Goal: Task Accomplishment & Management: Manage account settings

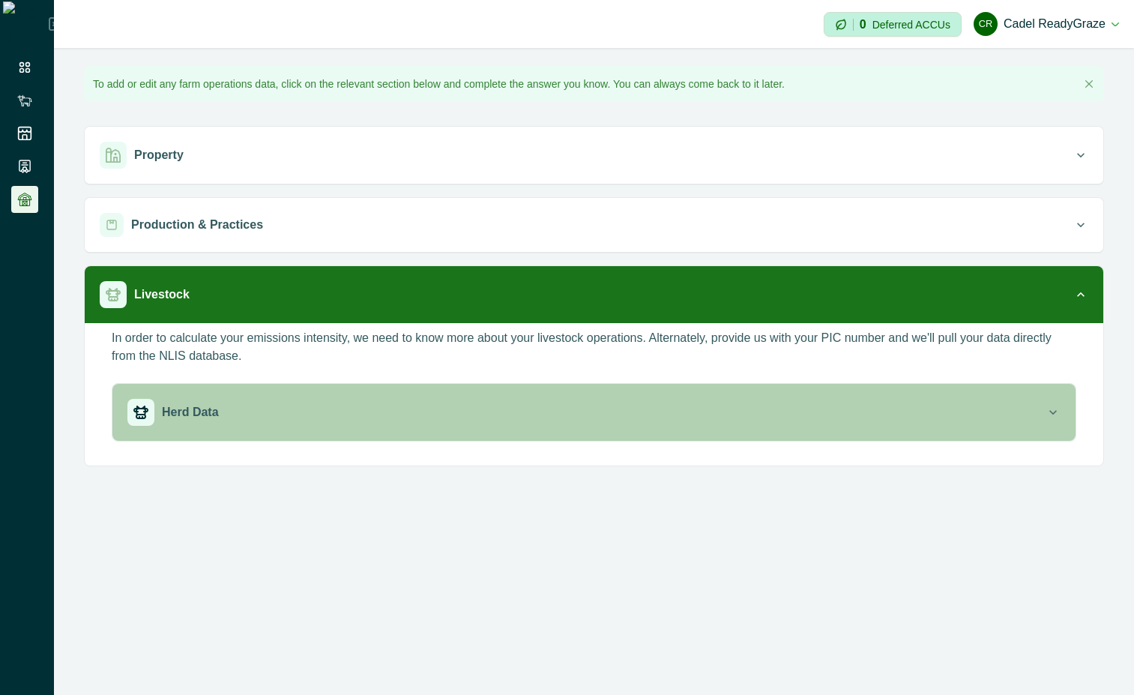
click at [766, 425] on div "Herd Data" at bounding box center [586, 412] width 918 height 27
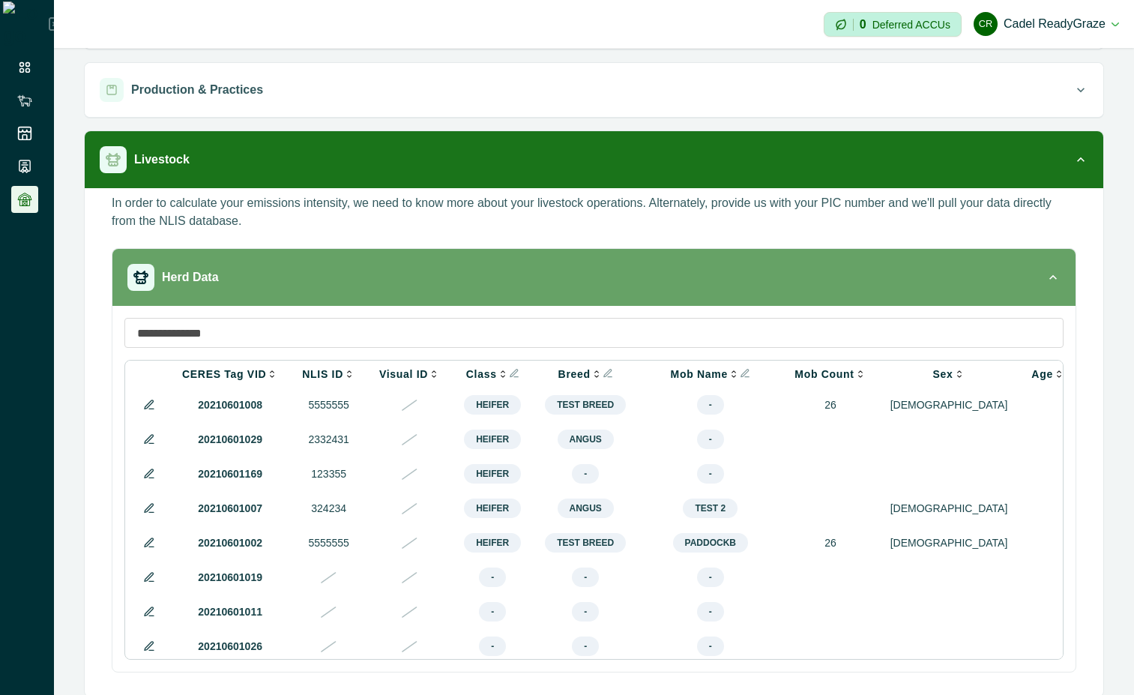
scroll to position [149, 0]
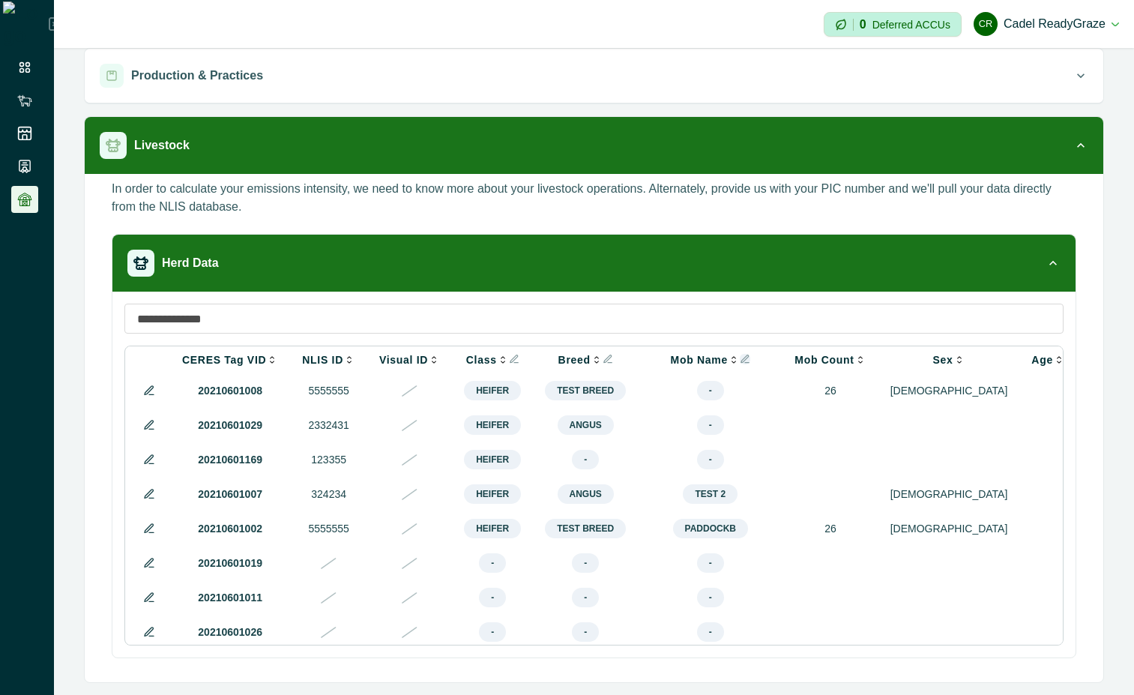
click at [740, 358] on icon "Info" at bounding box center [745, 359] width 10 height 10
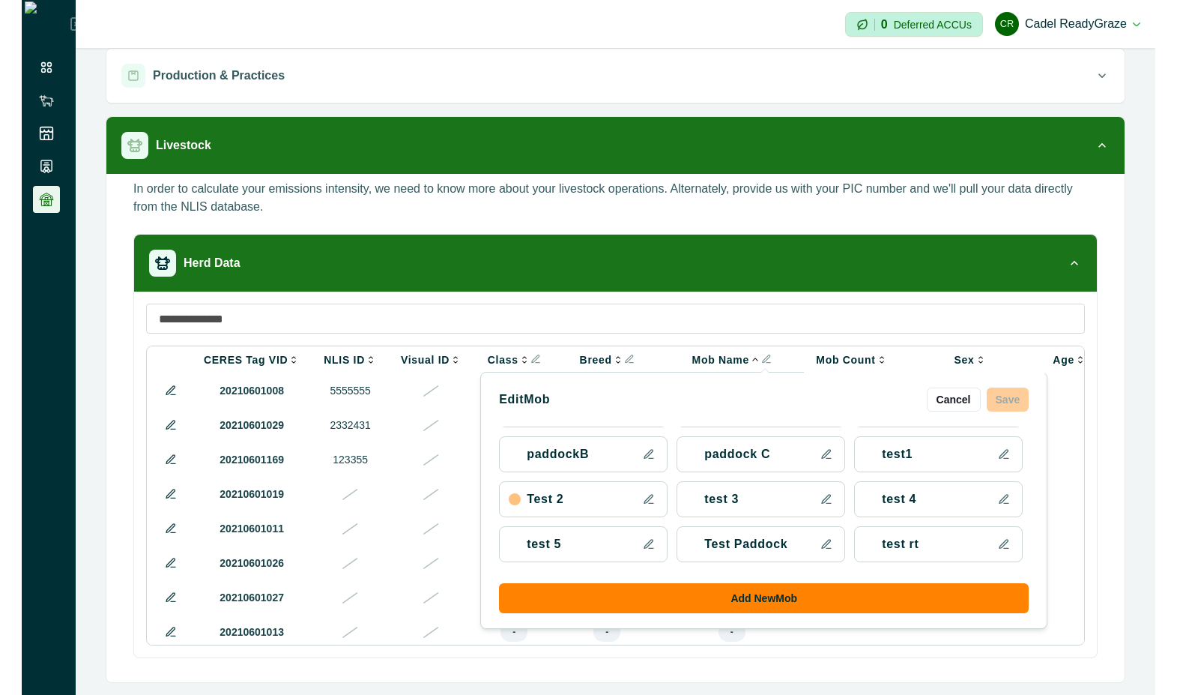
scroll to position [0, 0]
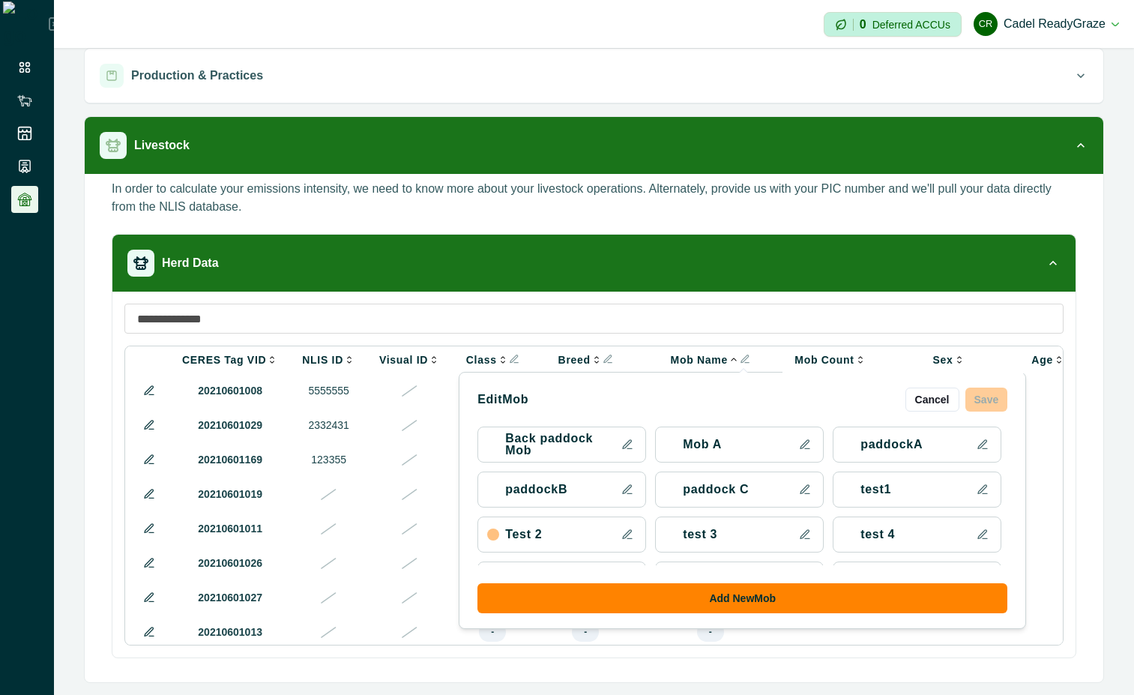
click at [621, 438] on icon at bounding box center [627, 444] width 12 height 12
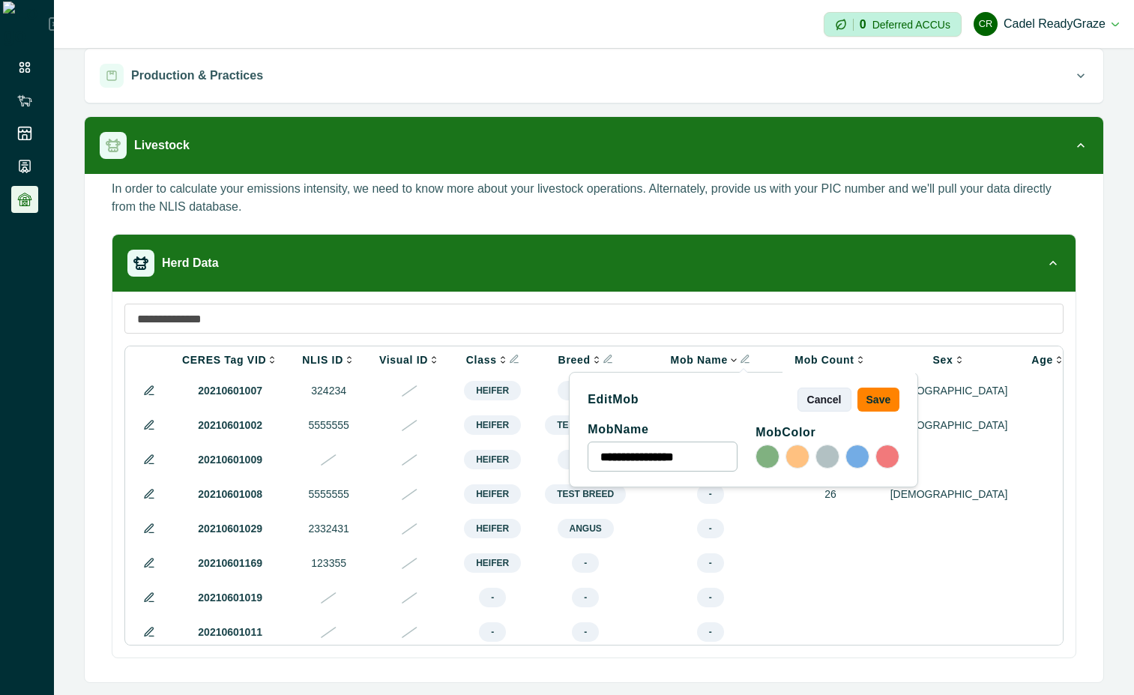
click at [822, 396] on button "Cancel" at bounding box center [824, 399] width 54 height 24
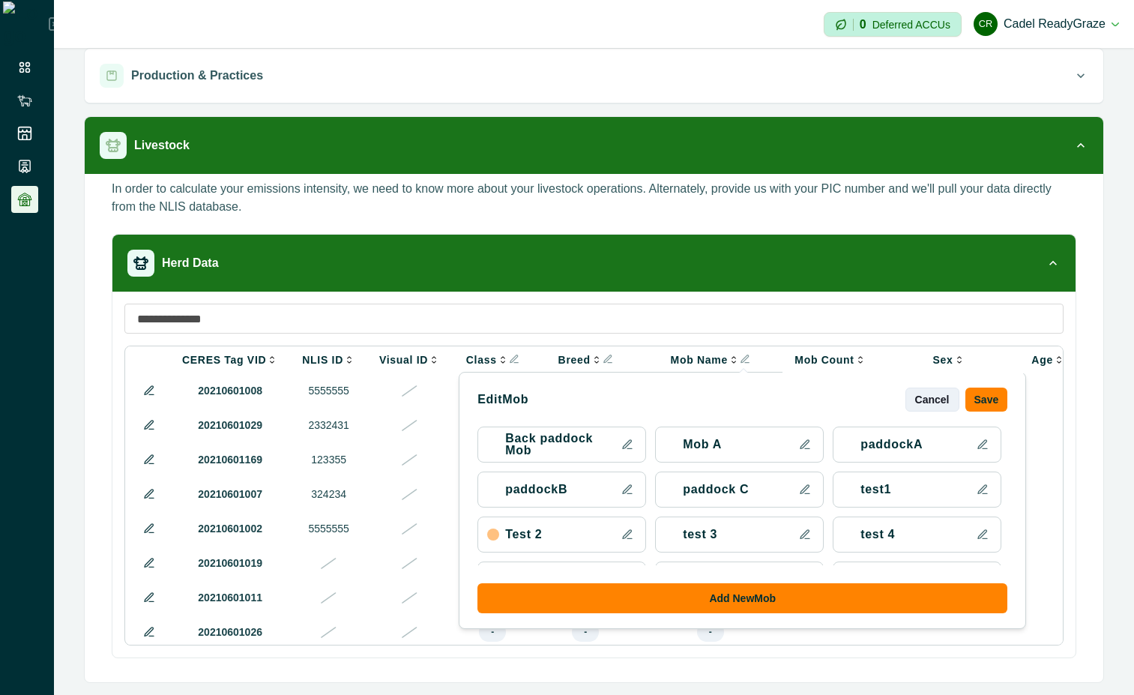
click at [924, 410] on button "Cancel" at bounding box center [932, 399] width 54 height 24
click at [919, 402] on button "Cancel" at bounding box center [932, 399] width 54 height 24
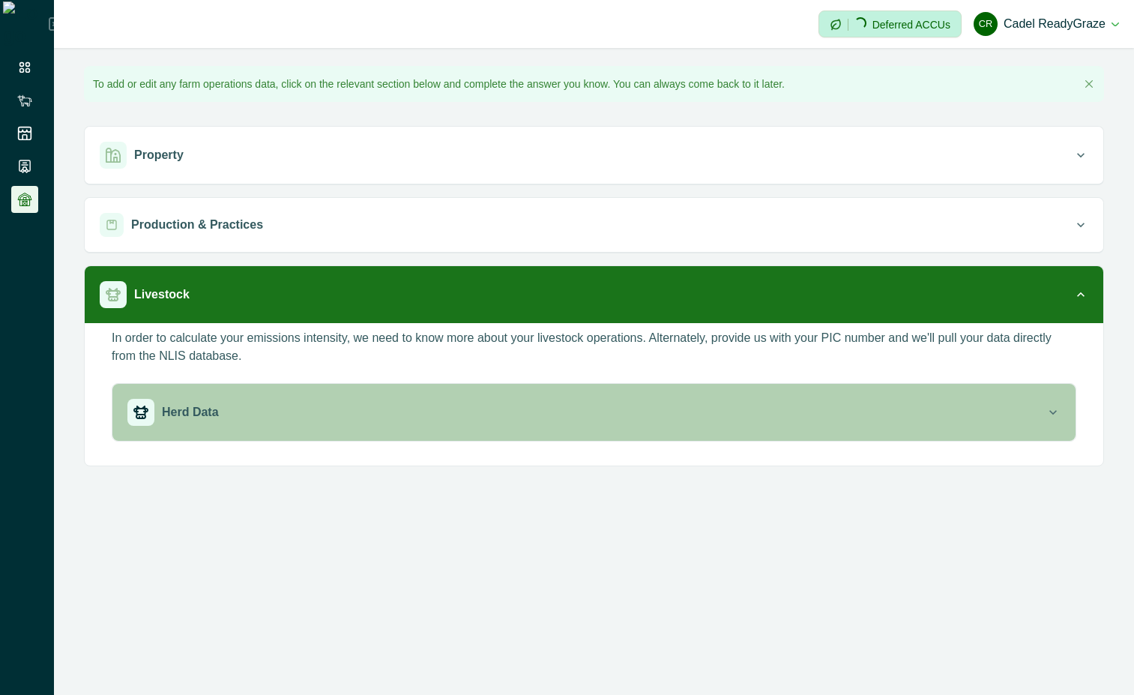
click at [902, 406] on div "Herd Data" at bounding box center [586, 412] width 918 height 27
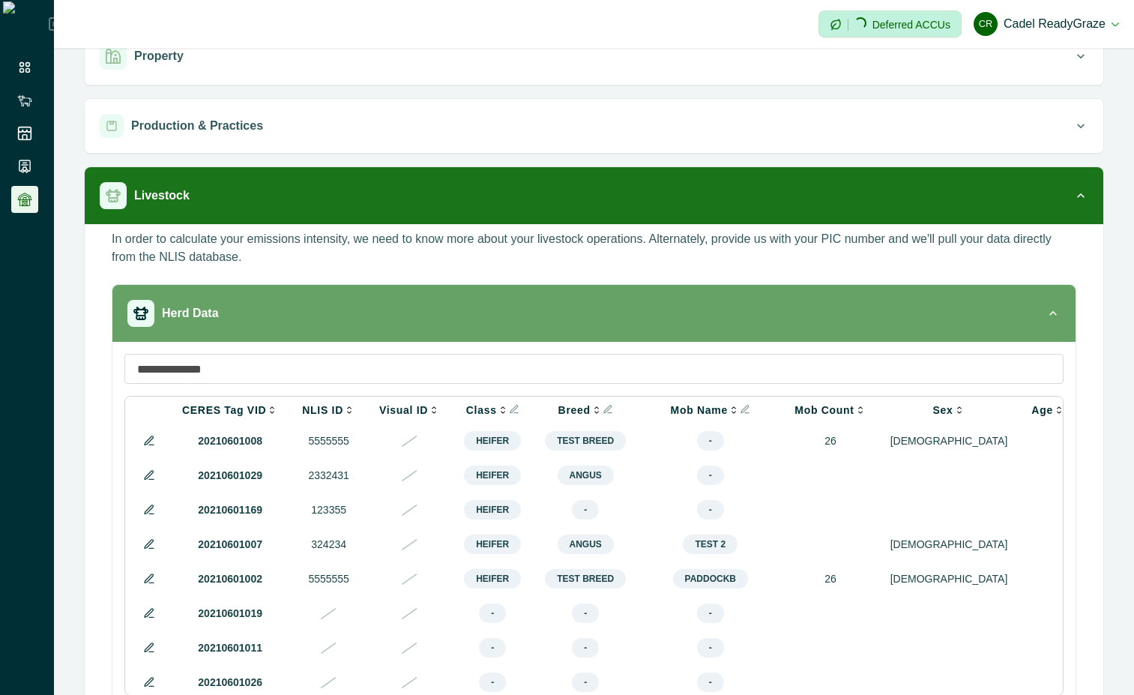
scroll to position [135, 0]
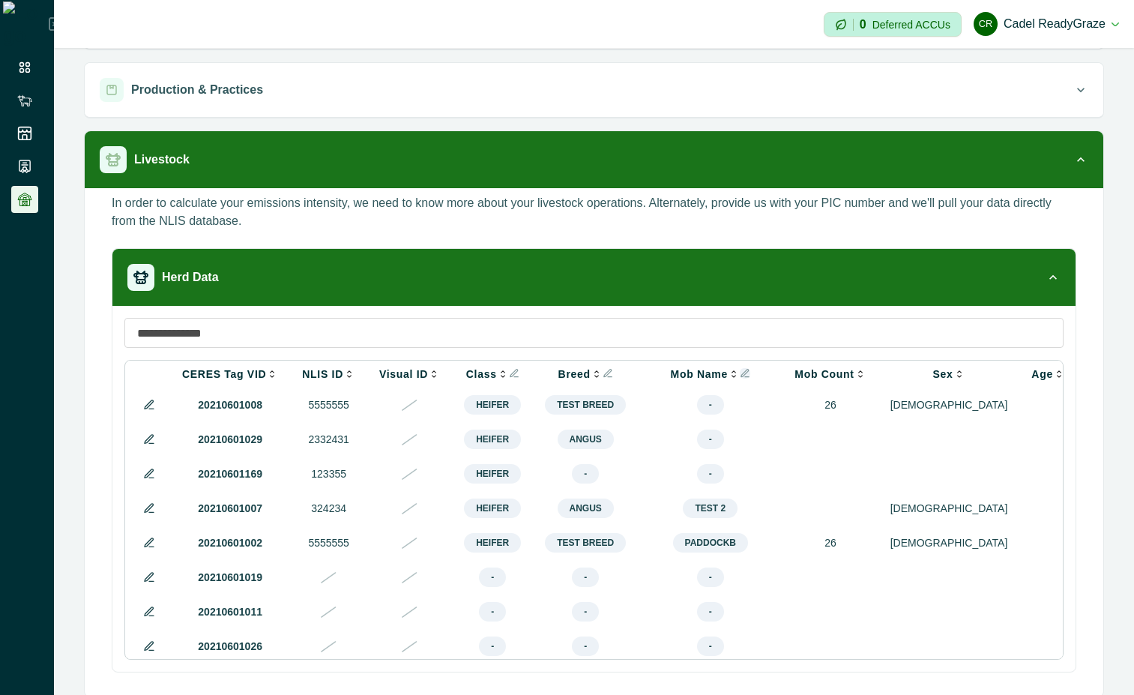
click at [740, 372] on icon "Info" at bounding box center [745, 373] width 10 height 10
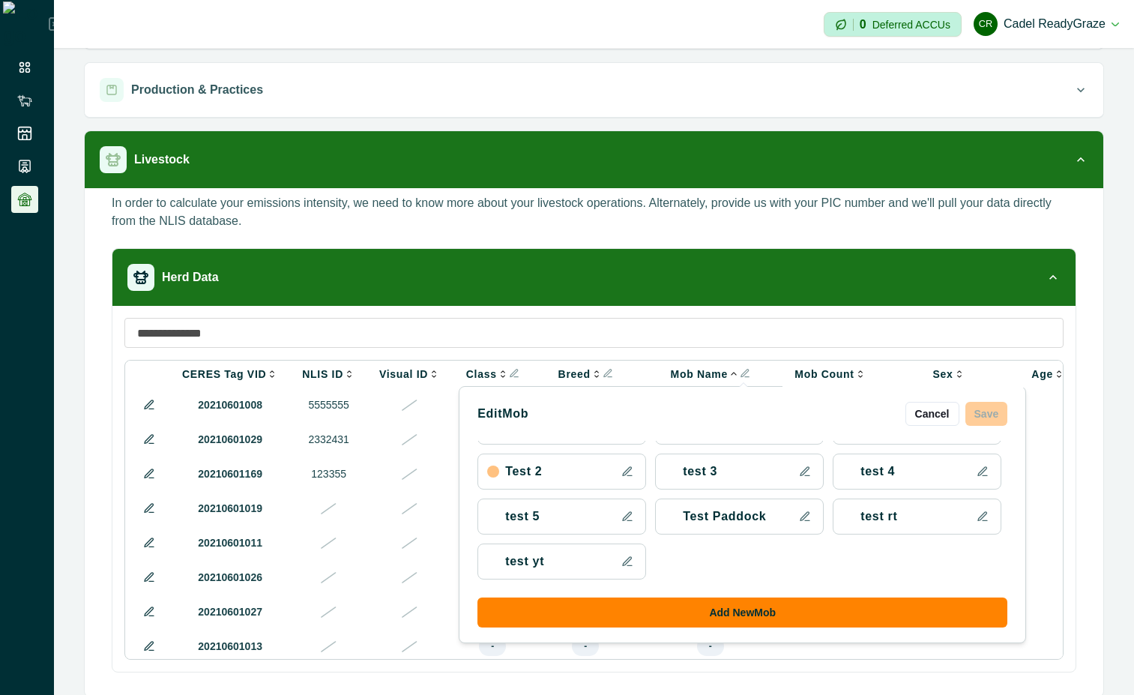
scroll to position [0, 0]
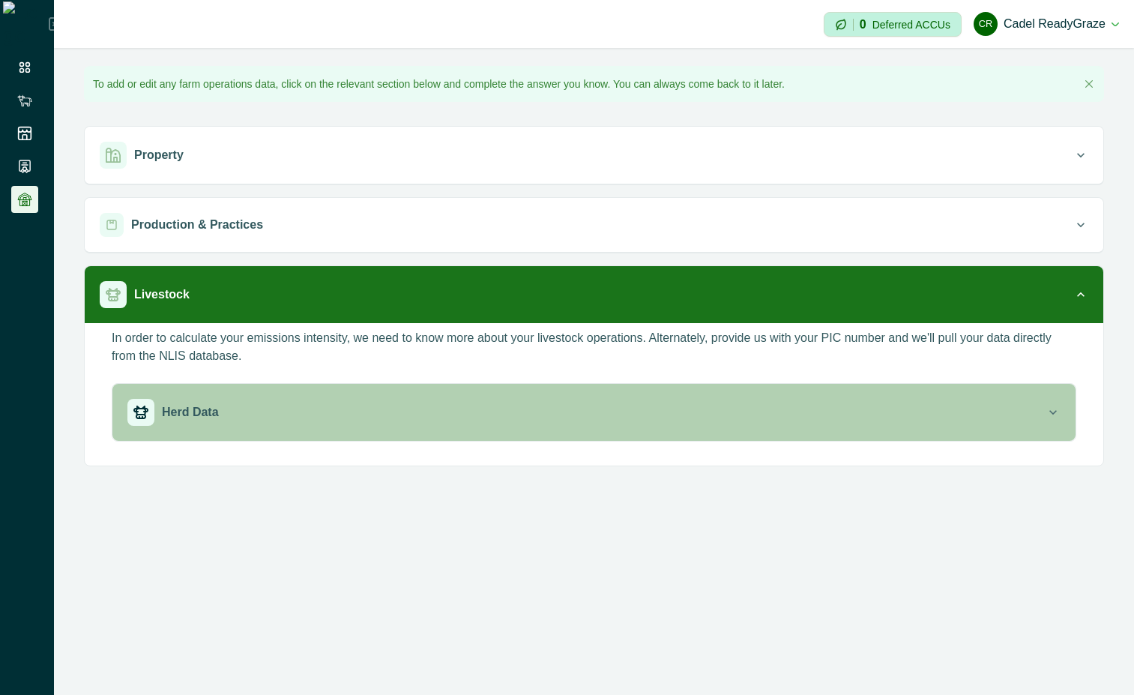
click at [787, 426] on button "Herd Data" at bounding box center [593, 412] width 963 height 57
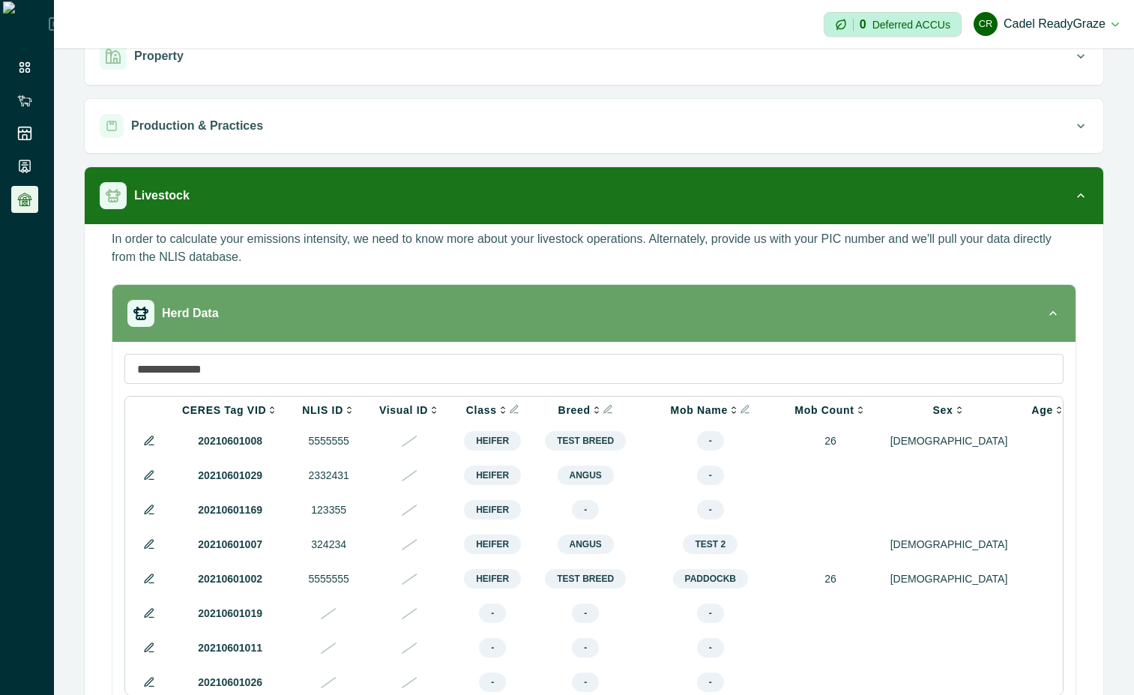
scroll to position [135, 0]
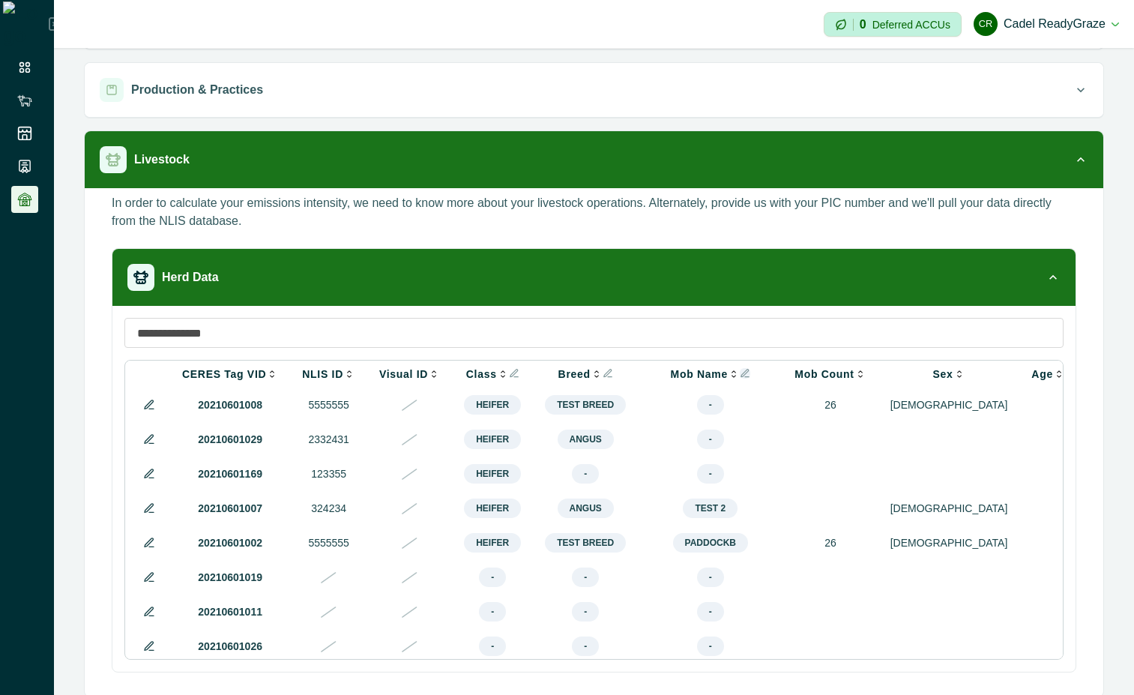
click at [740, 375] on icon "Info" at bounding box center [745, 373] width 10 height 10
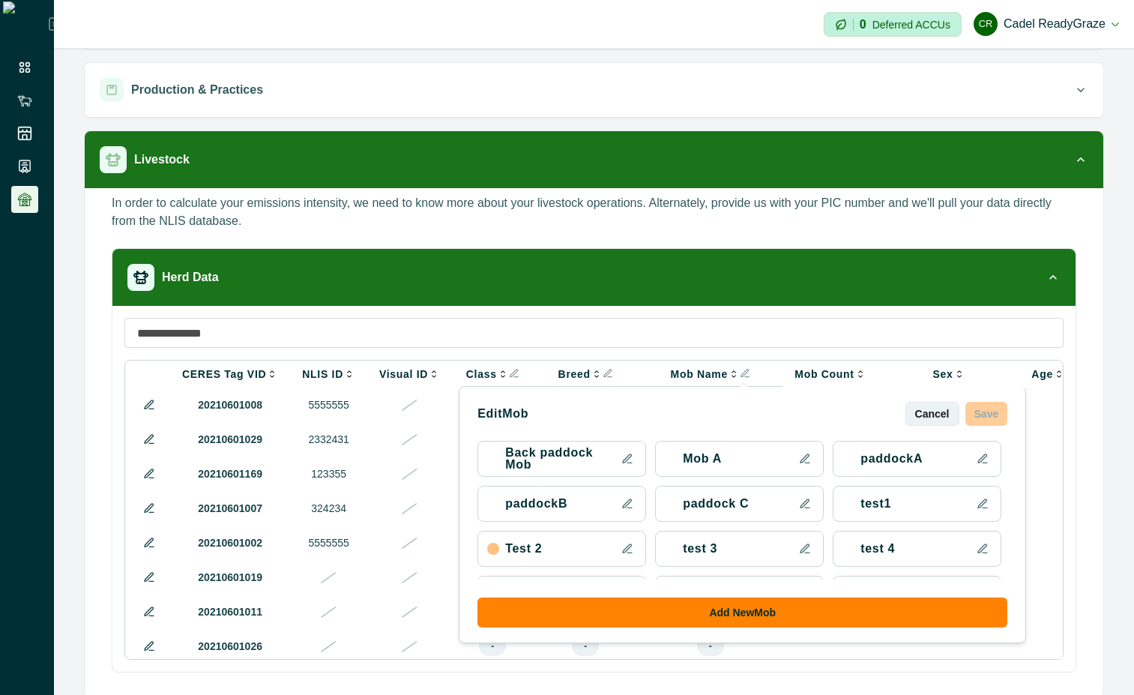
click at [925, 406] on button "Cancel" at bounding box center [932, 414] width 54 height 24
click at [923, 408] on button "Cancel" at bounding box center [932, 414] width 54 height 24
click at [911, 418] on button "Cancel" at bounding box center [932, 414] width 54 height 24
click at [929, 421] on button "Cancel" at bounding box center [932, 414] width 54 height 24
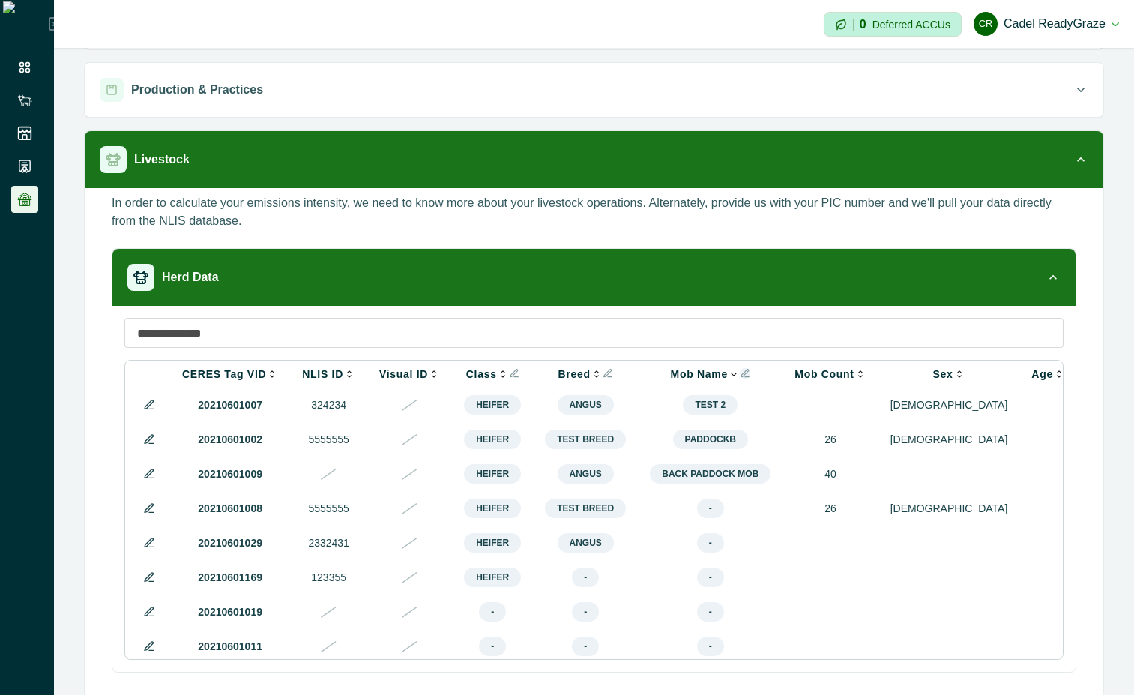
click at [740, 372] on icon "Info" at bounding box center [745, 373] width 10 height 10
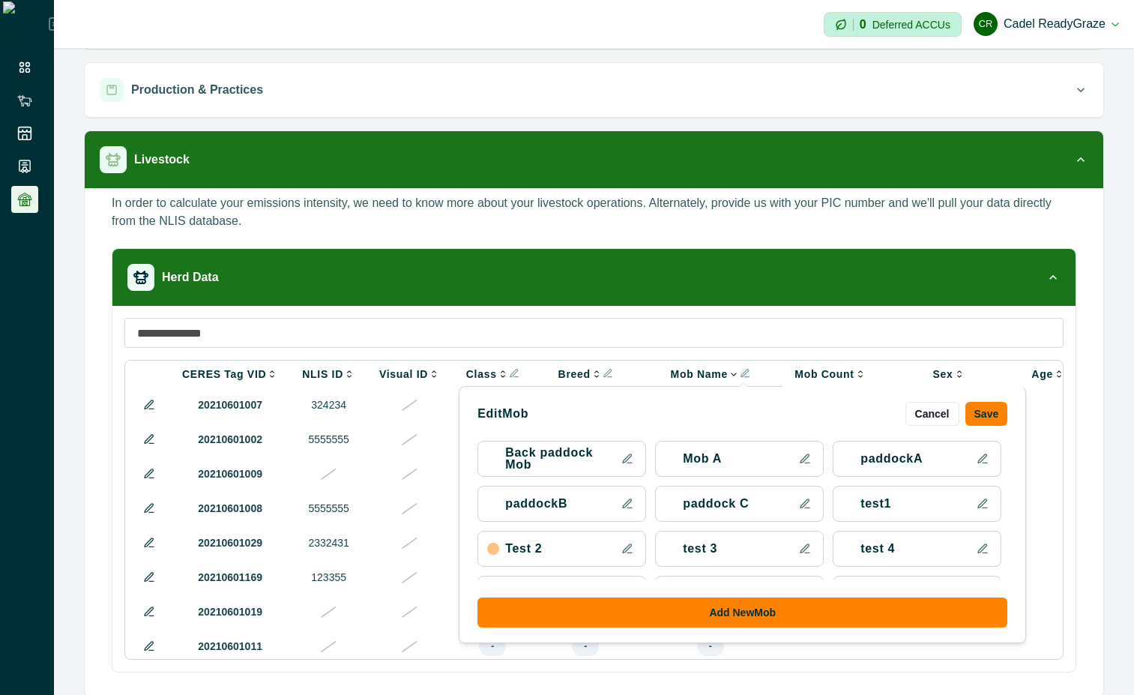
click at [740, 372] on icon "Info" at bounding box center [745, 373] width 10 height 10
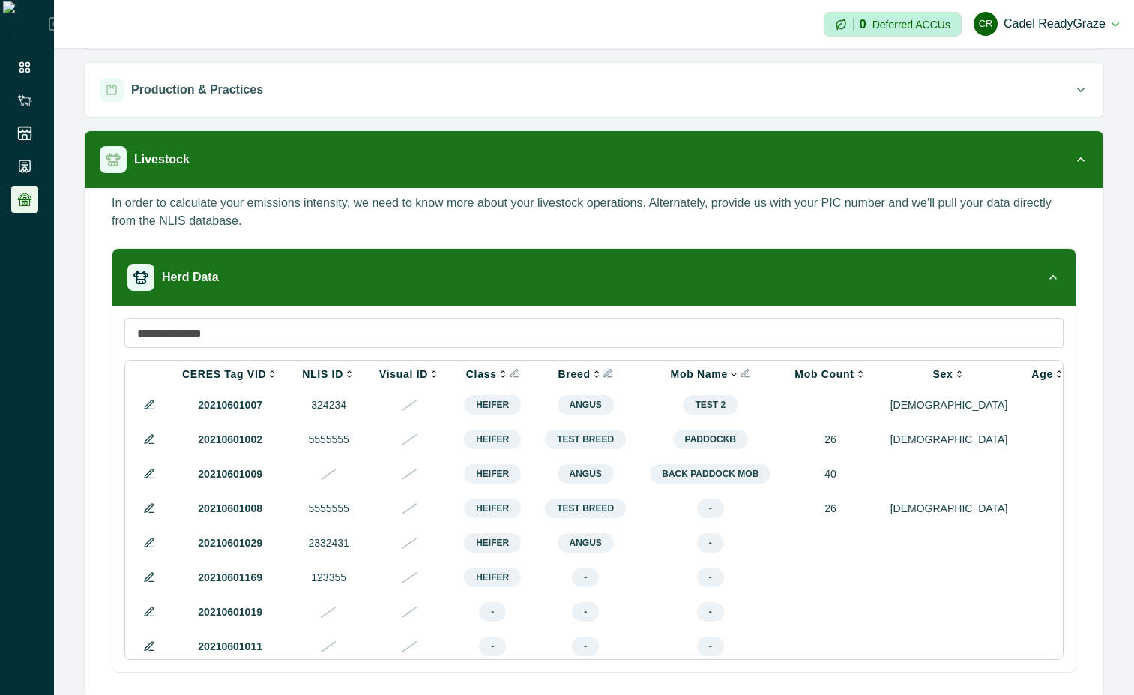
click at [603, 377] on icon "Info" at bounding box center [608, 373] width 10 height 10
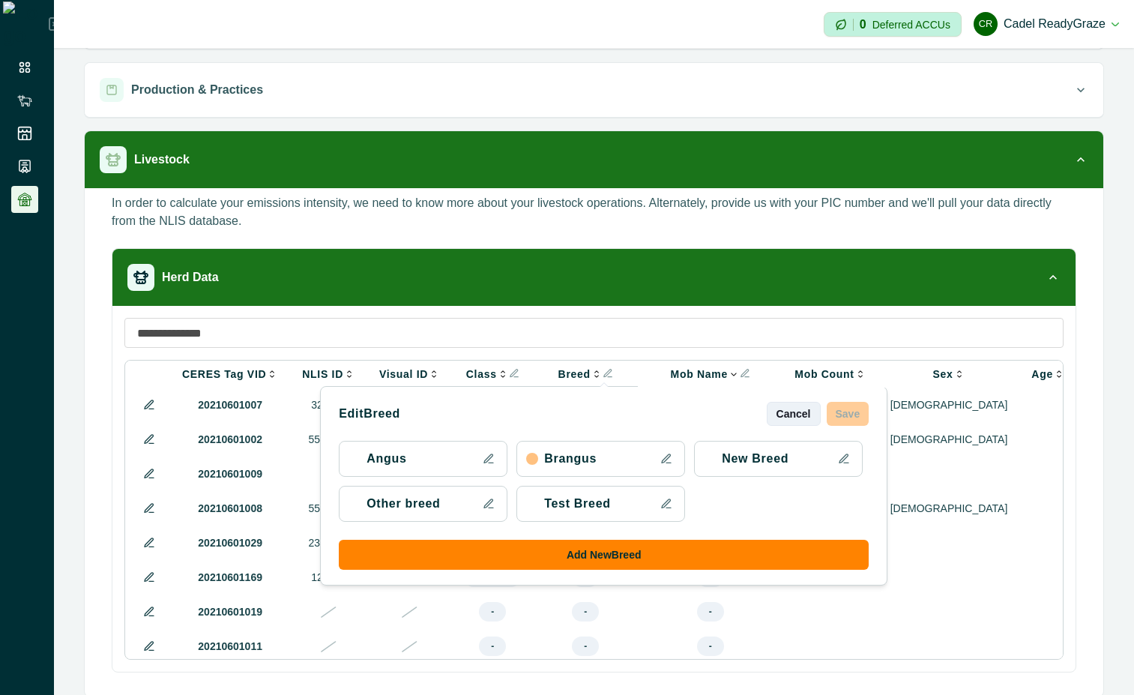
click at [767, 412] on button "Cancel" at bounding box center [794, 414] width 54 height 24
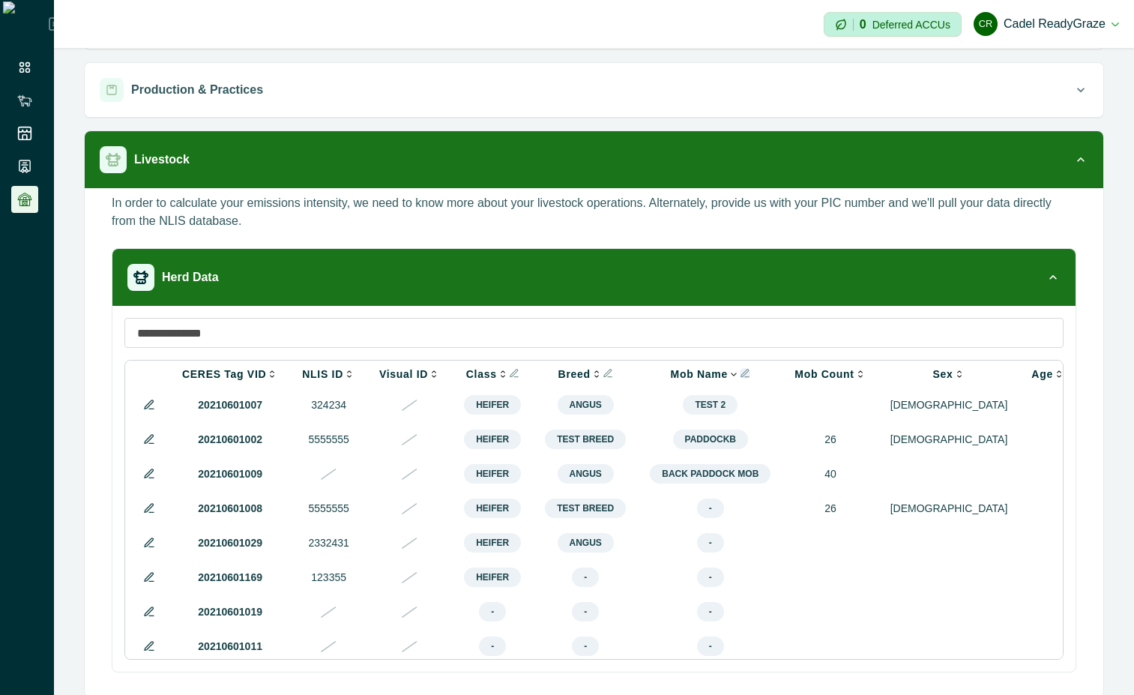
click at [740, 375] on icon "Info" at bounding box center [745, 373] width 10 height 10
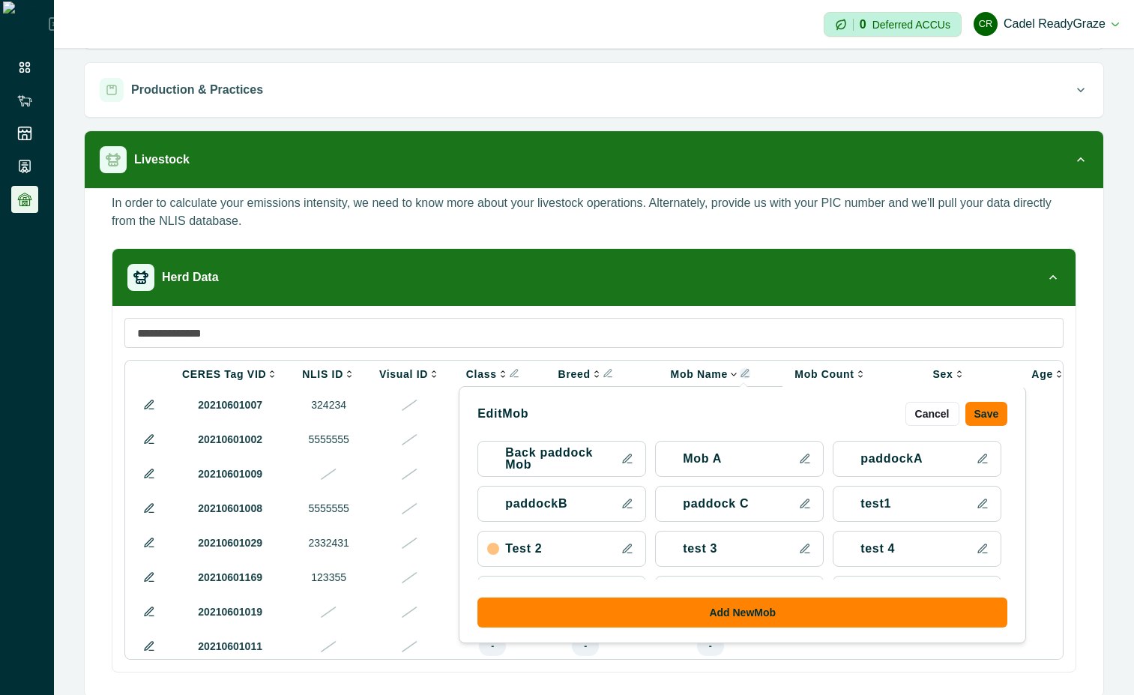
click at [740, 375] on icon "Info" at bounding box center [745, 373] width 10 height 10
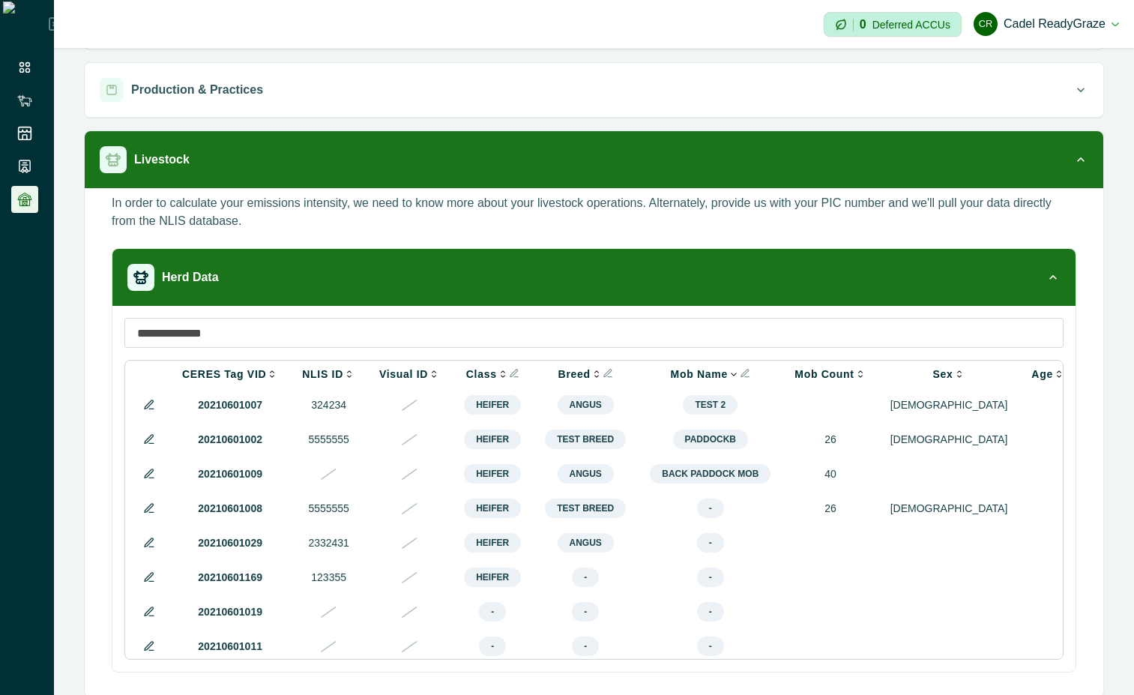
drag, startPoint x: 721, startPoint y: 659, endPoint x: 768, endPoint y: 664, distance: 47.5
click at [768, 664] on div "CERES Tag VID NLIS ID Visual ID Class Edit Class Cancel Save breeders Heifer Hi…" at bounding box center [593, 489] width 963 height 366
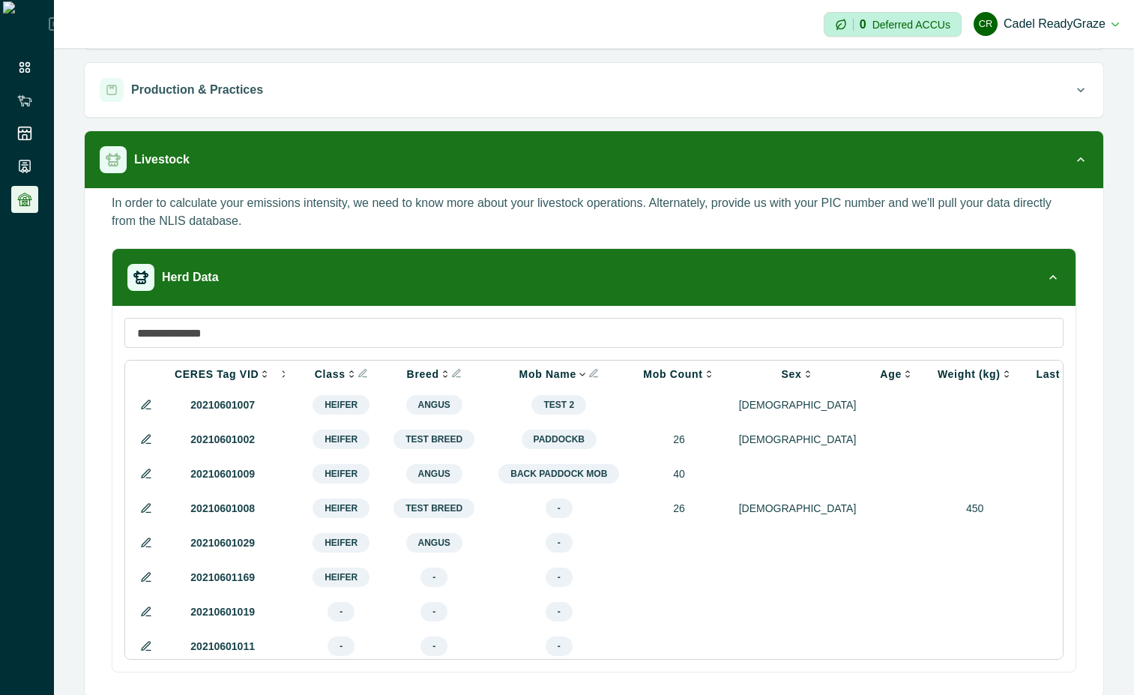
scroll to position [0, 154]
click at [448, 372] on icon "Info" at bounding box center [453, 373] width 10 height 10
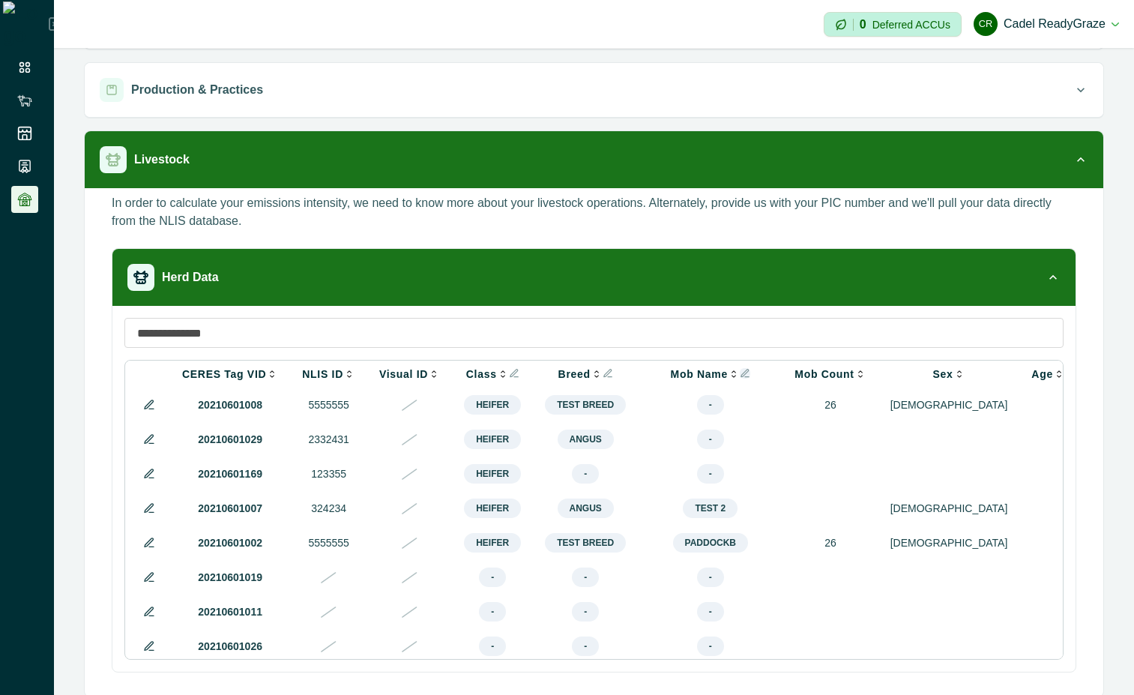
click at [740, 375] on icon "Info" at bounding box center [745, 373] width 10 height 10
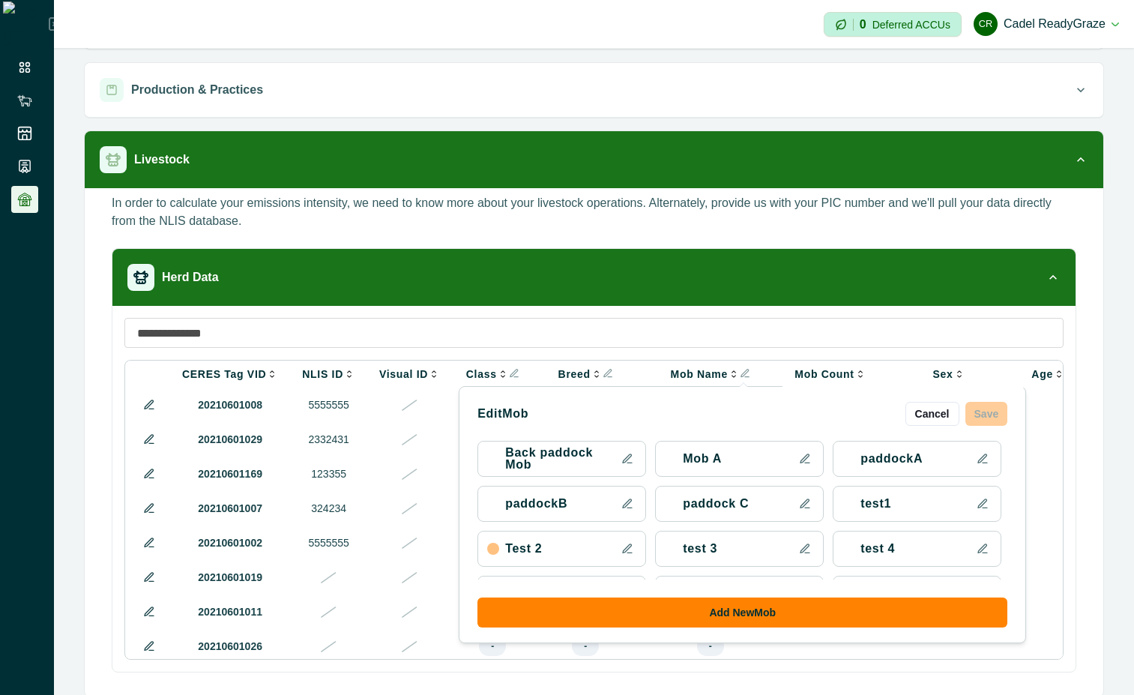
click at [799, 504] on icon at bounding box center [805, 504] width 12 height 12
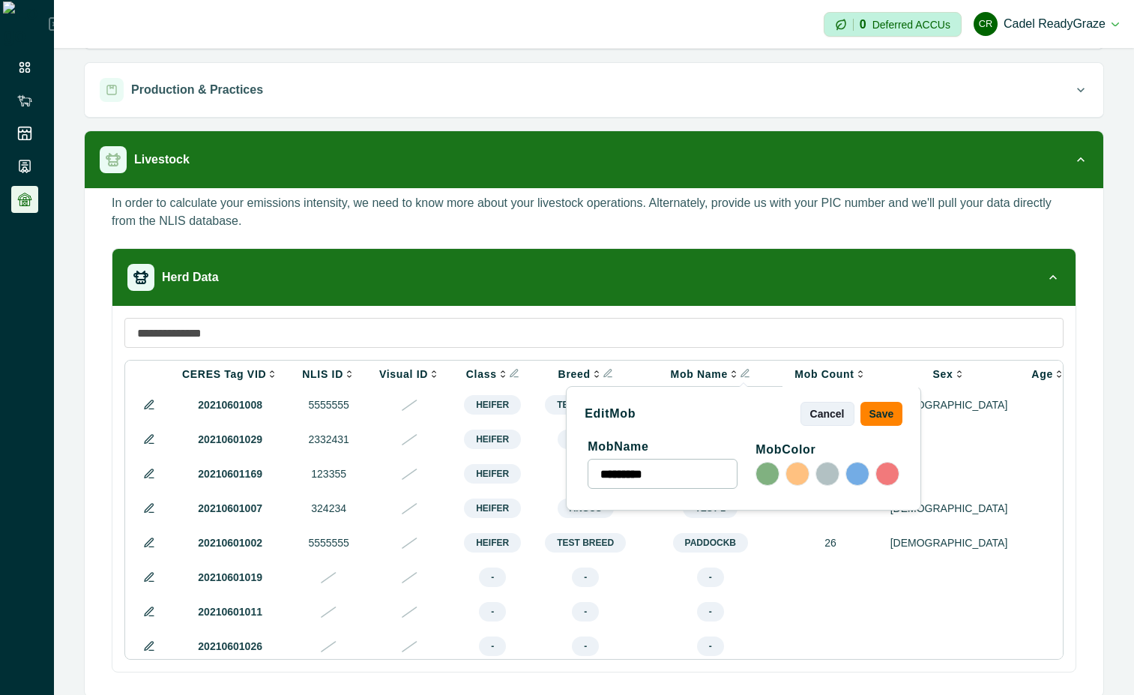
click at [815, 406] on button "Cancel" at bounding box center [827, 414] width 54 height 24
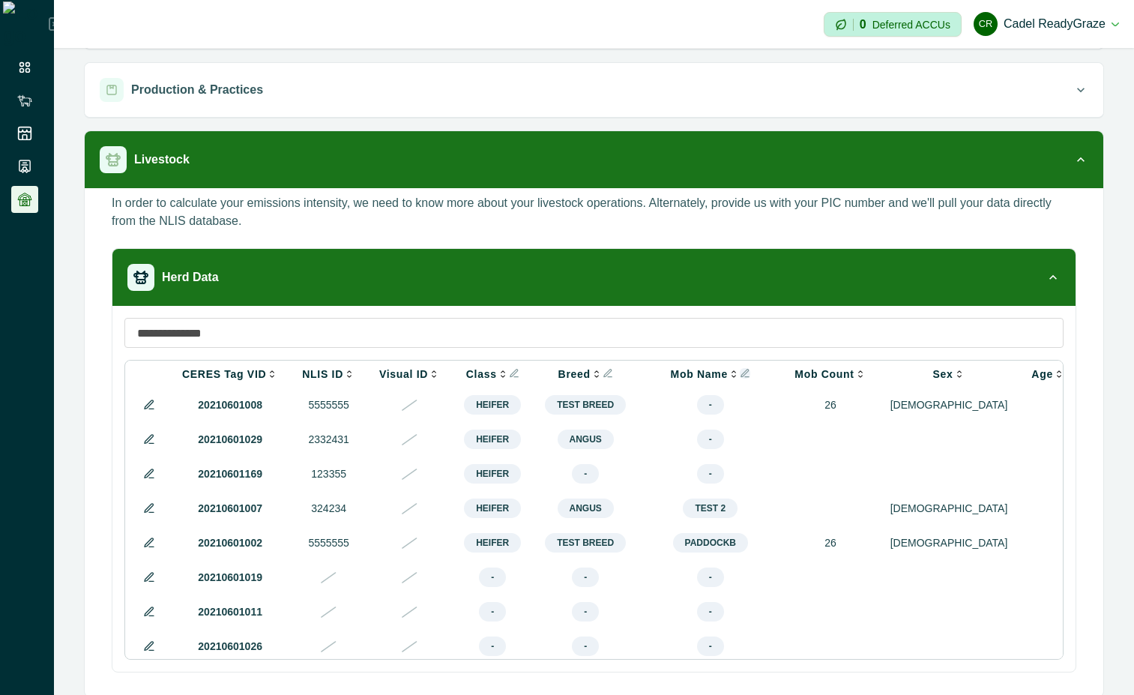
click at [741, 375] on icon "Info" at bounding box center [744, 372] width 7 height 7
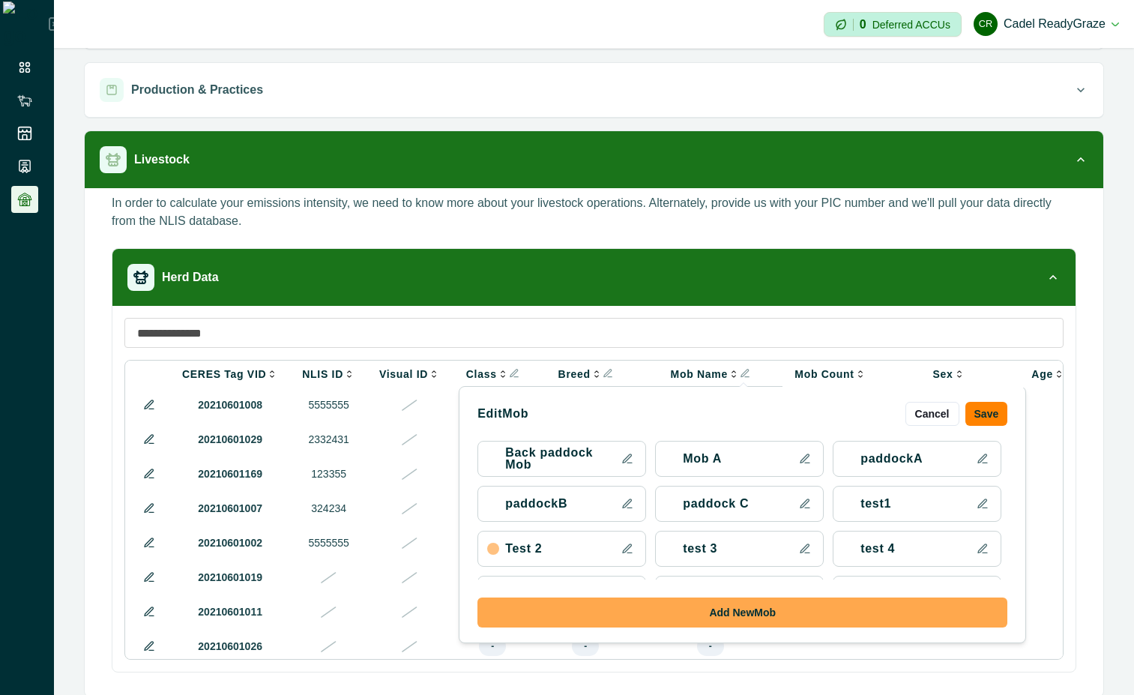
click at [698, 614] on button "Add New Mob" at bounding box center [742, 612] width 530 height 30
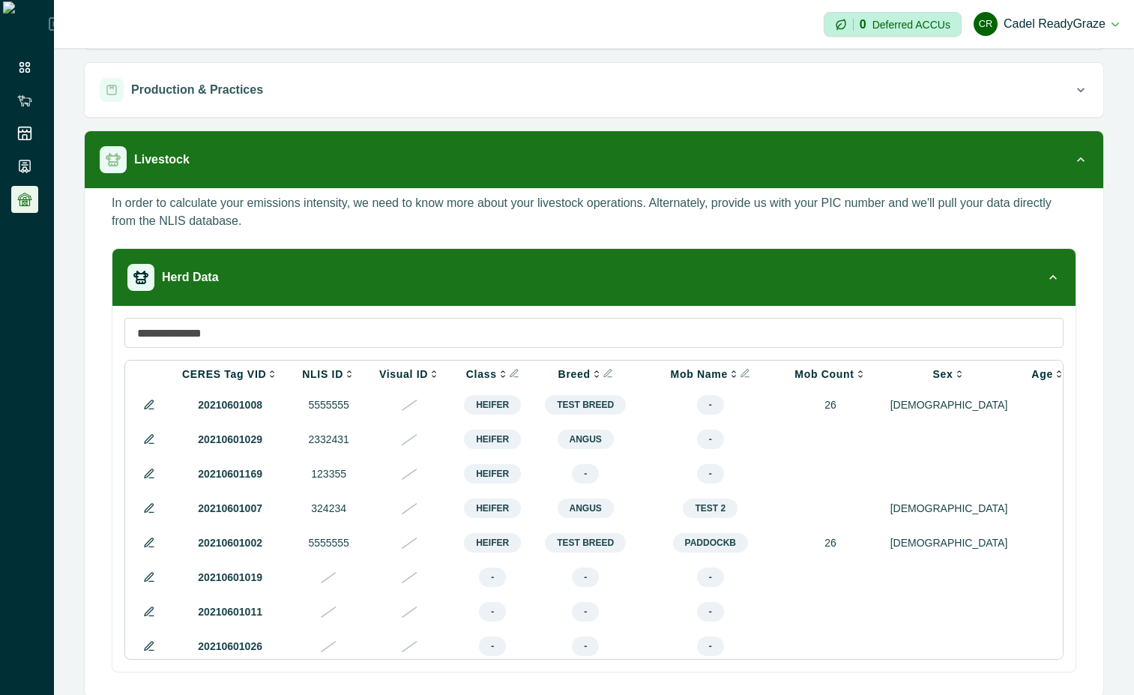
click at [1, 262] on div at bounding box center [27, 347] width 54 height 695
click at [725, 379] on div "Mob Name Back Cancel Save Mob Name Mob Color" at bounding box center [710, 374] width 121 height 12
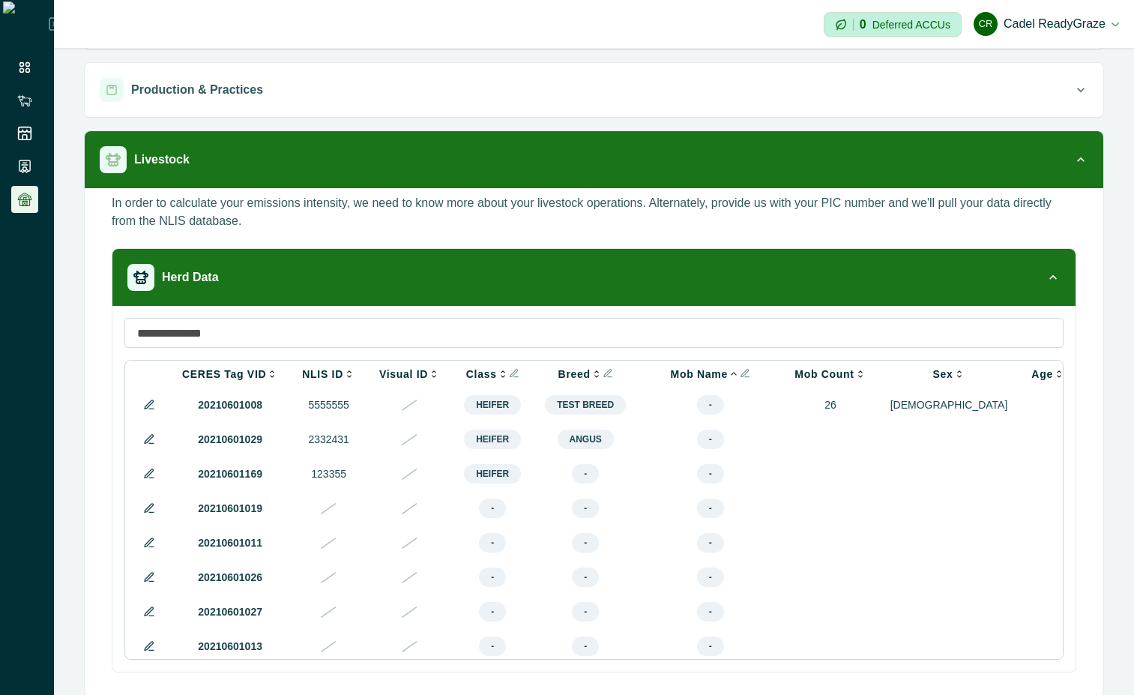
click at [728, 373] on icon at bounding box center [734, 374] width 12 height 12
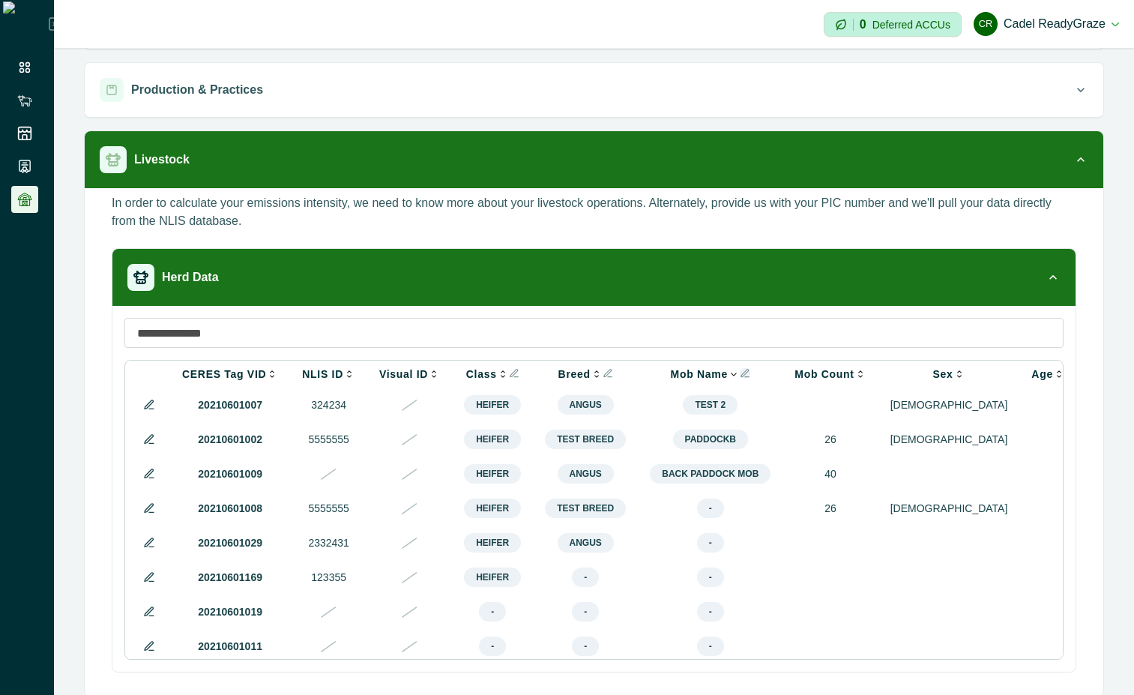
click at [740, 372] on icon "Info" at bounding box center [745, 373] width 10 height 10
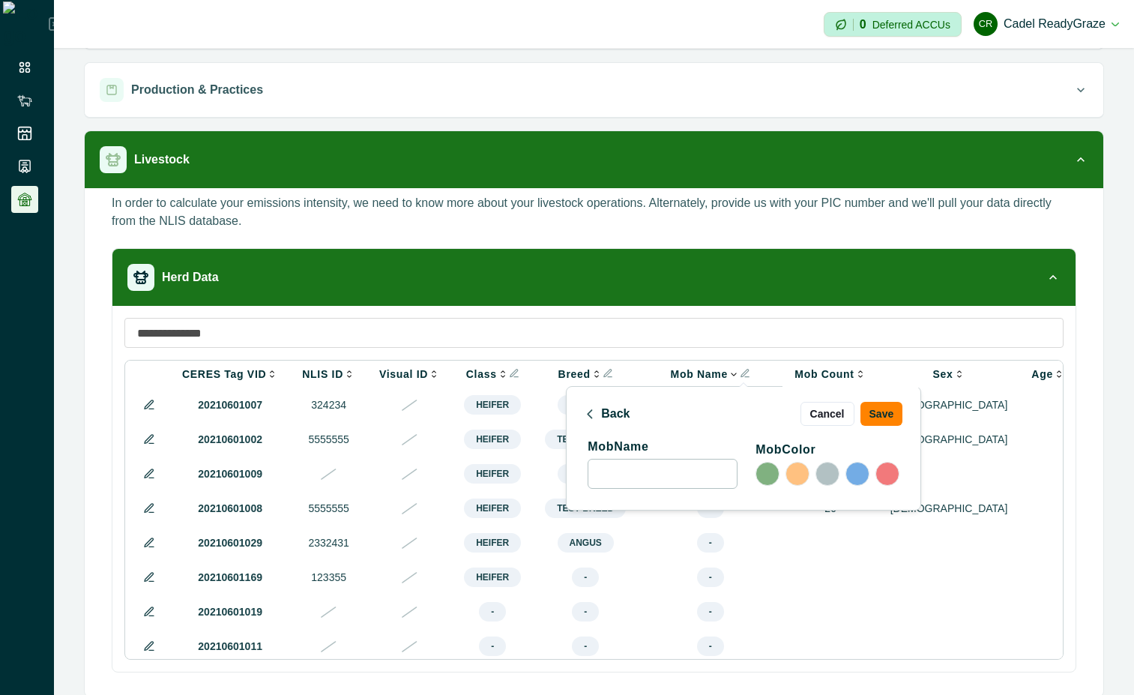
click at [588, 414] on icon at bounding box center [590, 414] width 4 height 8
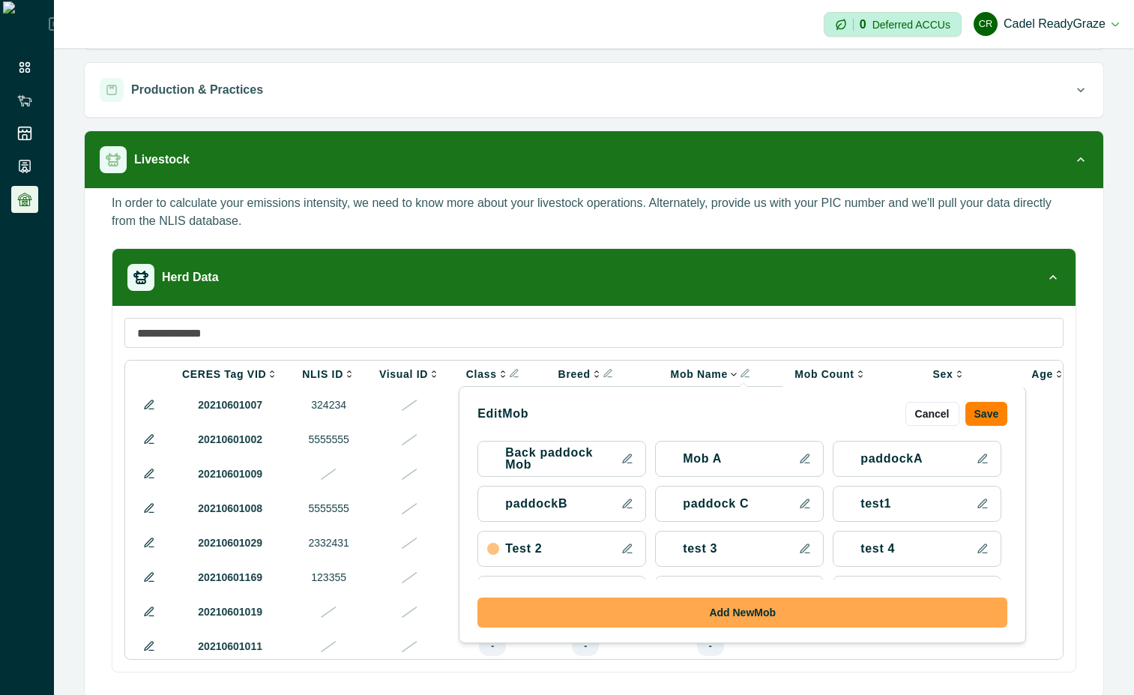
click at [762, 606] on button "Add New Mob" at bounding box center [742, 612] width 530 height 30
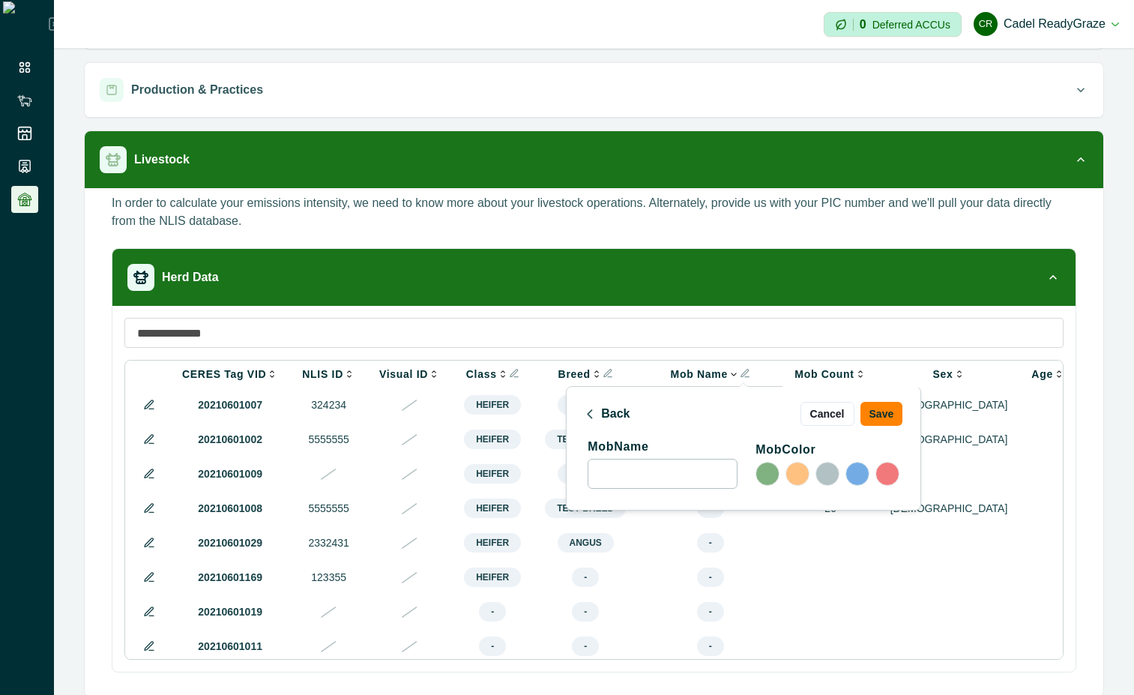
click at [585, 410] on icon at bounding box center [590, 413] width 10 height 10
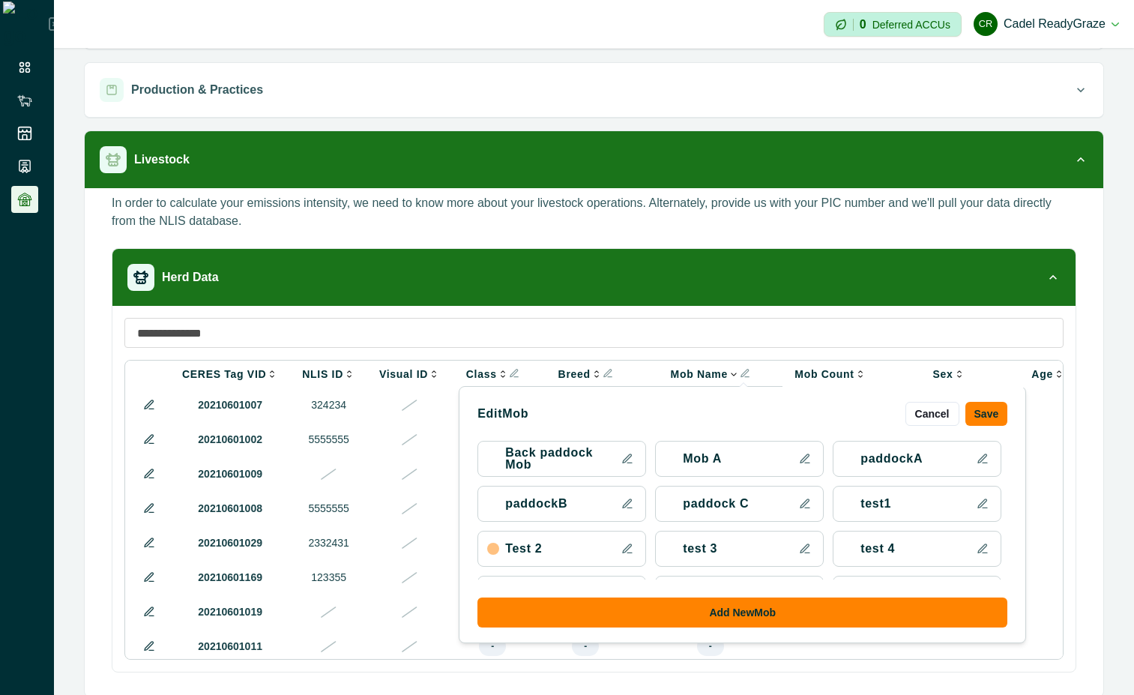
click at [800, 459] on icon at bounding box center [804, 458] width 8 height 8
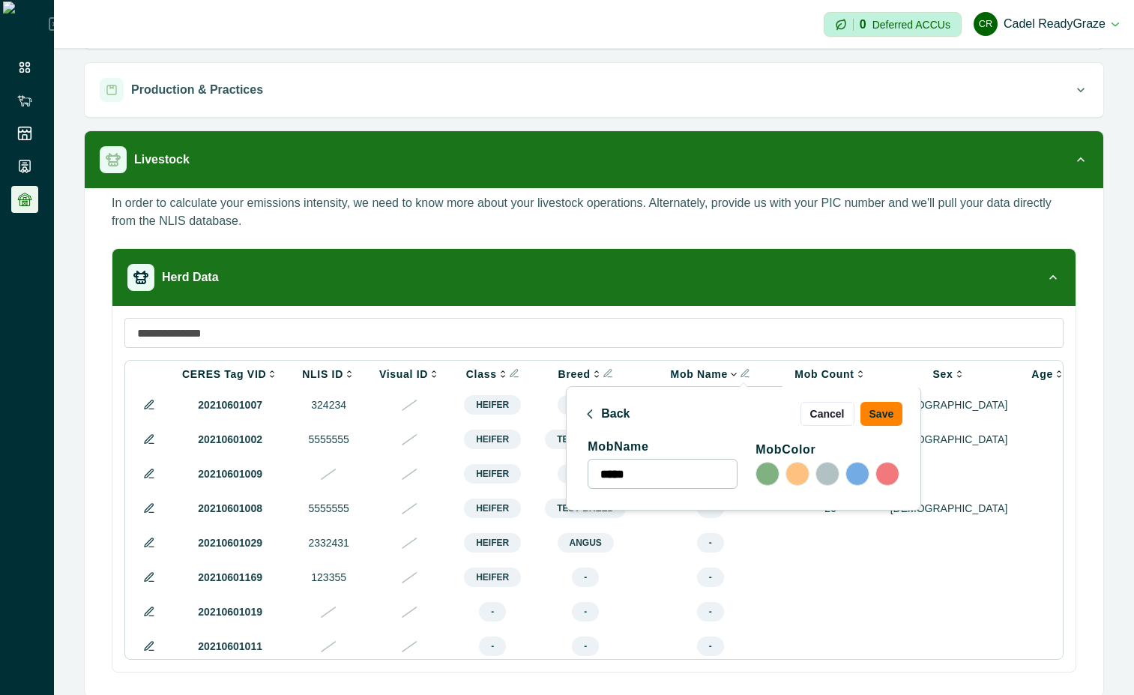
click at [588, 410] on icon at bounding box center [590, 414] width 4 height 8
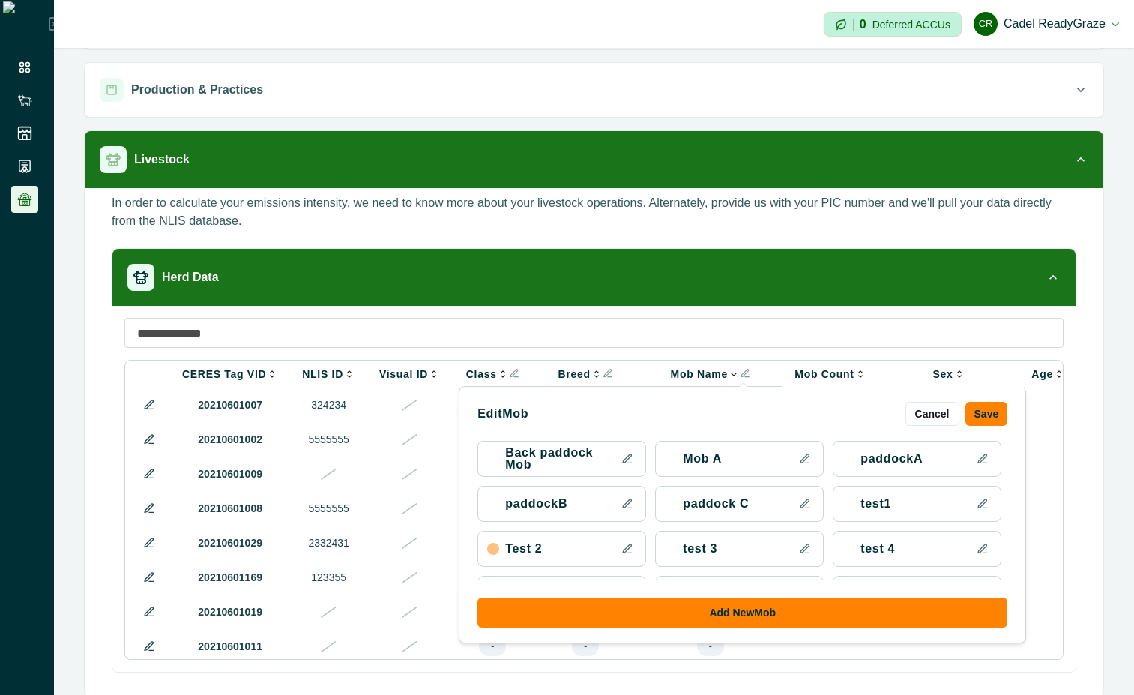
click at [621, 460] on icon at bounding box center [627, 459] width 12 height 12
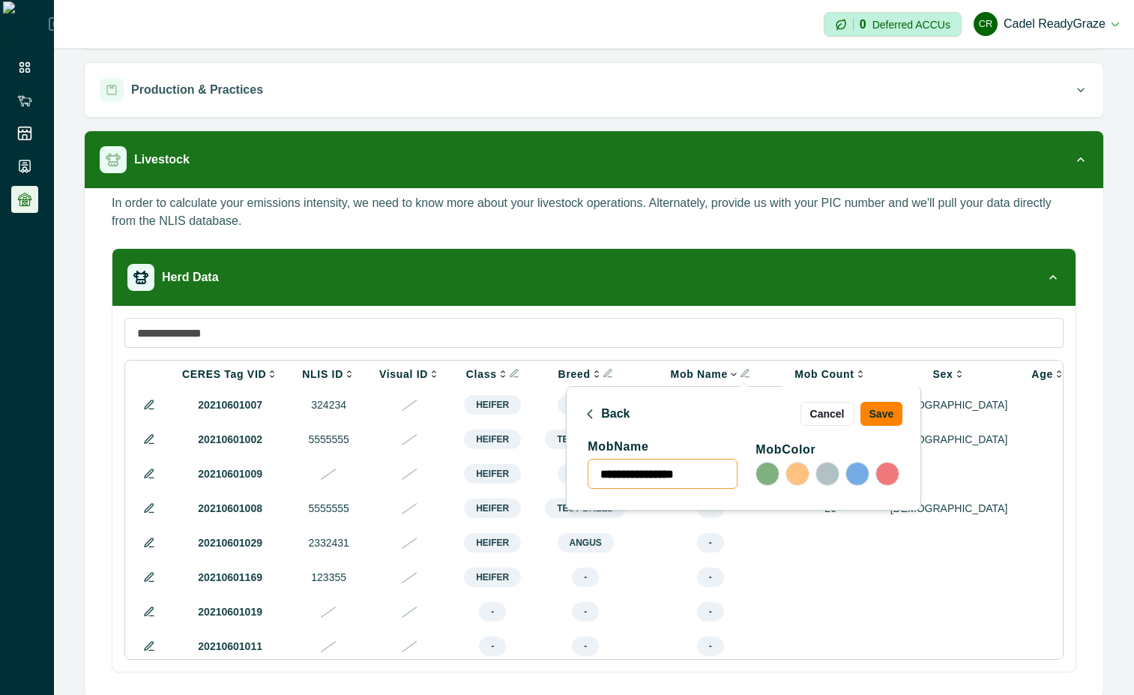
click at [785, 467] on div at bounding box center [797, 474] width 24 height 24
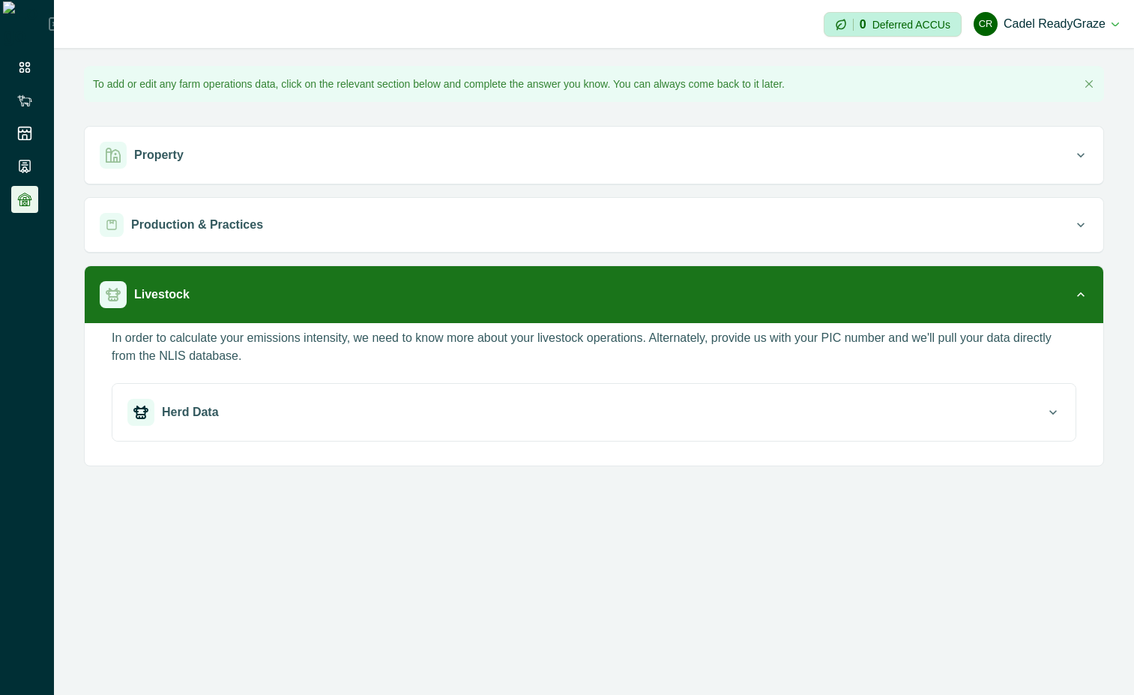
click at [584, 393] on button "Herd Data" at bounding box center [593, 412] width 963 height 57
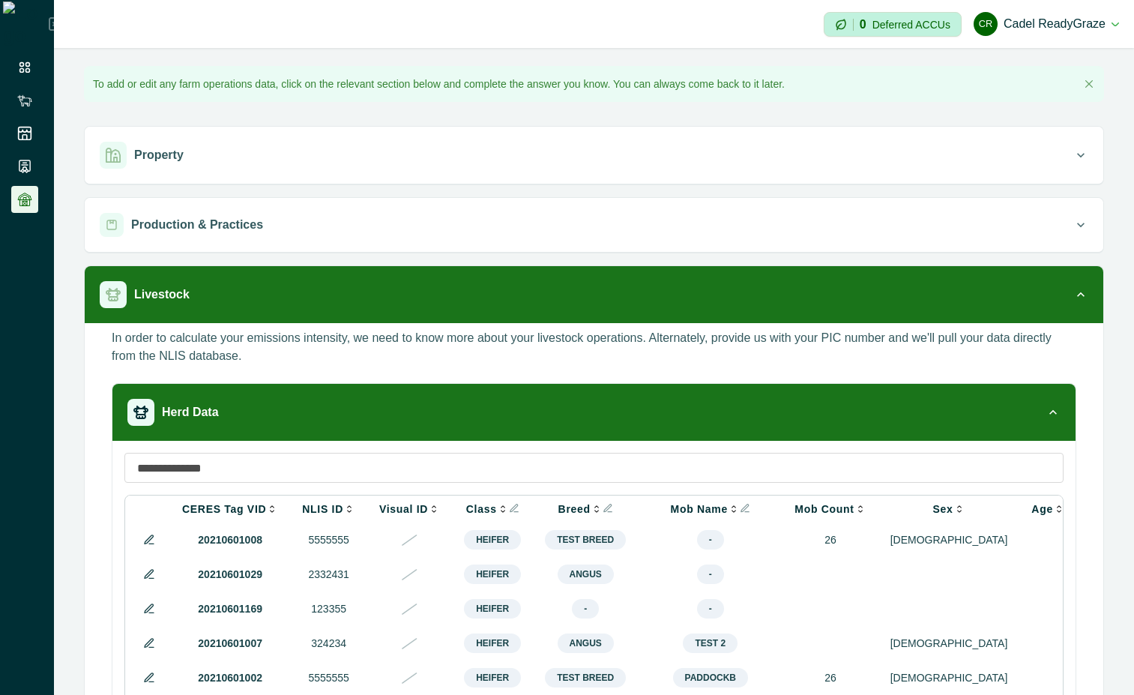
scroll to position [135, 0]
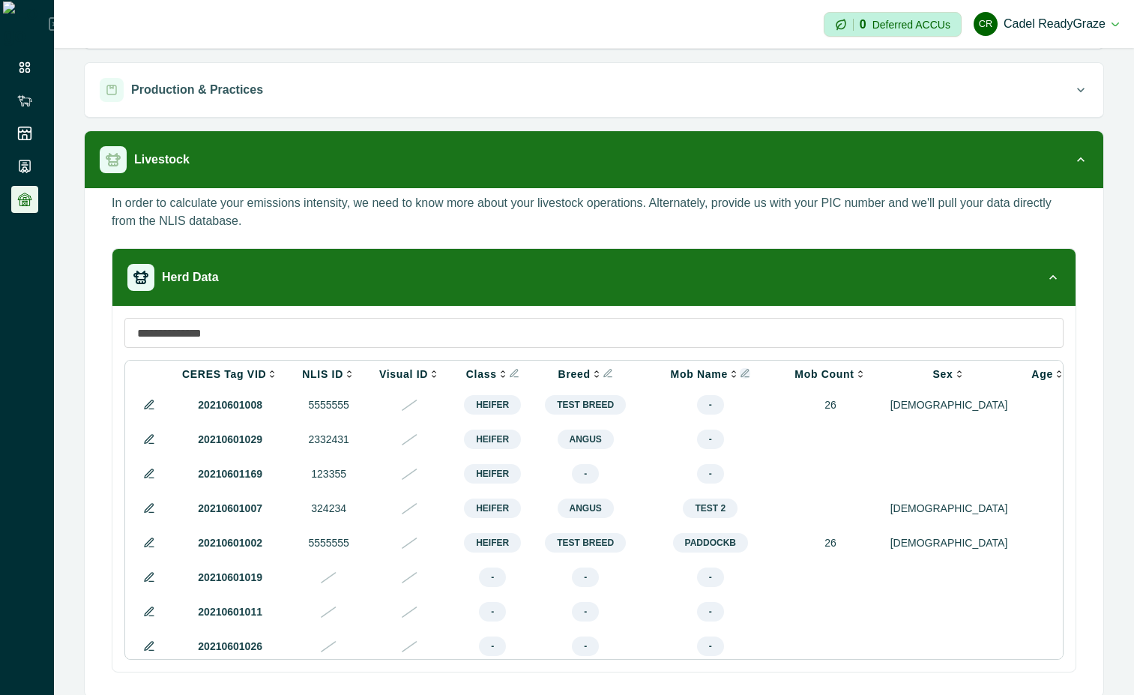
click at [740, 369] on icon "Info" at bounding box center [745, 373] width 10 height 10
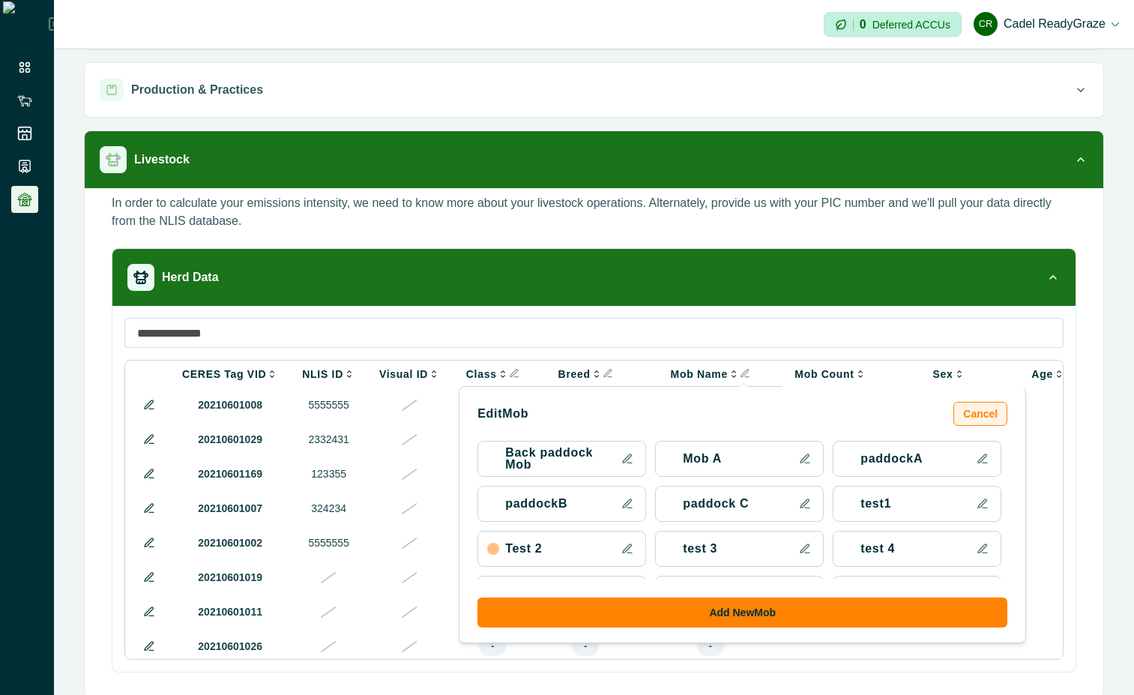
click at [975, 423] on button "Cancel" at bounding box center [980, 414] width 54 height 24
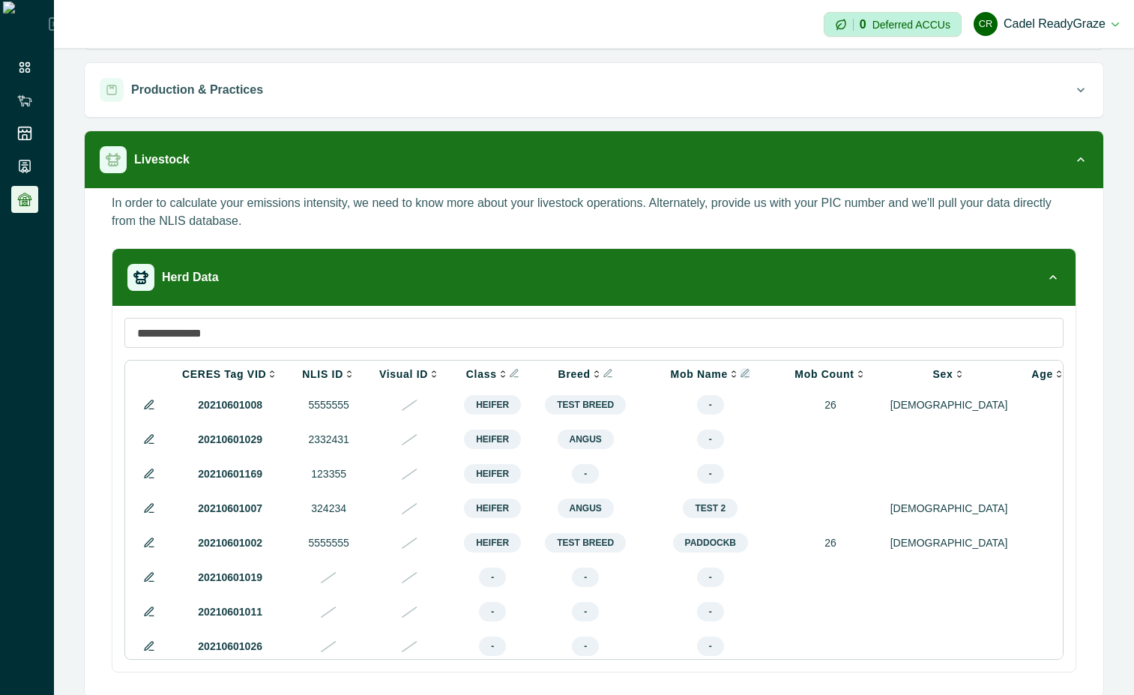
click at [740, 373] on icon "Info" at bounding box center [745, 373] width 10 height 10
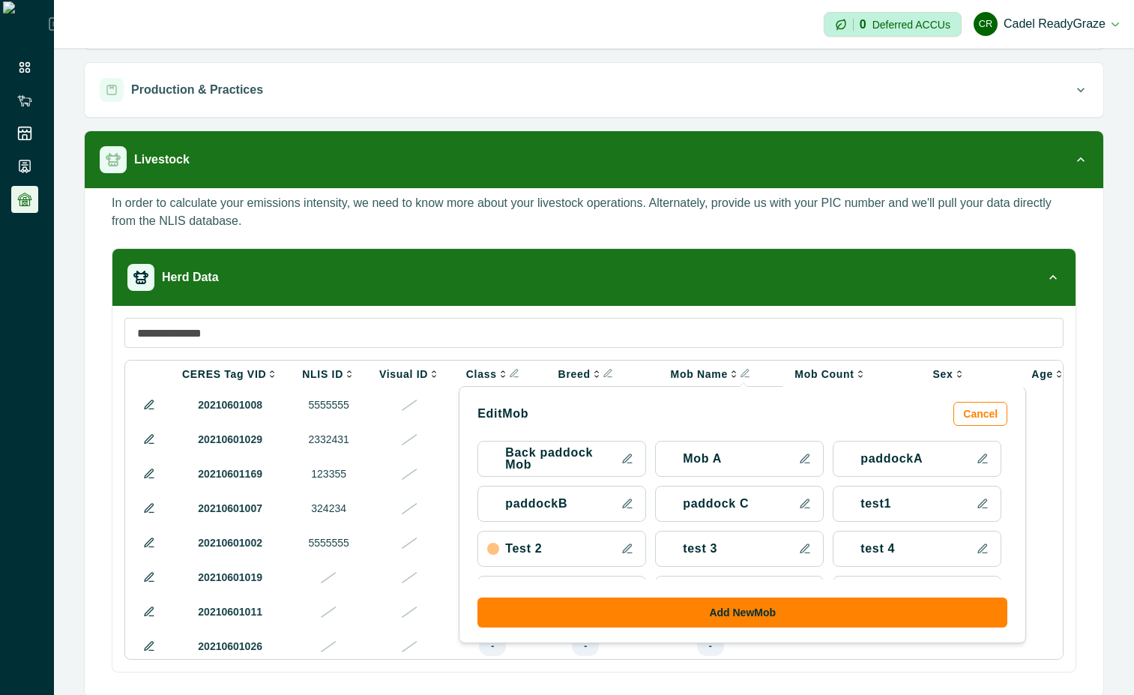
click at [621, 464] on icon at bounding box center [627, 459] width 12 height 12
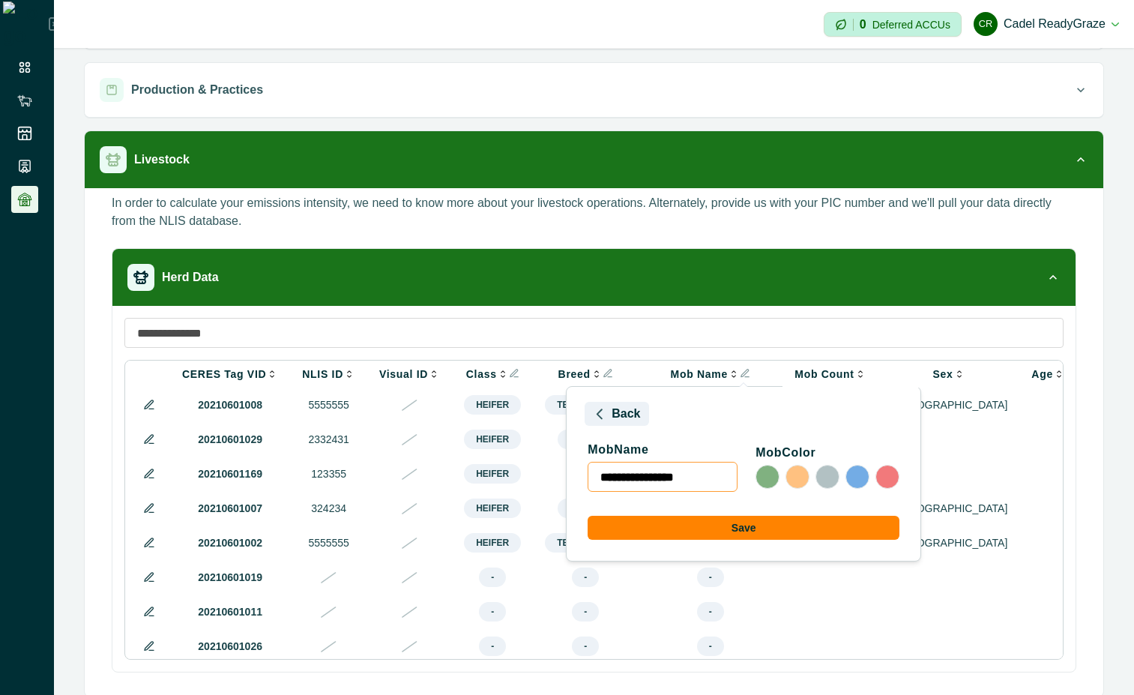
click at [598, 407] on button "Back" at bounding box center [617, 414] width 64 height 24
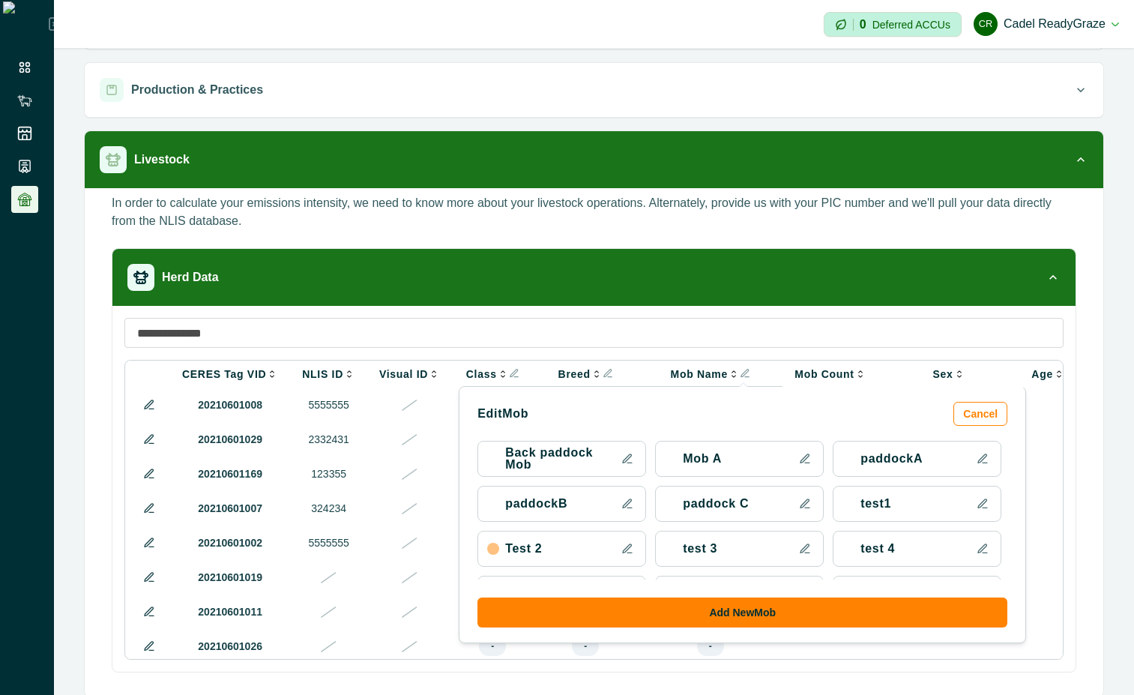
click at [799, 454] on icon at bounding box center [805, 459] width 12 height 12
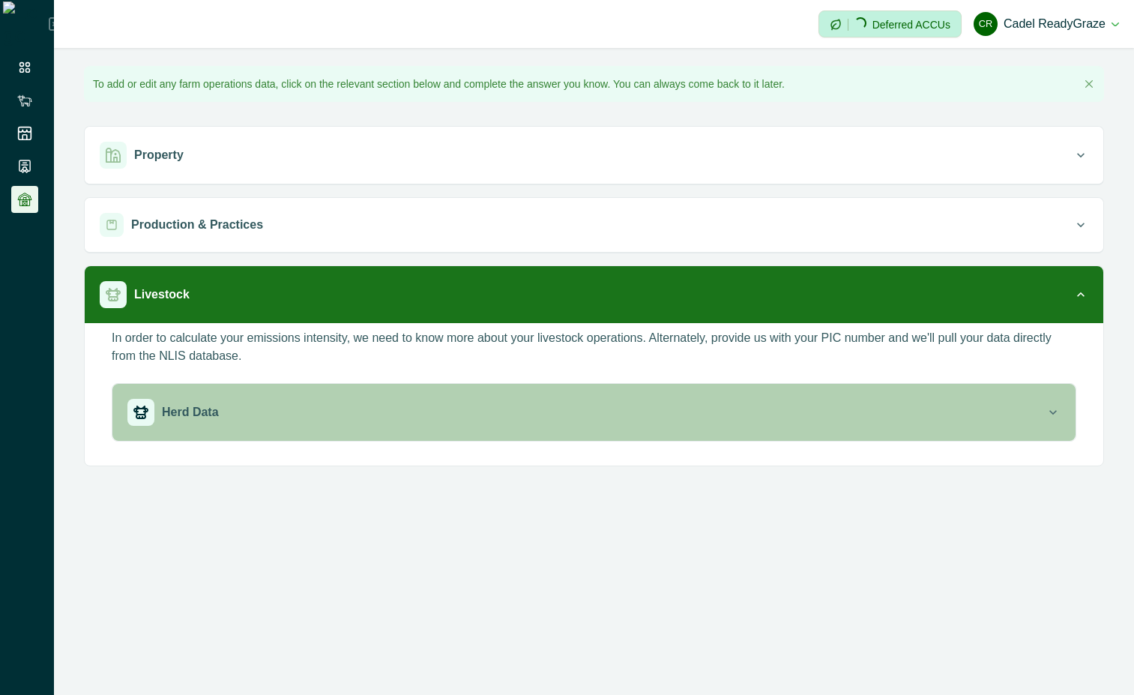
click at [648, 410] on div "Herd Data" at bounding box center [586, 412] width 918 height 27
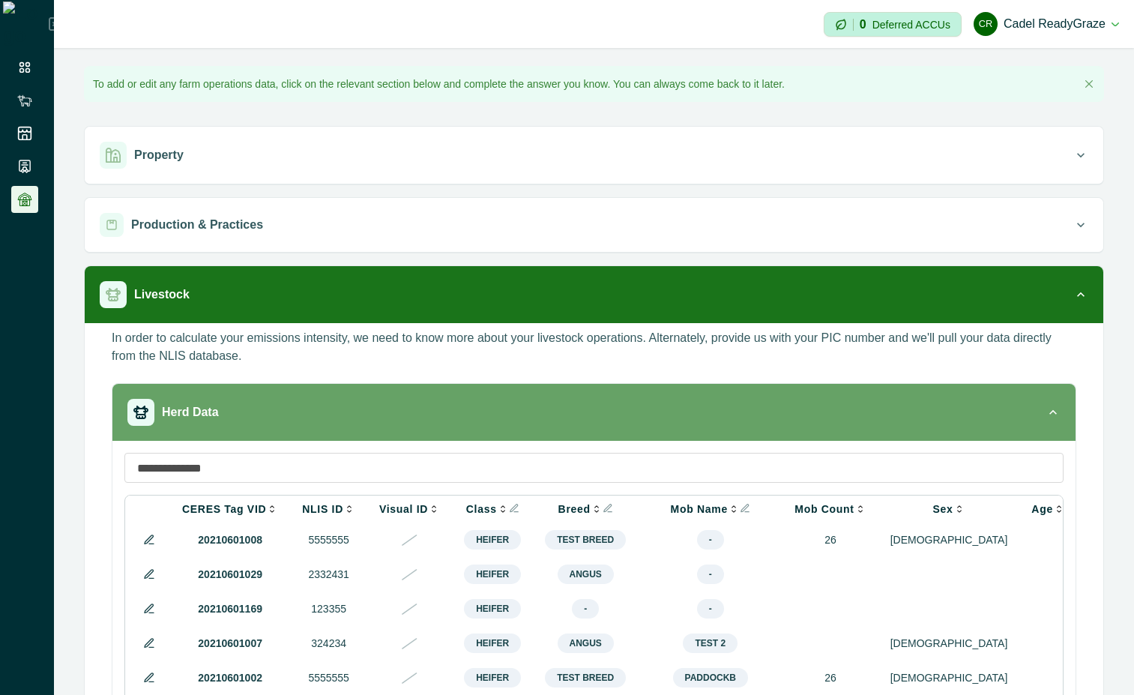
scroll to position [104, 0]
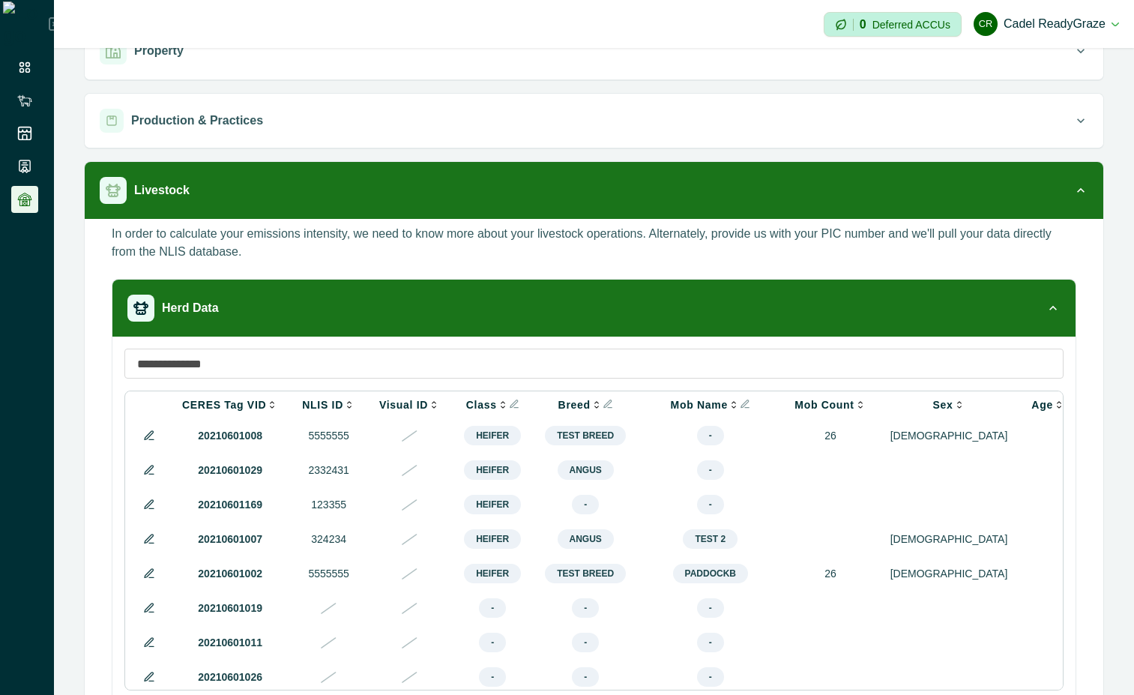
click at [725, 396] on th "Mob Name Edit Mob Cancel Back paddock Mob Mob A paddockA paddockB paddock C tes…" at bounding box center [710, 404] width 145 height 27
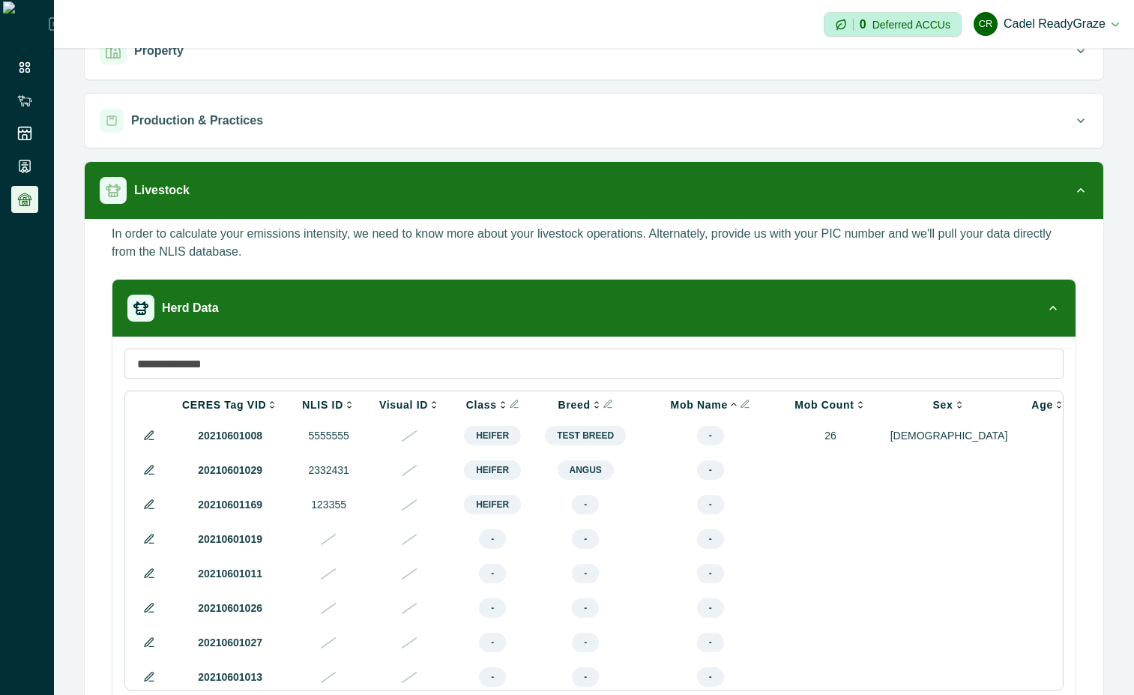
click at [728, 401] on icon at bounding box center [734, 405] width 12 height 12
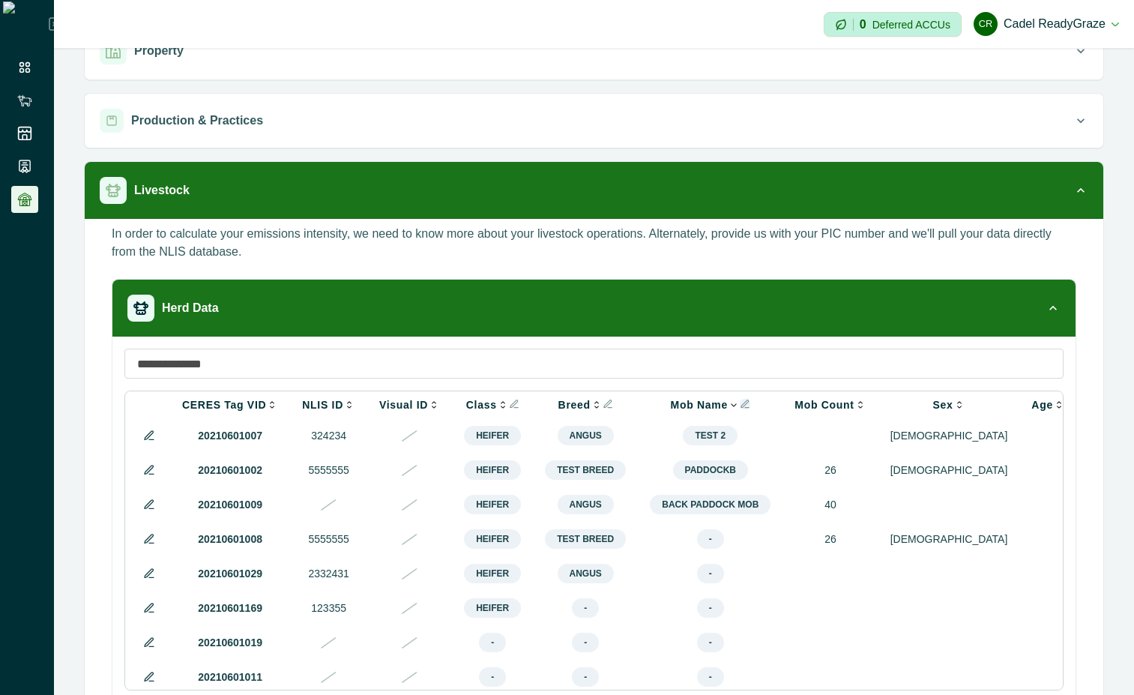
click at [740, 402] on icon "Info" at bounding box center [745, 404] width 10 height 10
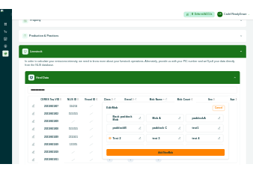
scroll to position [149, 0]
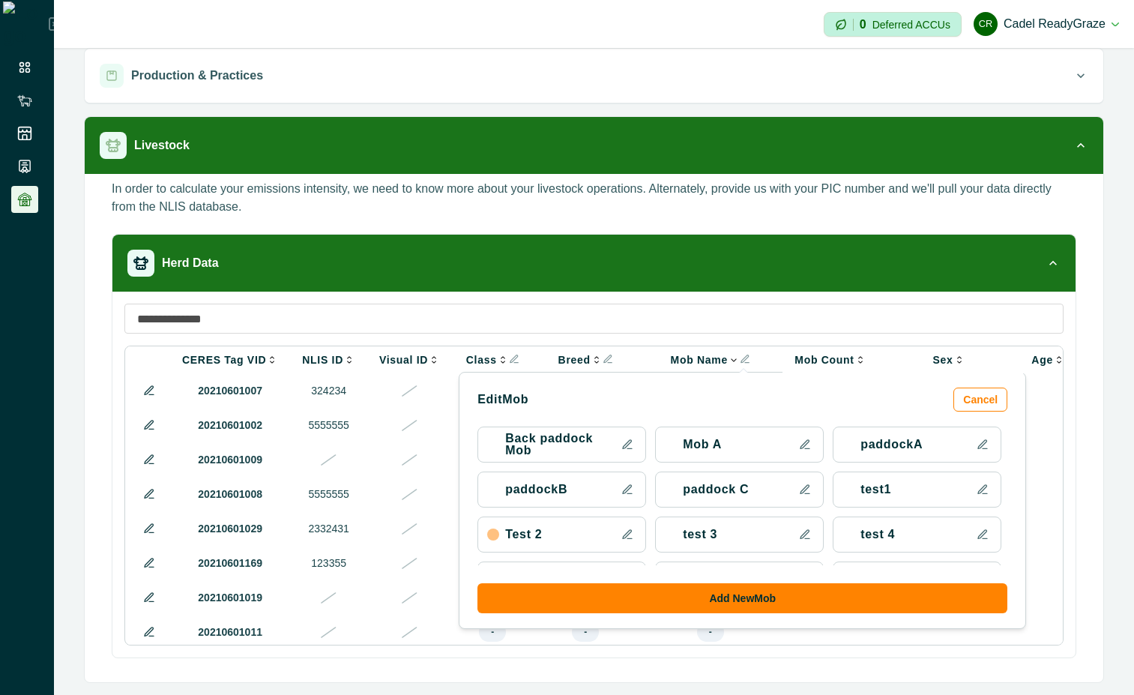
click at [621, 445] on icon at bounding box center [627, 444] width 12 height 12
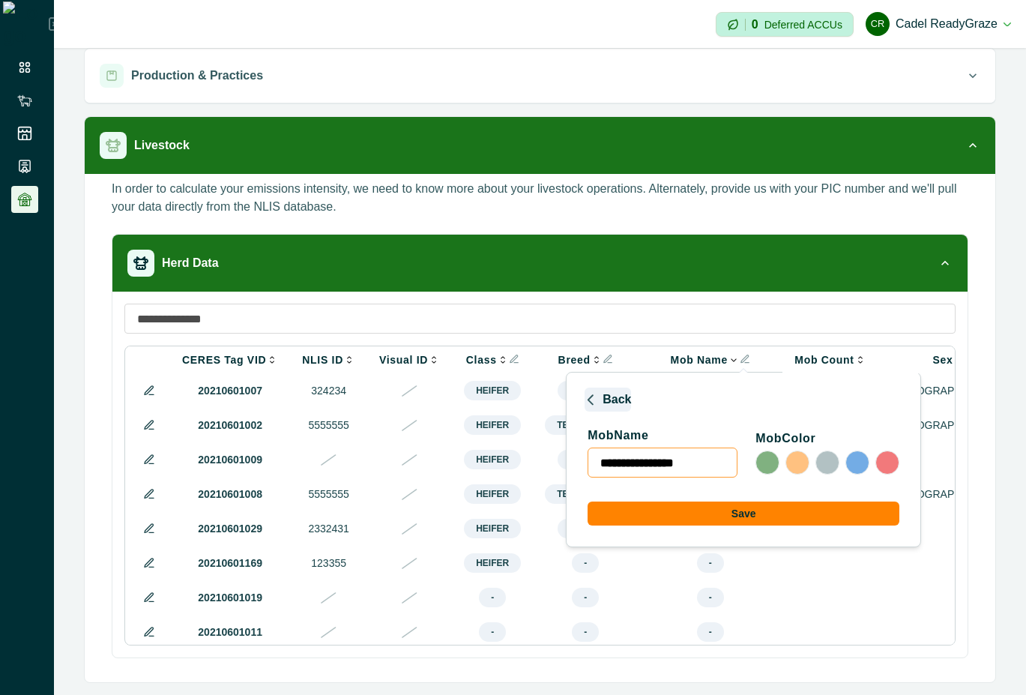
click at [585, 400] on icon "button" at bounding box center [591, 399] width 12 height 12
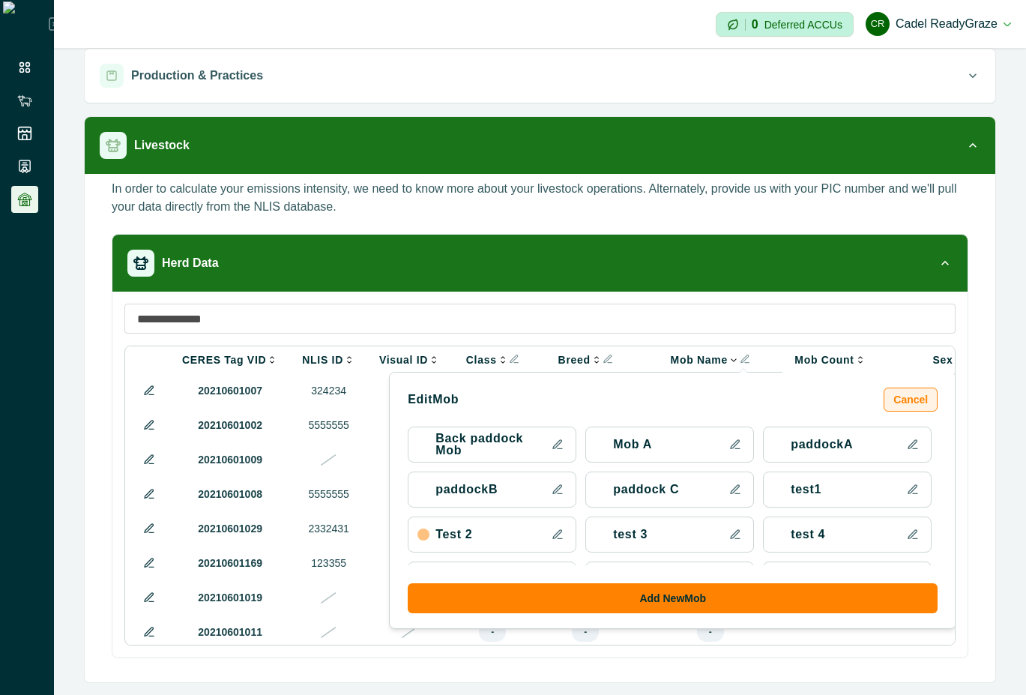
click at [884, 403] on button "Cancel" at bounding box center [911, 399] width 54 height 24
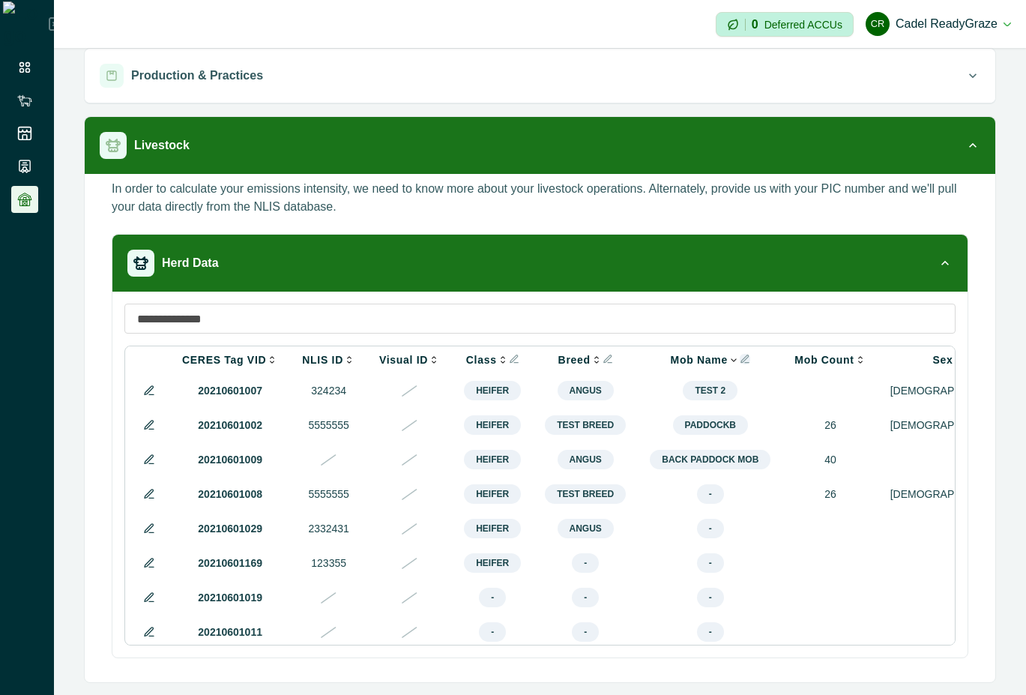
click at [740, 359] on icon "Info" at bounding box center [745, 359] width 10 height 10
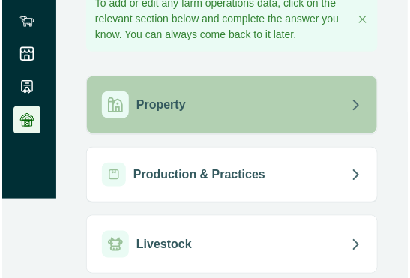
scroll to position [86, 0]
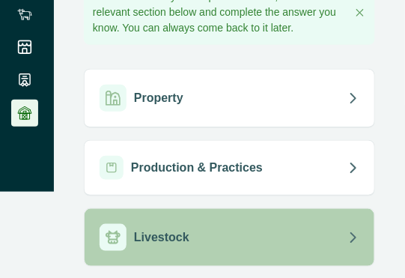
click at [288, 257] on button "Livestock" at bounding box center [230, 237] width 290 height 57
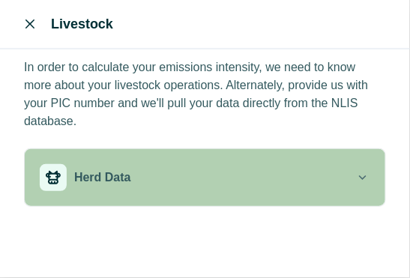
click at [286, 164] on div "Herd Data" at bounding box center [198, 177] width 316 height 27
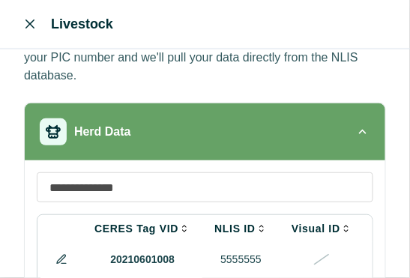
scroll to position [108, 0]
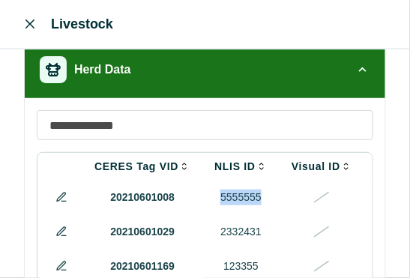
drag, startPoint x: 241, startPoint y: 216, endPoint x: 135, endPoint y: 214, distance: 106.4
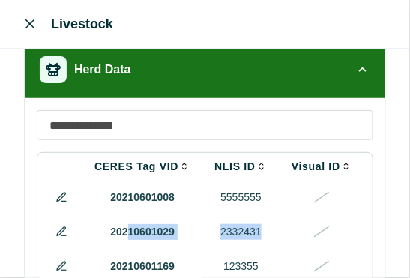
drag, startPoint x: 307, startPoint y: 233, endPoint x: 124, endPoint y: 233, distance: 182.9
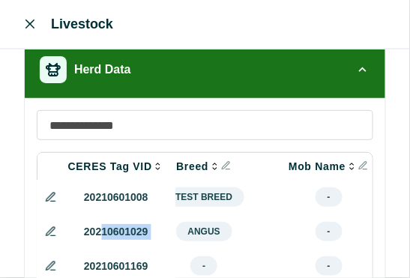
scroll to position [100, 0]
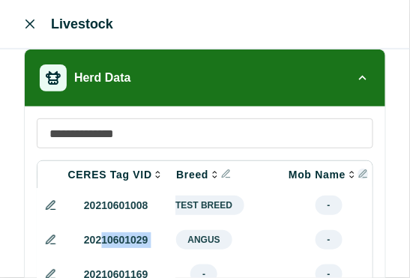
click at [358, 172] on icon "Info" at bounding box center [363, 174] width 10 height 10
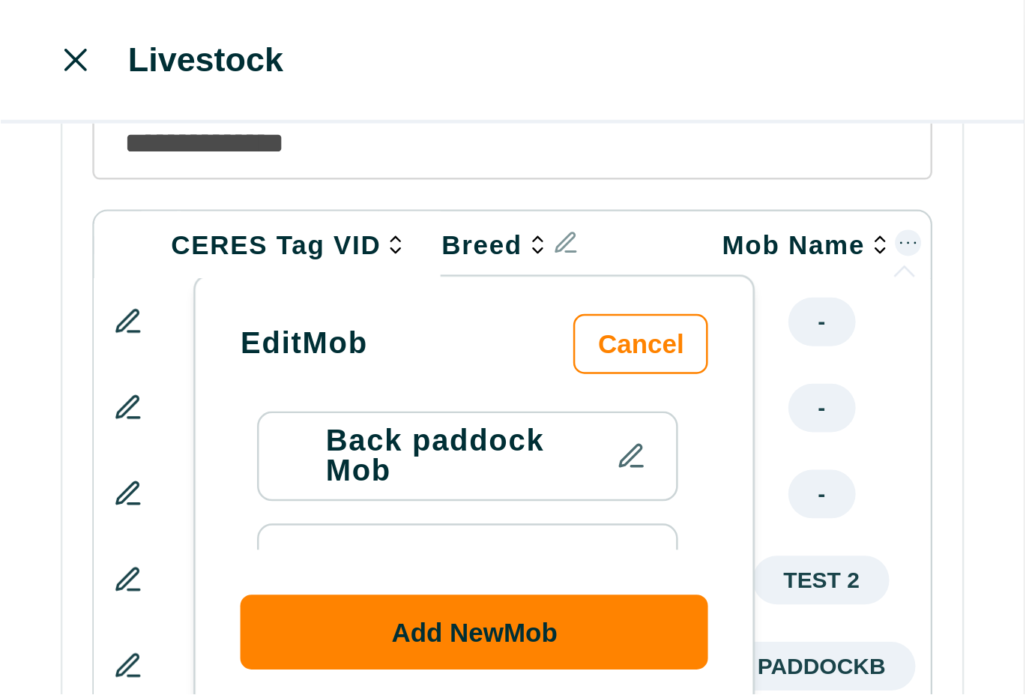
scroll to position [0, 259]
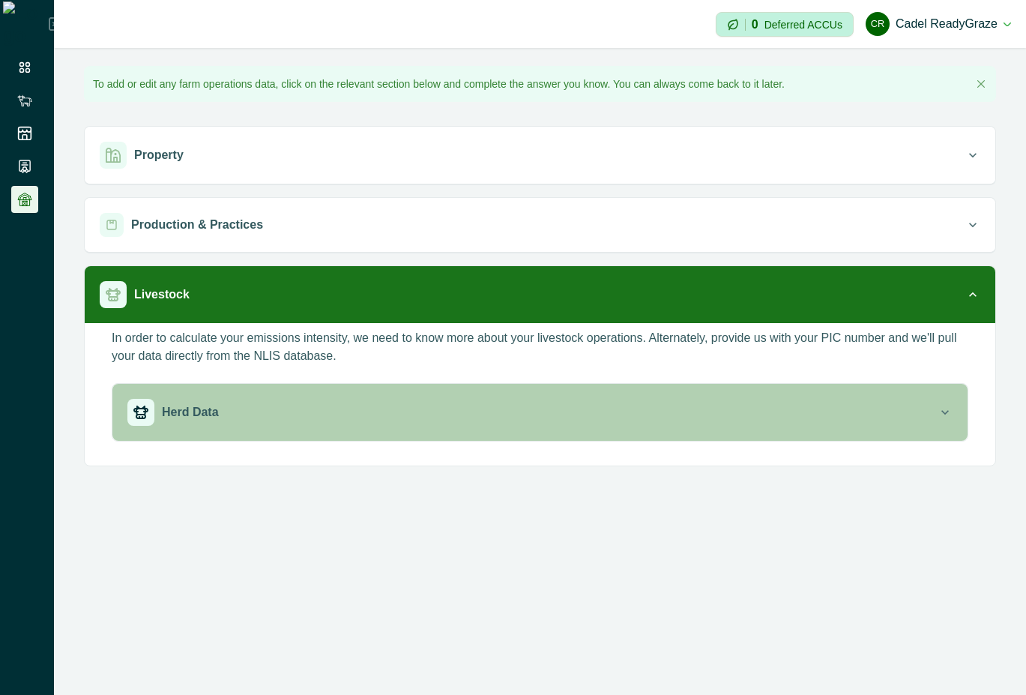
click at [653, 415] on div "Herd Data" at bounding box center [532, 412] width 810 height 27
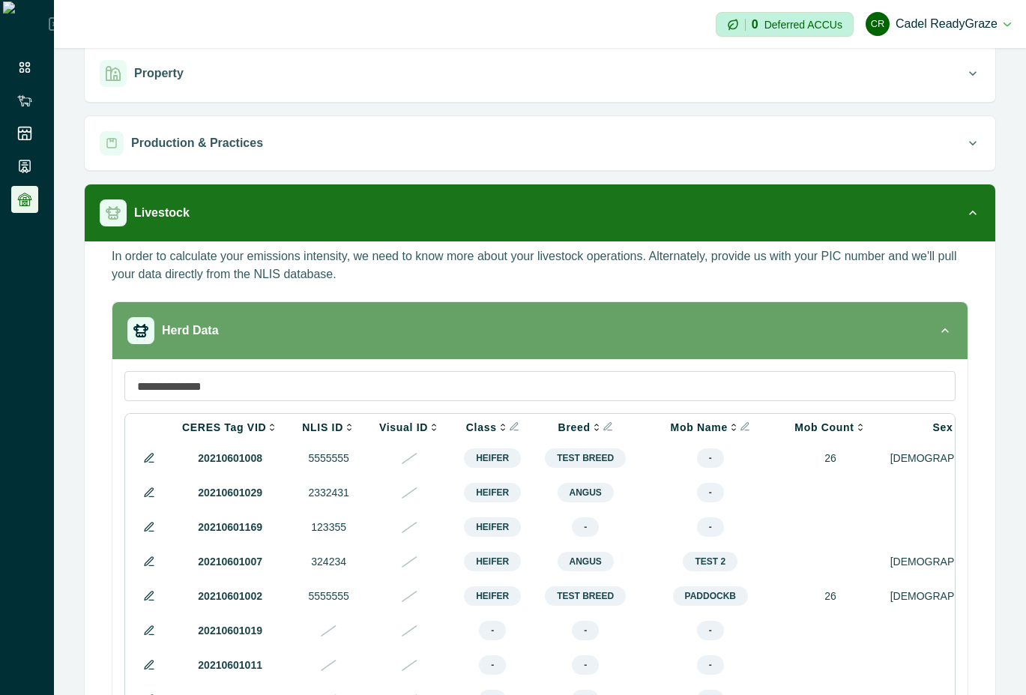
scroll to position [135, 0]
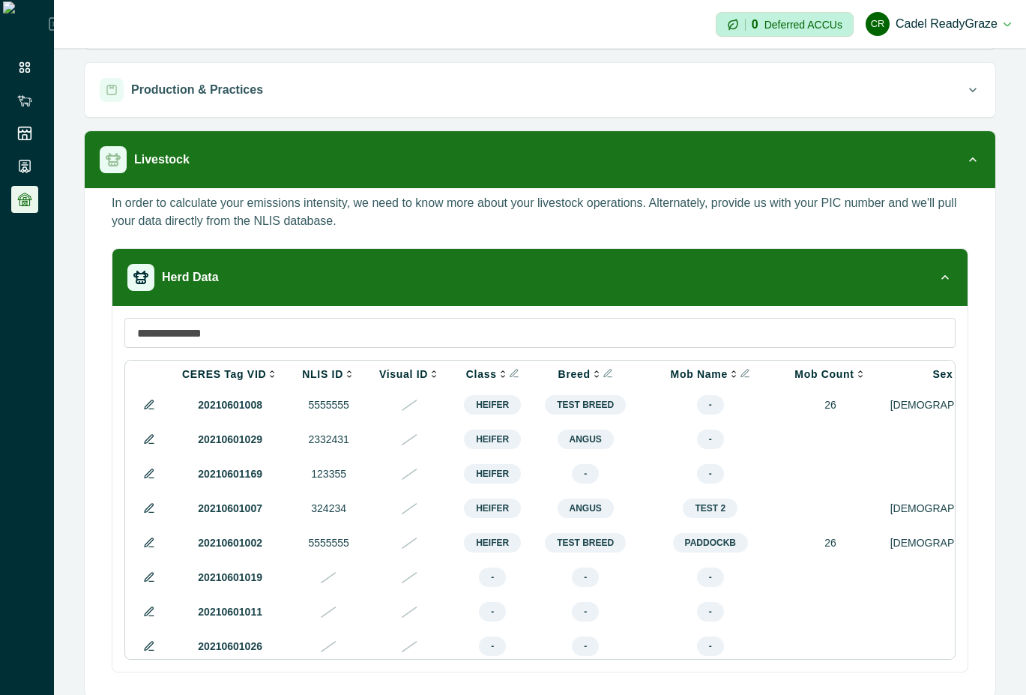
click at [731, 375] on div "Mob Name Edit Mob Cancel Back paddock Mob Mob A paddockA paddockB paddock C tes…" at bounding box center [710, 374] width 121 height 12
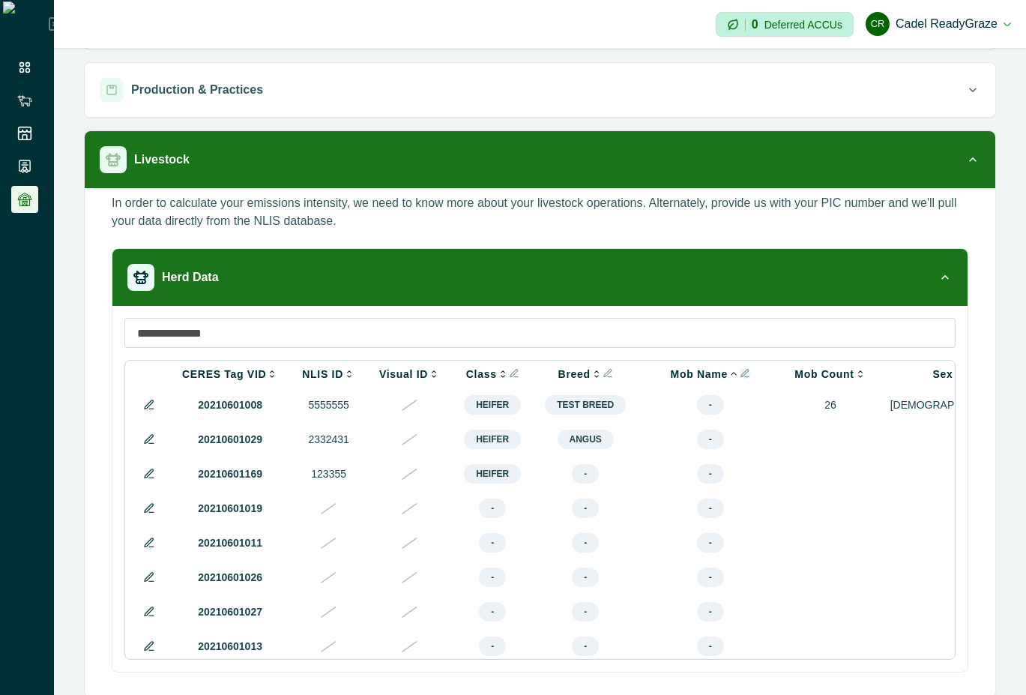
click at [740, 375] on icon "Info" at bounding box center [745, 373] width 10 height 10
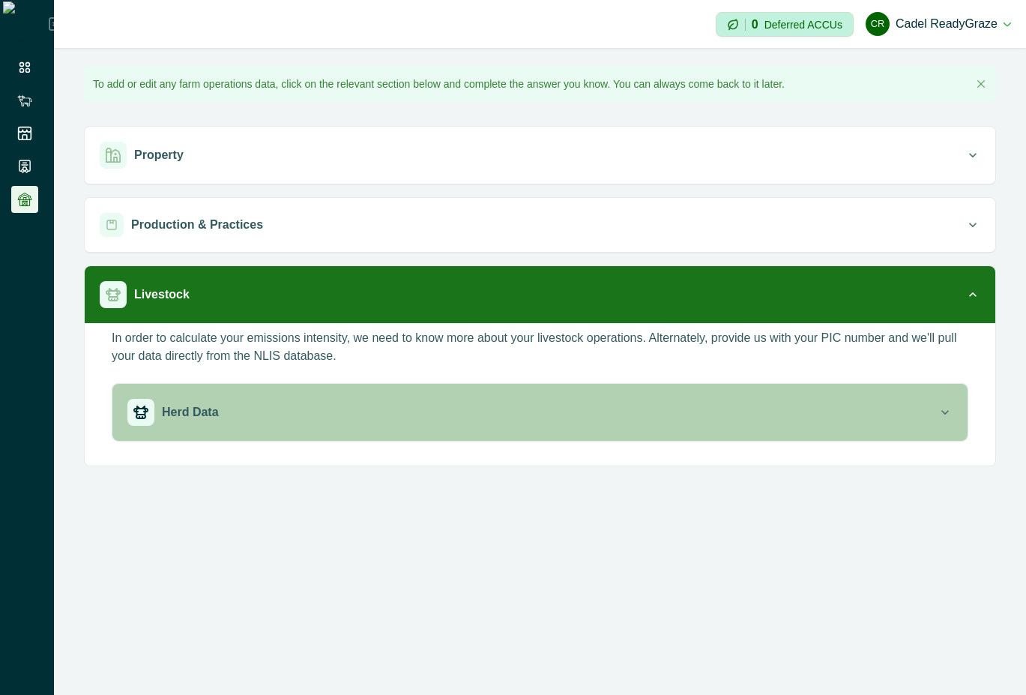
click at [567, 393] on button "Herd Data" at bounding box center [539, 412] width 855 height 57
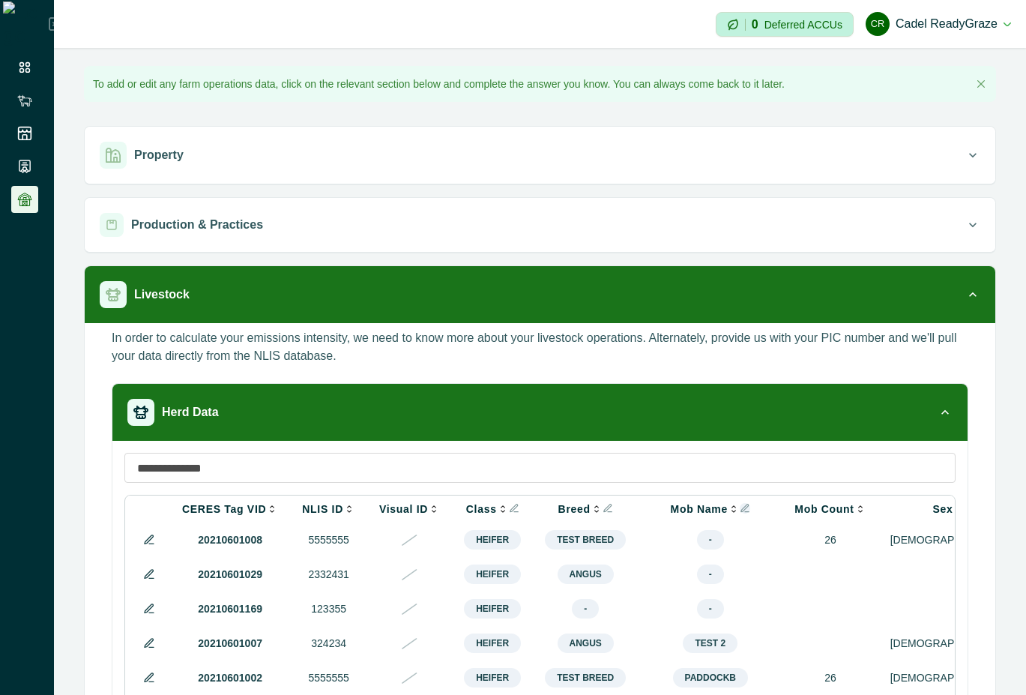
click at [740, 507] on icon "Info" at bounding box center [745, 508] width 10 height 10
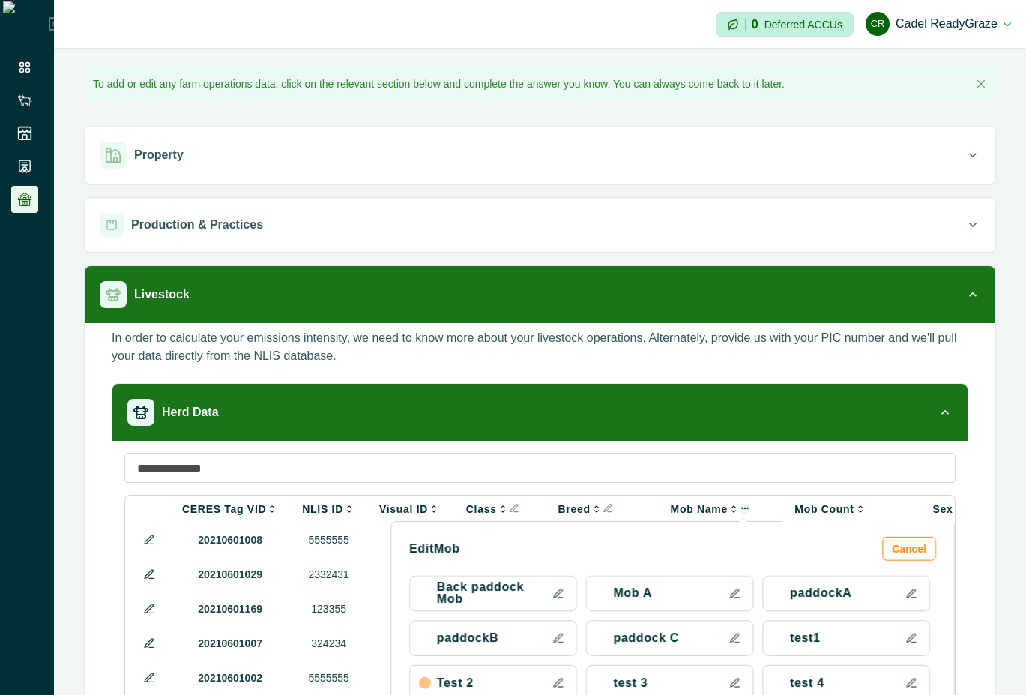
scroll to position [75, 0]
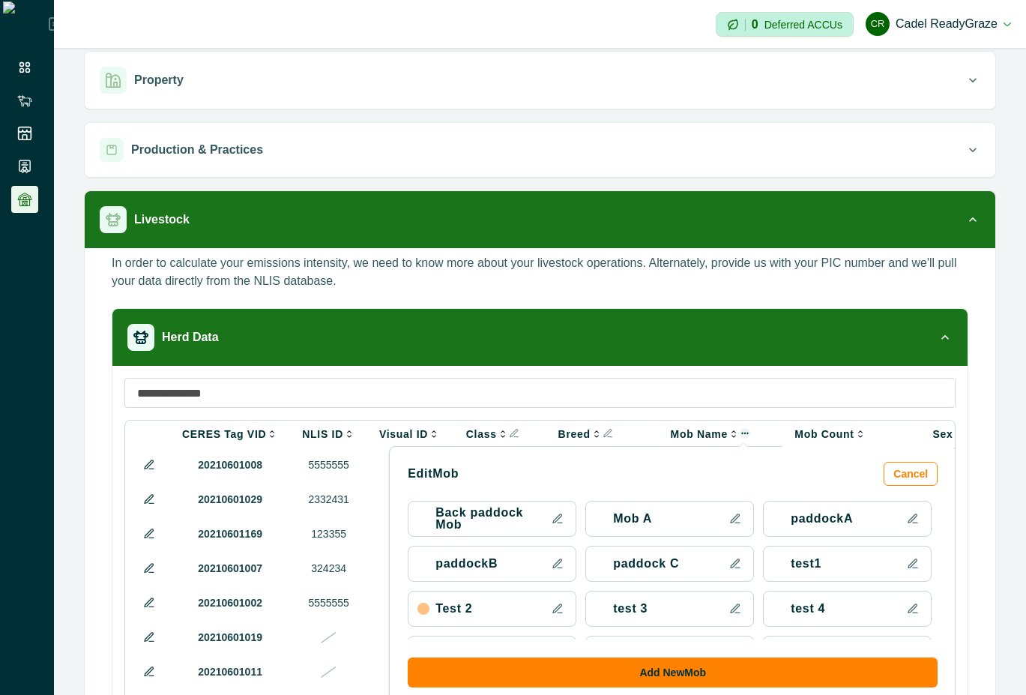
click at [740, 428] on icon "Info" at bounding box center [745, 433] width 10 height 10
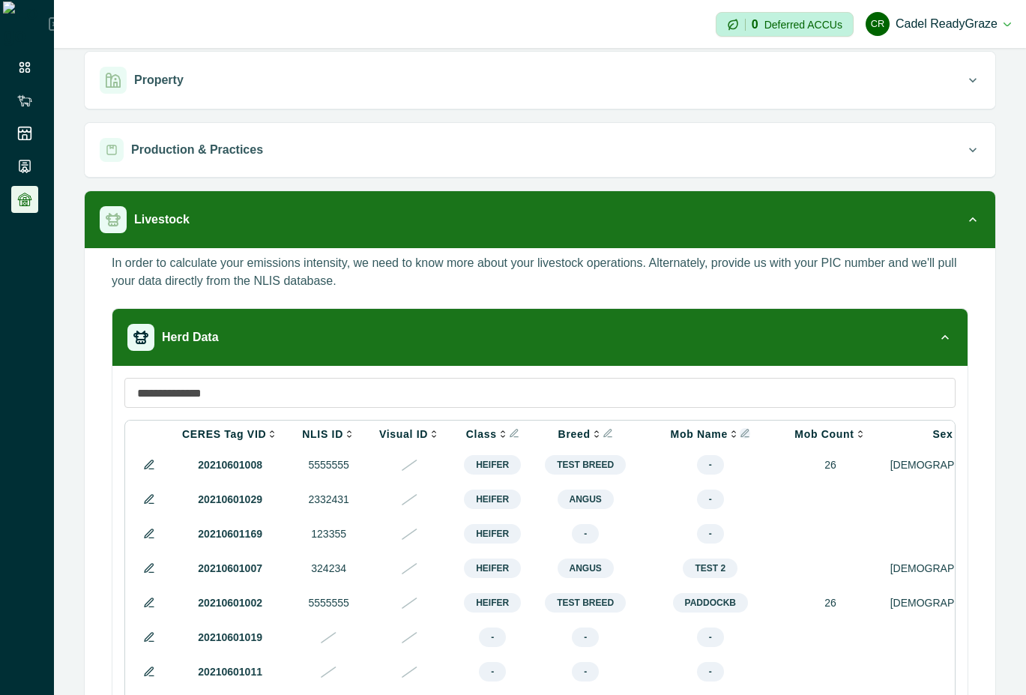
click at [740, 428] on icon "Info" at bounding box center [745, 433] width 10 height 10
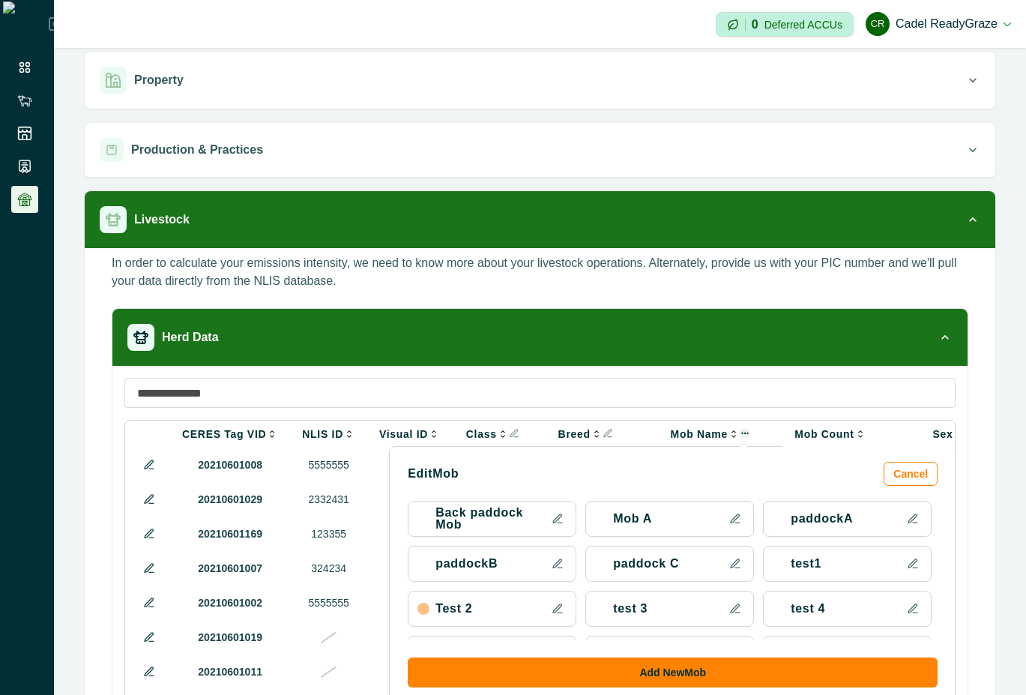
scroll to position [149, 0]
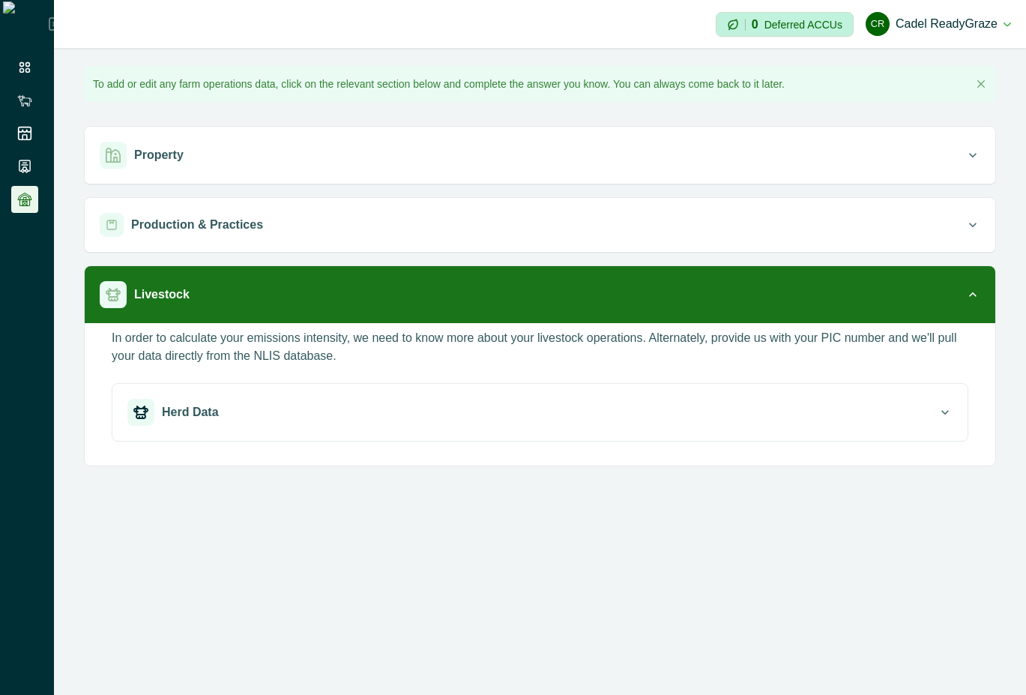
click at [544, 423] on div "Herd Data" at bounding box center [532, 412] width 810 height 27
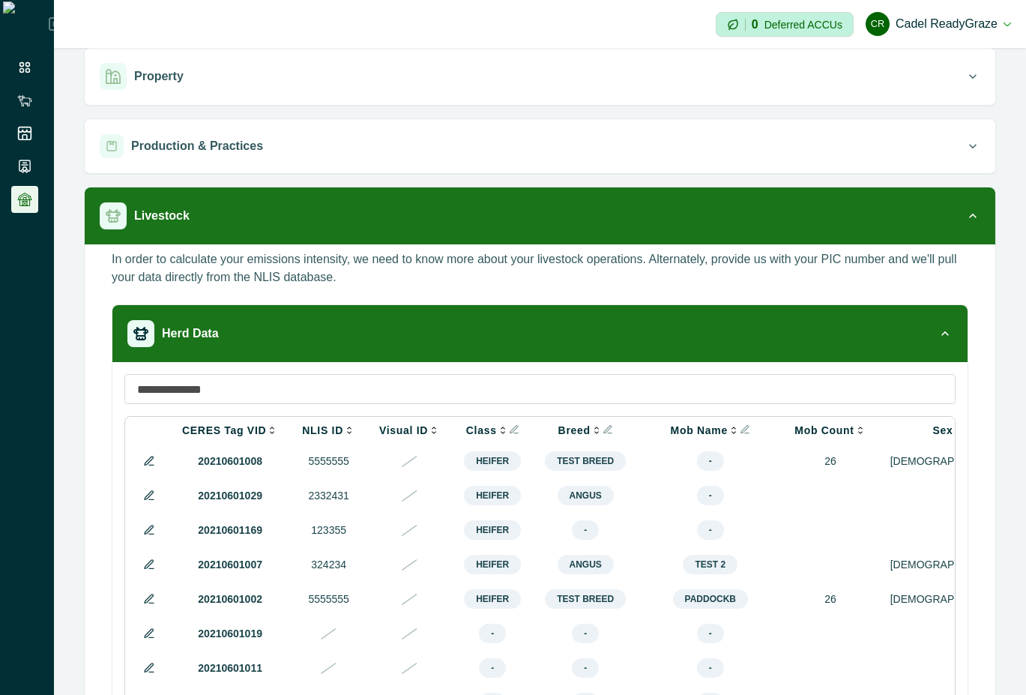
scroll to position [135, 0]
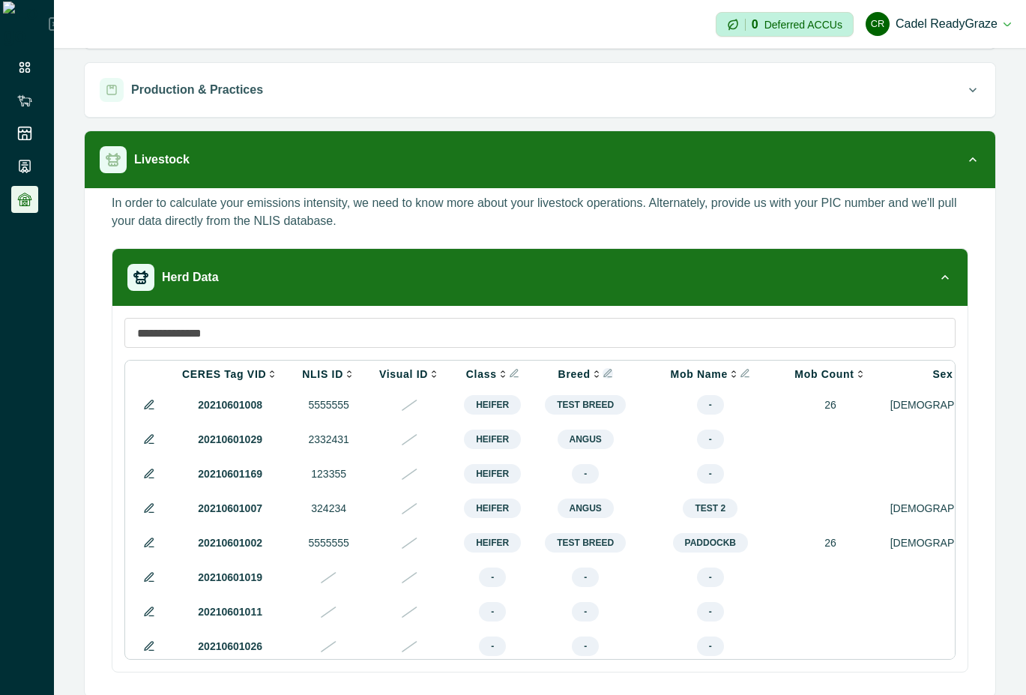
click at [604, 371] on icon "Info" at bounding box center [607, 372] width 7 height 7
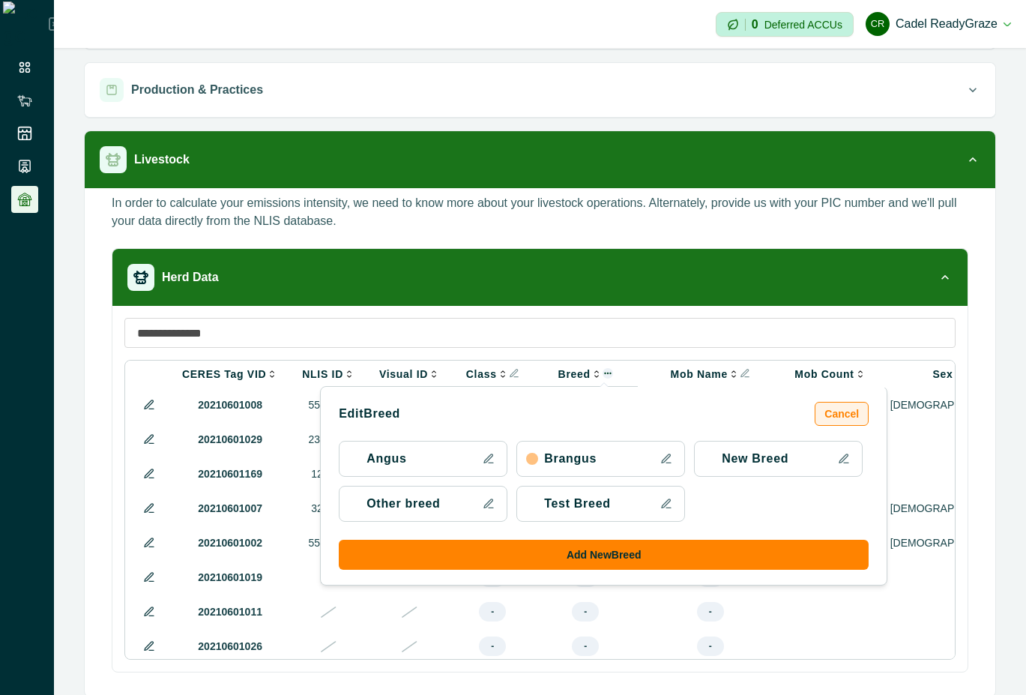
click at [815, 415] on button "Cancel" at bounding box center [842, 414] width 54 height 24
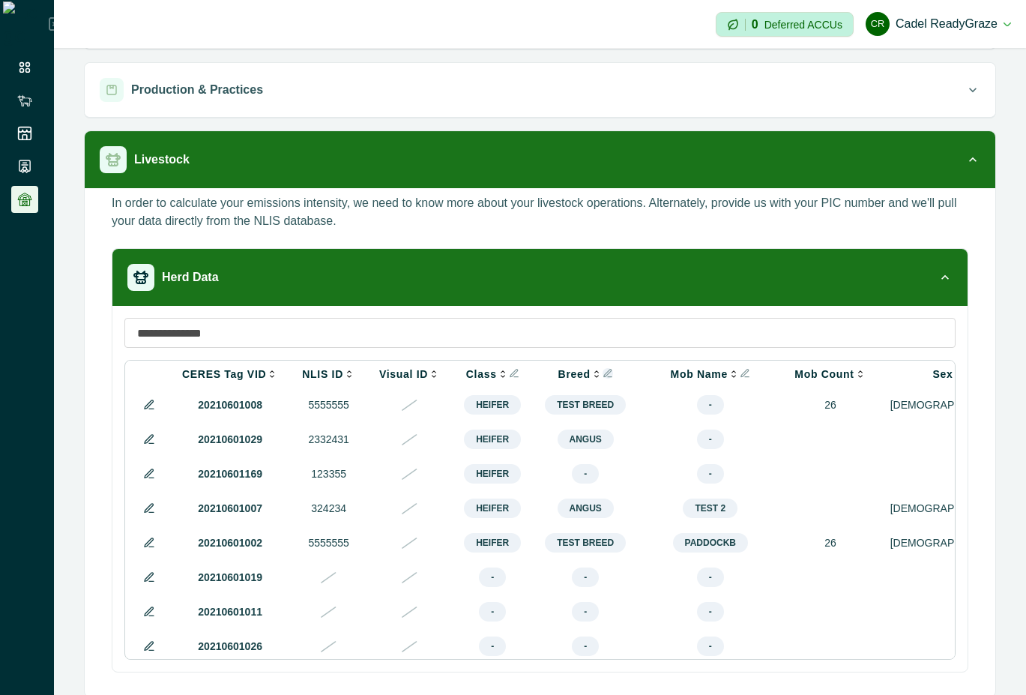
drag, startPoint x: 605, startPoint y: 658, endPoint x: 678, endPoint y: 660, distance: 73.5
click at [678, 660] on div "CERES Tag VID NLIS ID Visual ID Class Edit Class Cancel breeders Heifer Hiefer …" at bounding box center [539, 489] width 855 height 366
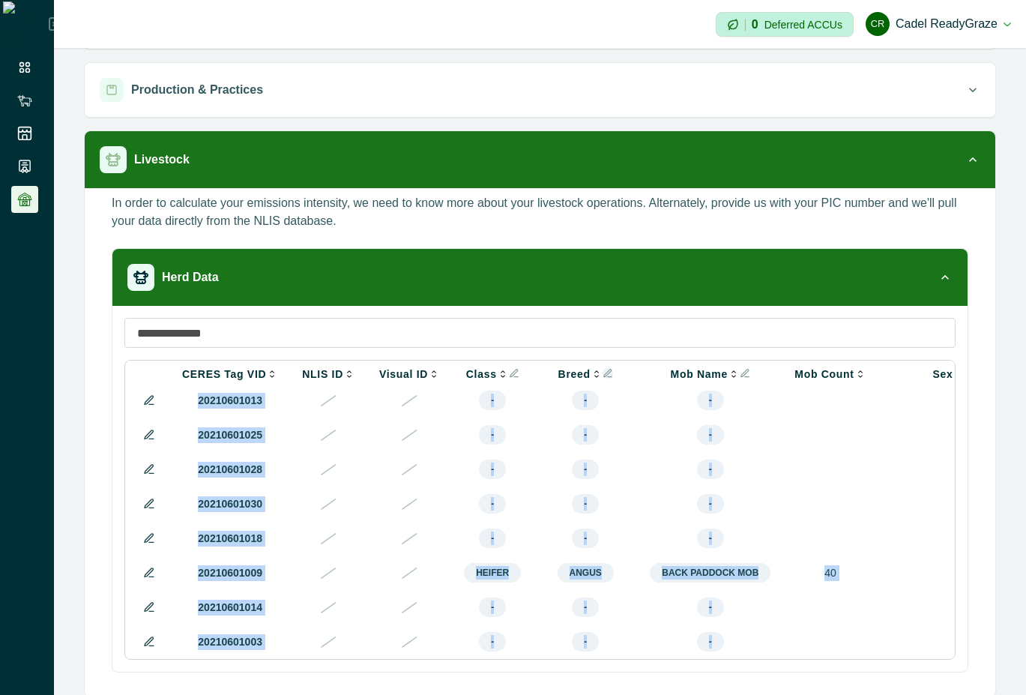
drag, startPoint x: 672, startPoint y: 654, endPoint x: 761, endPoint y: 654, distance: 89.2
click at [761, 654] on tbody "20210601008 5555555 Heifer Test Breed - 26 [DEMOGRAPHIC_DATA] 450 [DATE] ALIVE …" at bounding box center [788, 366] width 1321 height 586
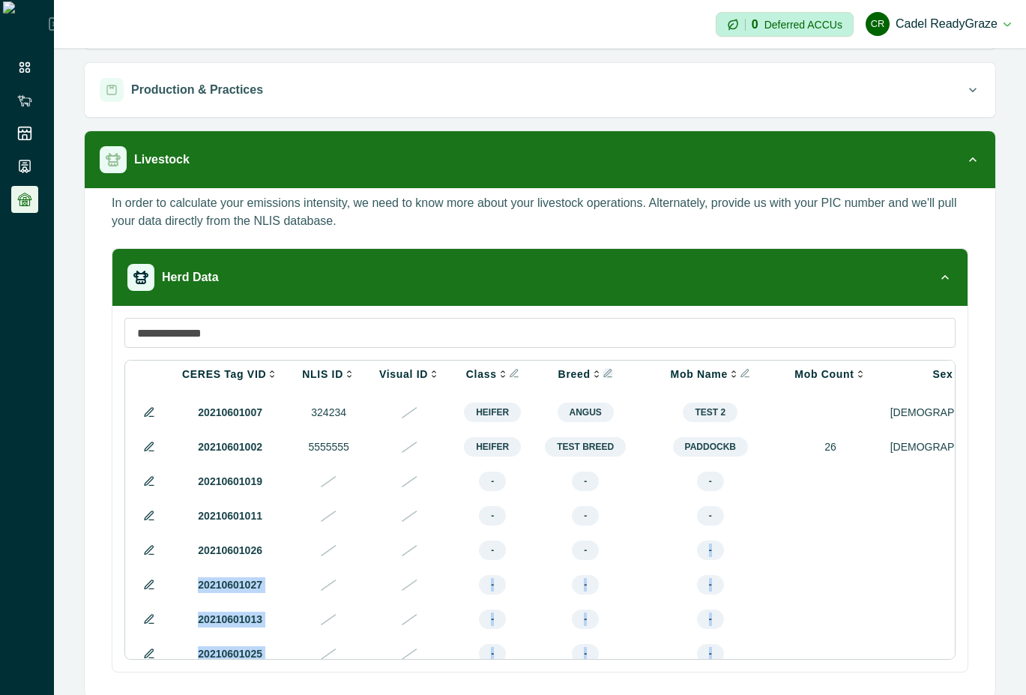
scroll to position [0, 0]
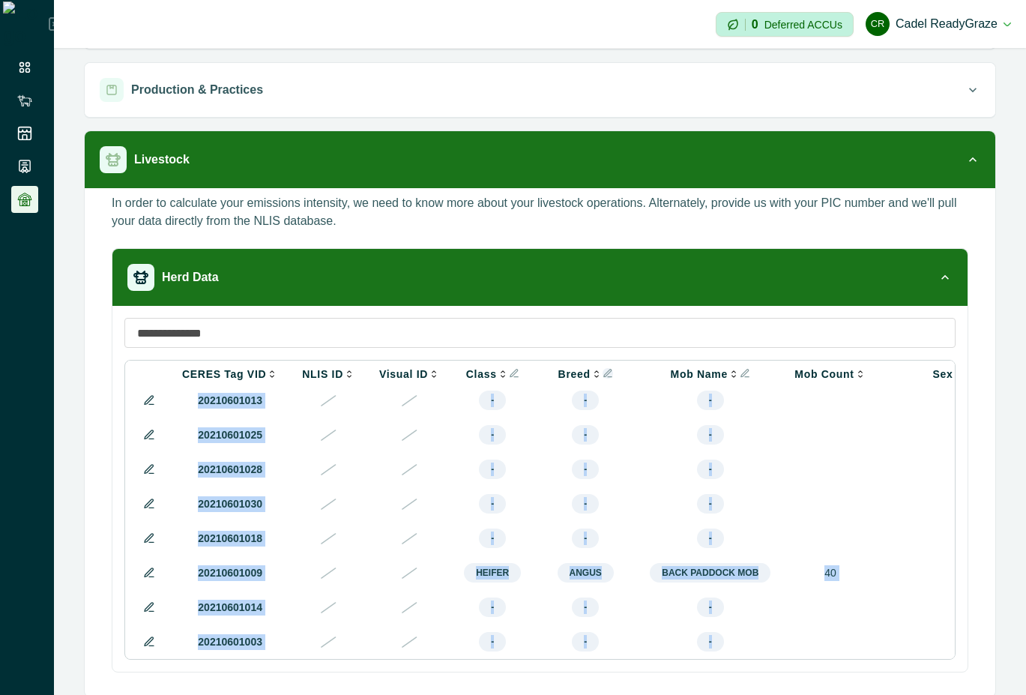
drag, startPoint x: 602, startPoint y: 655, endPoint x: 698, endPoint y: 654, distance: 96.7
click at [698, 654] on tbody "20210601008 5555555 Heifer Test Breed - 26 [DEMOGRAPHIC_DATA] 450 [DATE] ALIVE …" at bounding box center [788, 366] width 1321 height 586
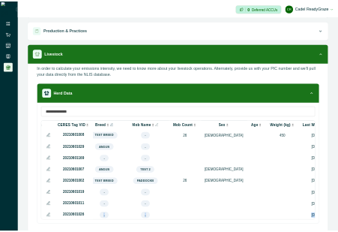
scroll to position [0, 284]
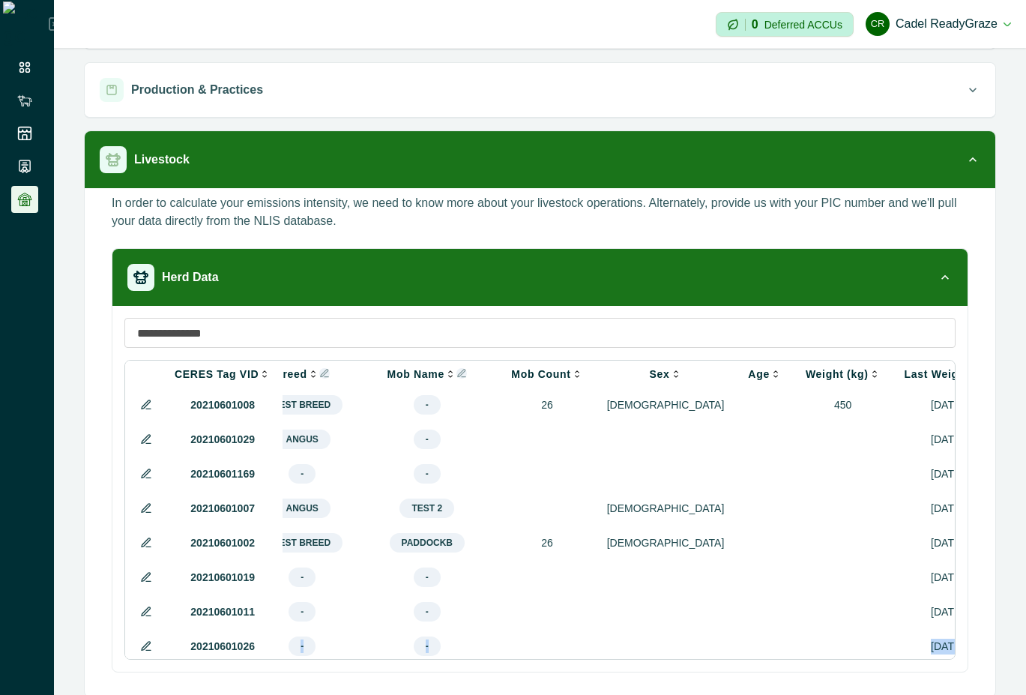
click at [458, 376] on icon "Info" at bounding box center [461, 372] width 7 height 7
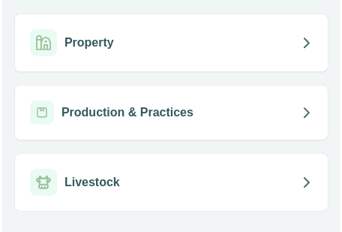
scroll to position [108, 0]
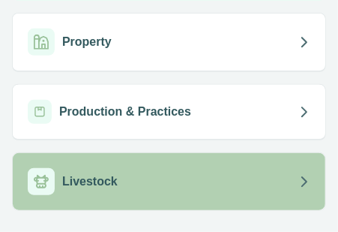
click at [197, 194] on div "Livestock" at bounding box center [163, 181] width 271 height 27
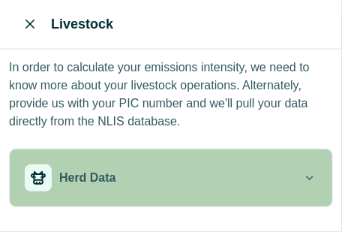
click at [199, 167] on div "Herd Data" at bounding box center [163, 177] width 277 height 27
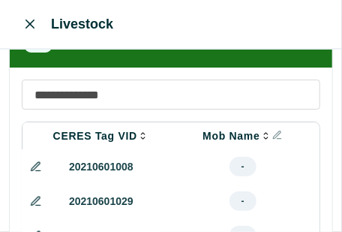
scroll to position [137, 0]
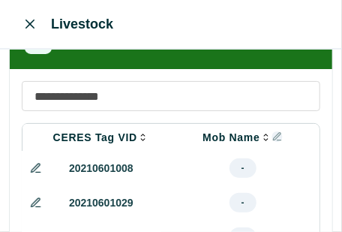
click at [272, 136] on icon "Info" at bounding box center [277, 136] width 10 height 10
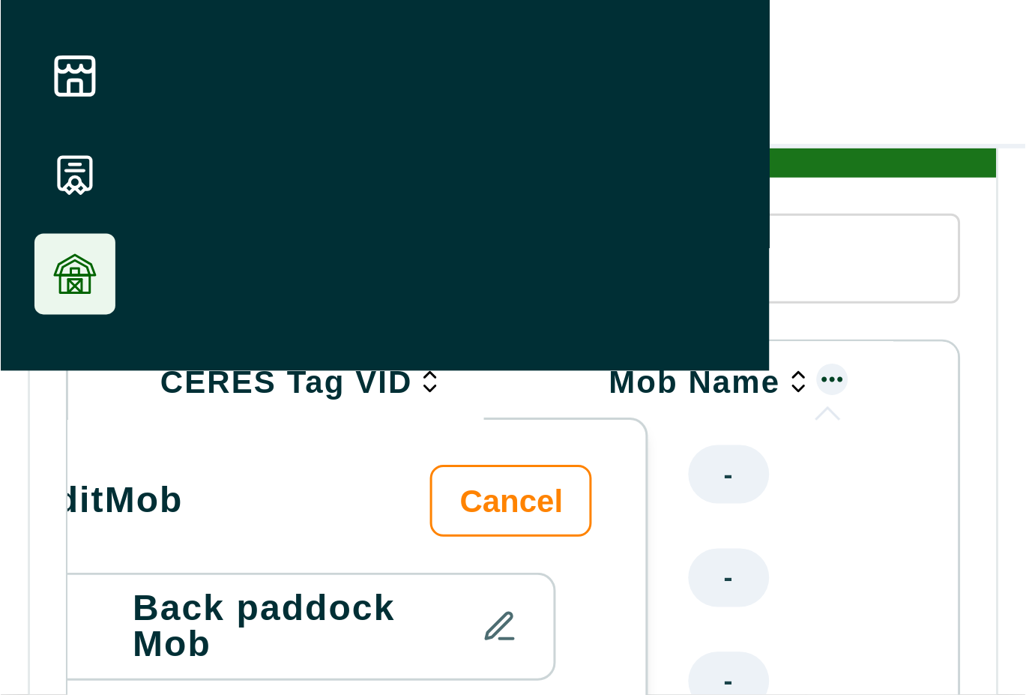
scroll to position [0, 259]
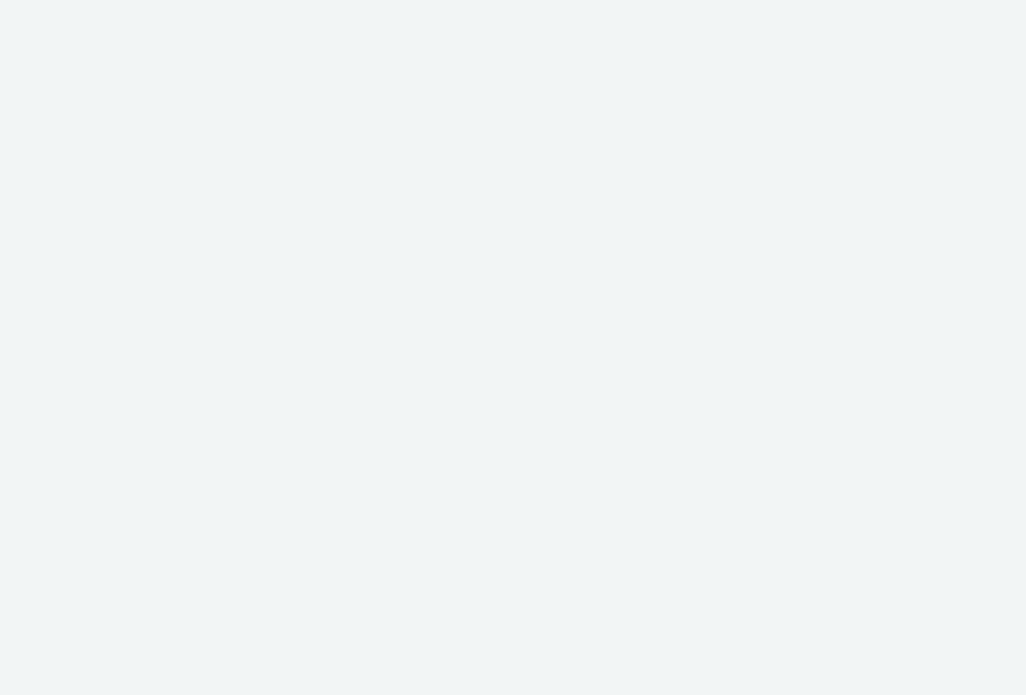
drag, startPoint x: 0, startPoint y: 0, endPoint x: 671, endPoint y: 396, distance: 779.2
click at [671, 396] on div at bounding box center [513, 347] width 1026 height 695
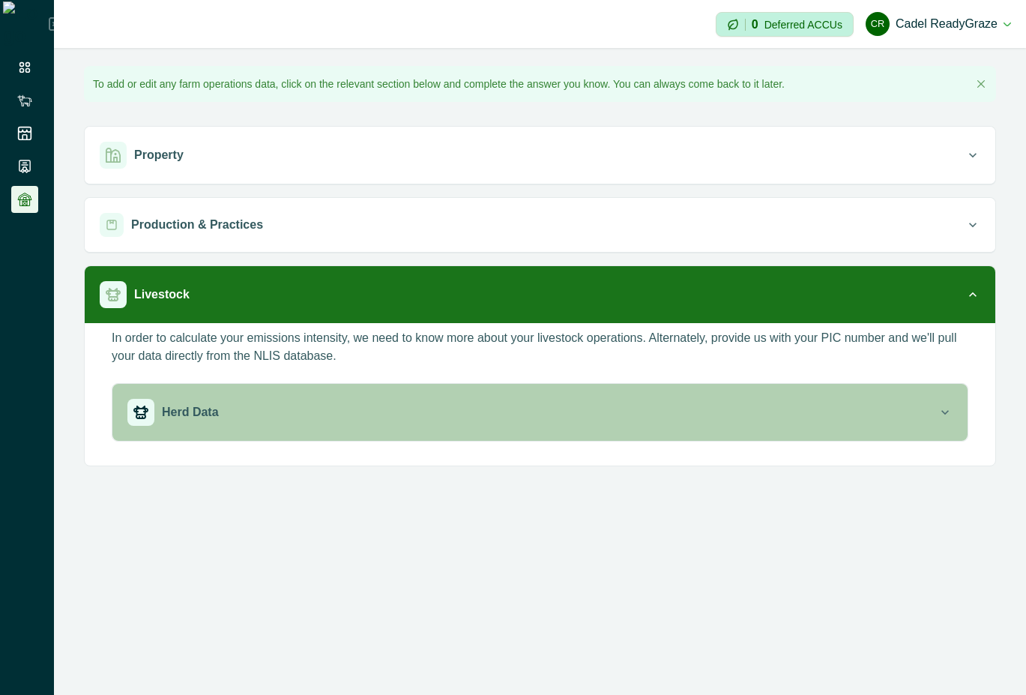
click at [737, 415] on div "Herd Data" at bounding box center [532, 412] width 810 height 27
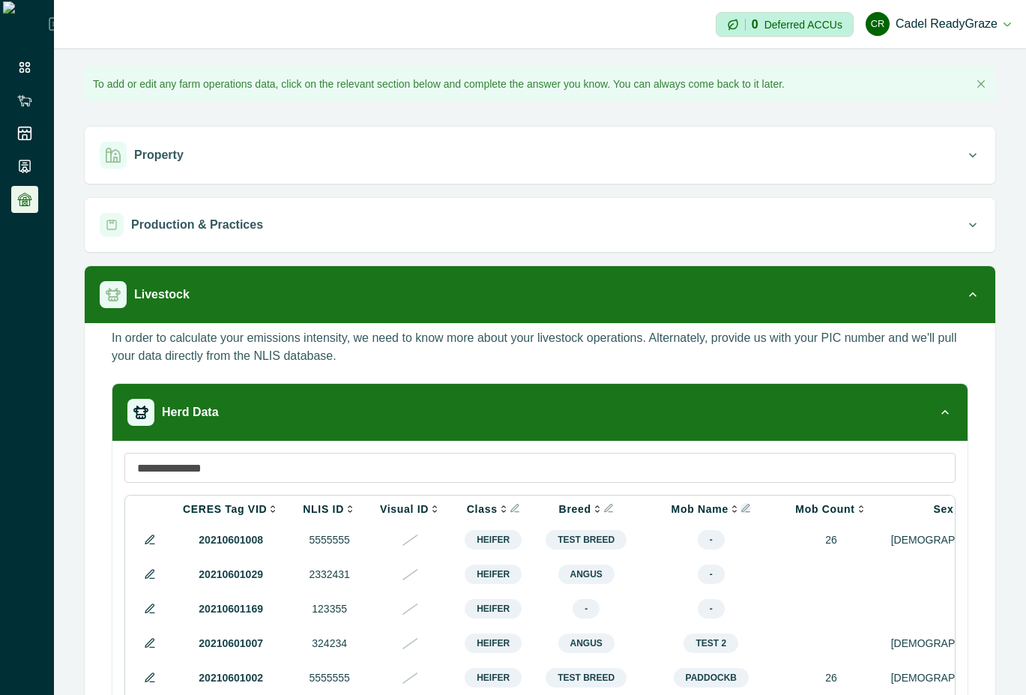
click at [740, 505] on icon "Info" at bounding box center [745, 508] width 10 height 10
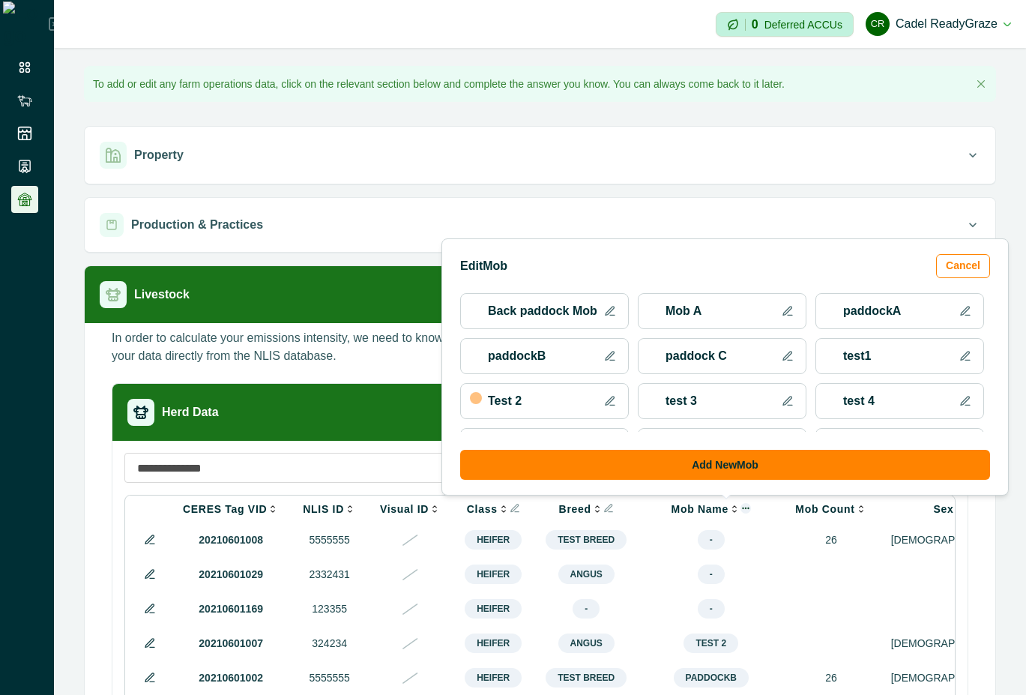
scroll to position [135, 0]
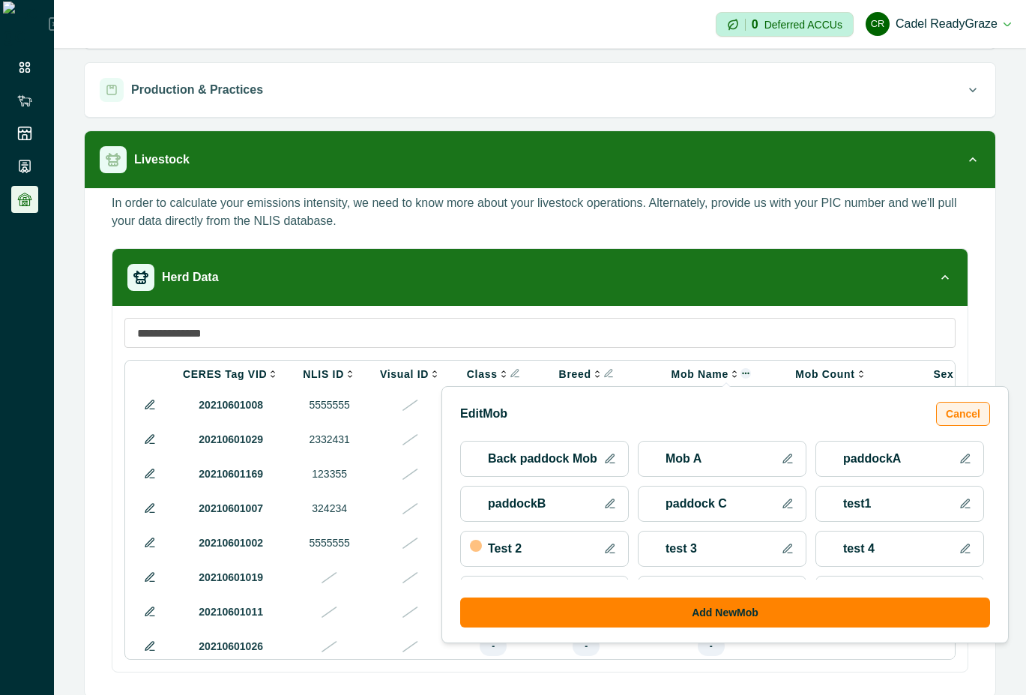
click at [959, 417] on button "Cancel" at bounding box center [963, 414] width 54 height 24
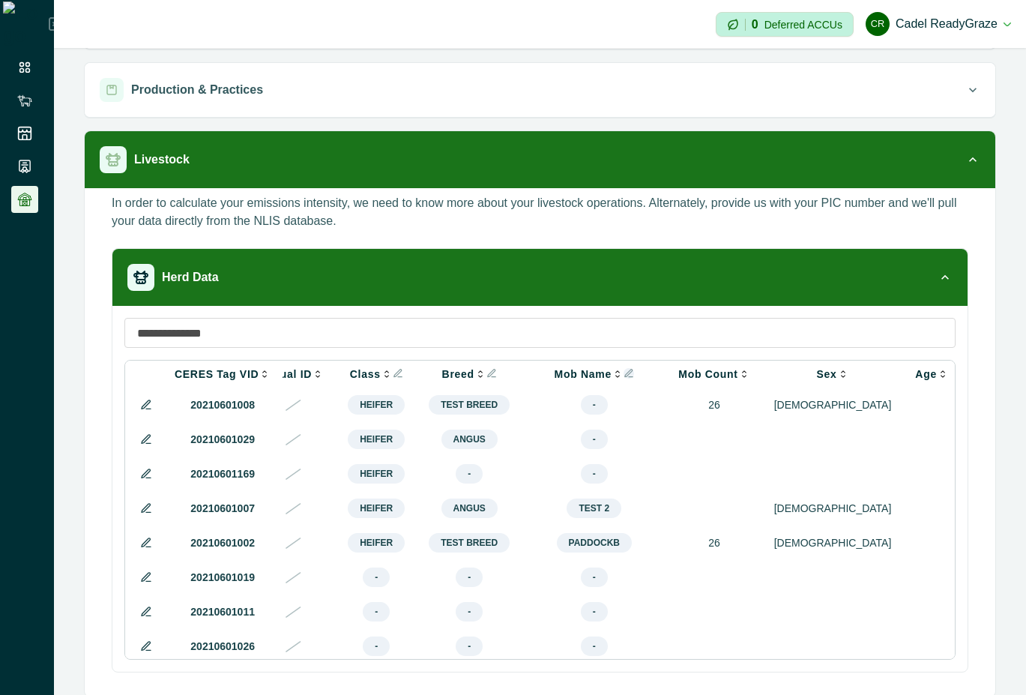
scroll to position [0, 118]
click at [486, 376] on icon "Info" at bounding box center [491, 373] width 10 height 10
click at [498, 675] on div "Herd Data CERES Tag VID NLIS ID Visual ID Class Breed Mob Name Mob Count Sex Ag…" at bounding box center [540, 466] width 857 height 436
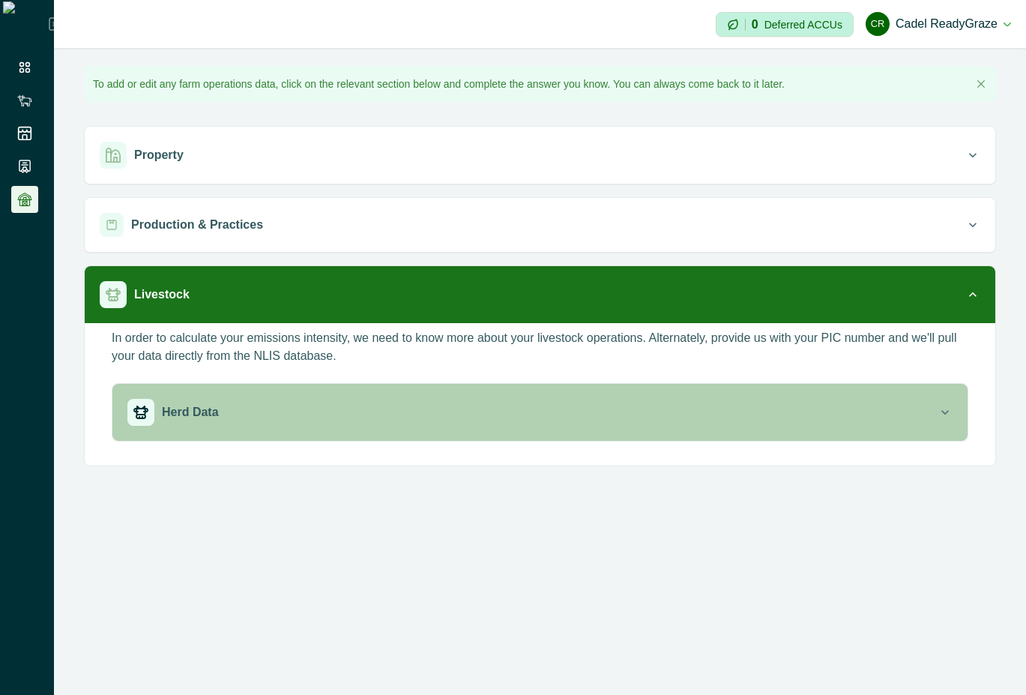
click at [534, 420] on div "Herd Data" at bounding box center [532, 412] width 810 height 27
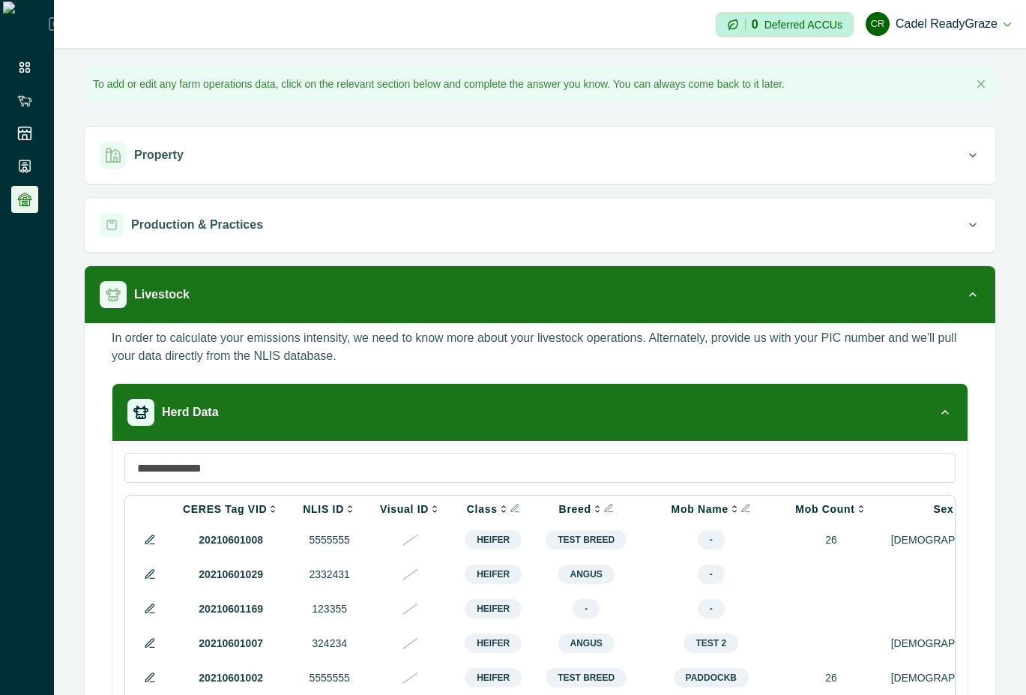
scroll to position [135, 0]
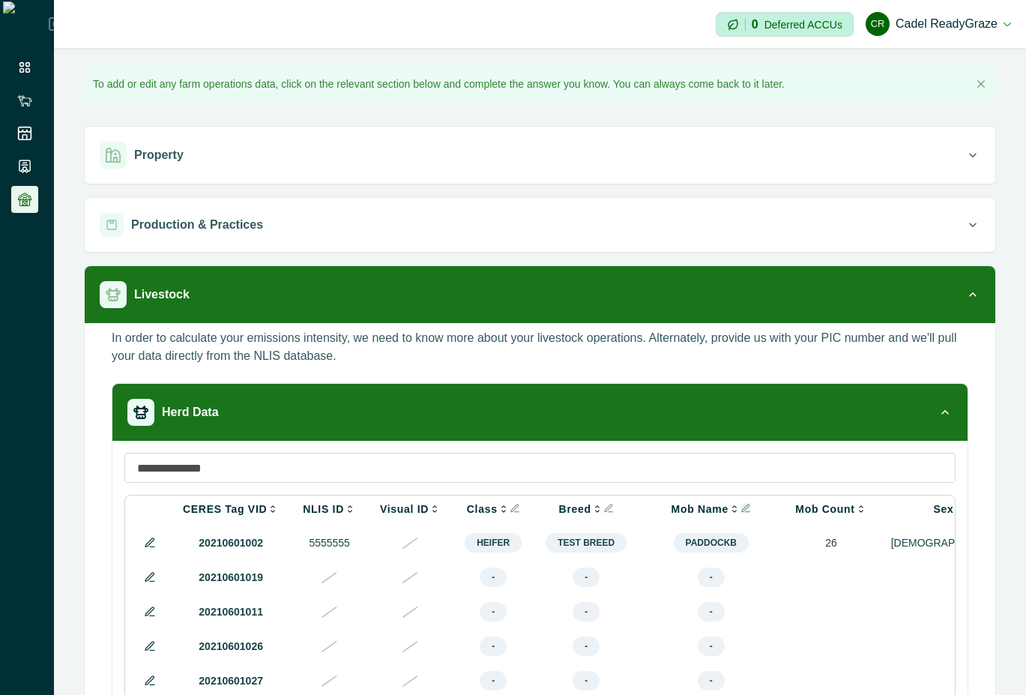
click at [740, 508] on icon "Info" at bounding box center [745, 508] width 10 height 10
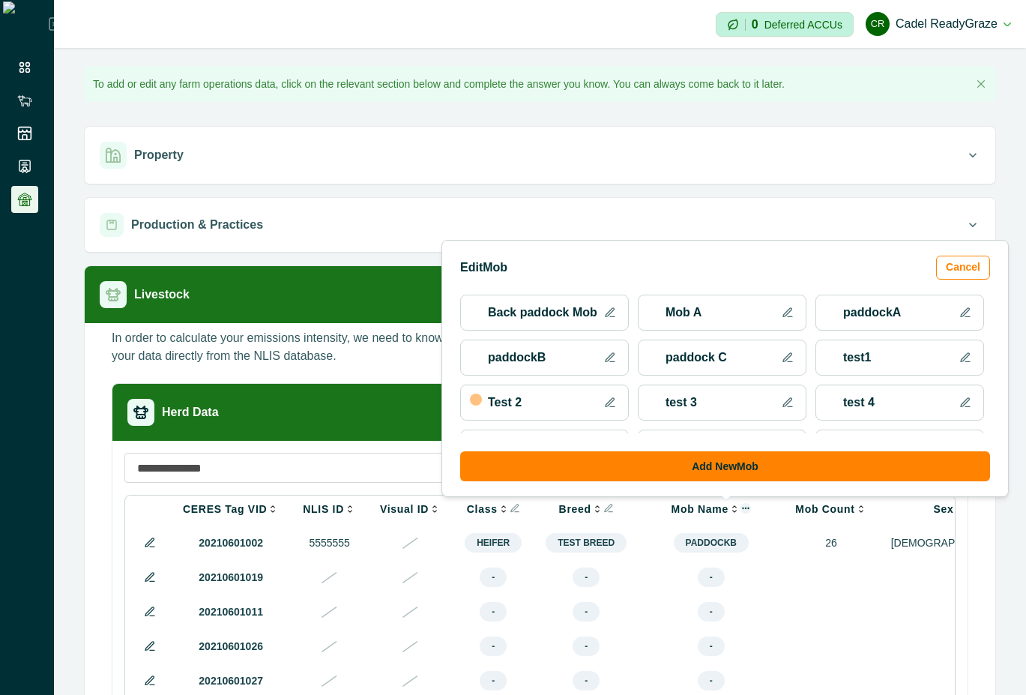
click at [612, 315] on icon at bounding box center [610, 313] width 12 height 12
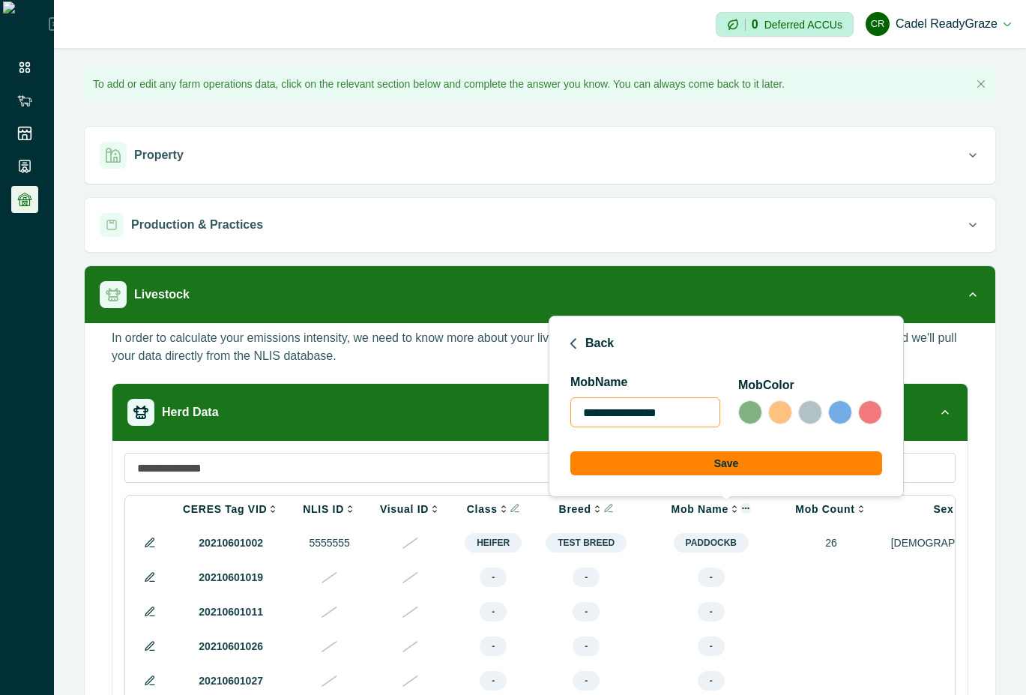
click at [841, 411] on div at bounding box center [840, 412] width 24 height 24
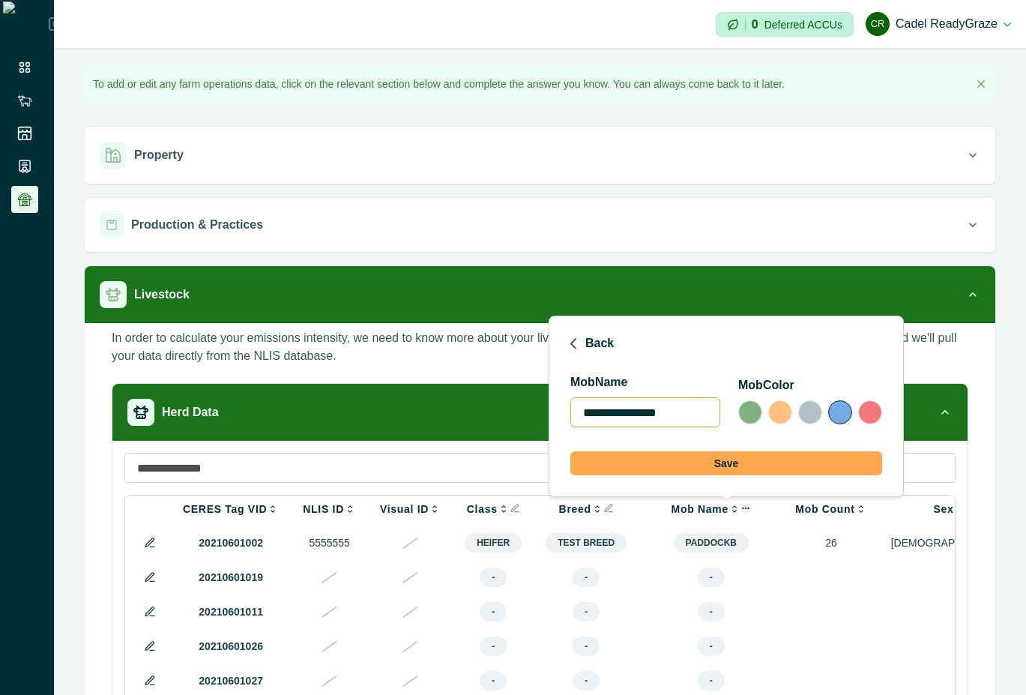
click at [754, 462] on button "Save" at bounding box center [726, 463] width 312 height 24
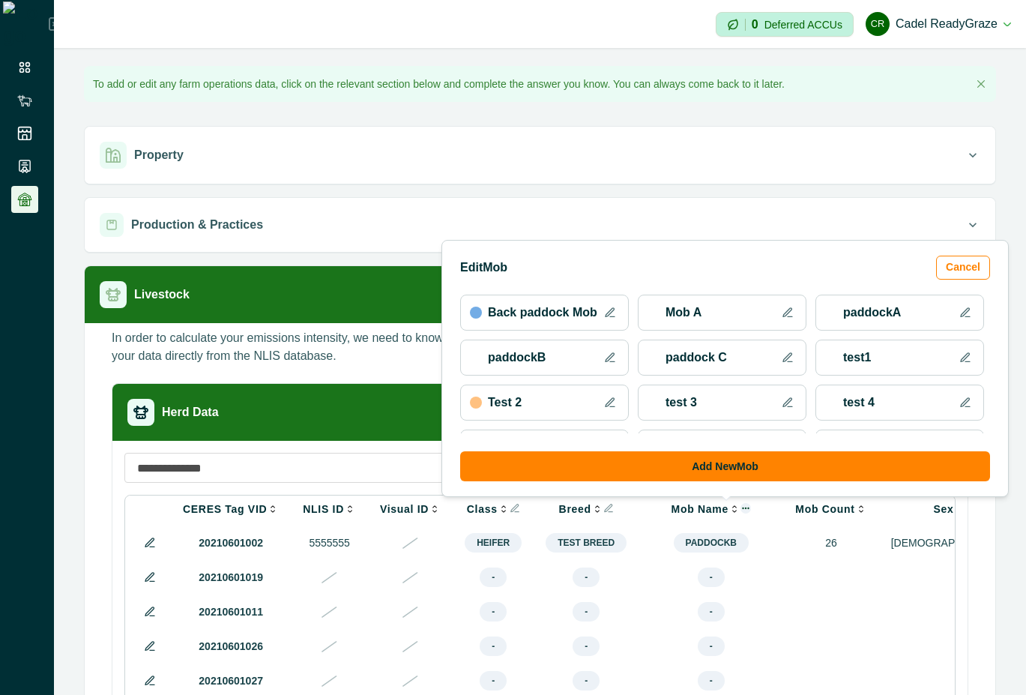
click at [601, 310] on button at bounding box center [610, 313] width 18 height 18
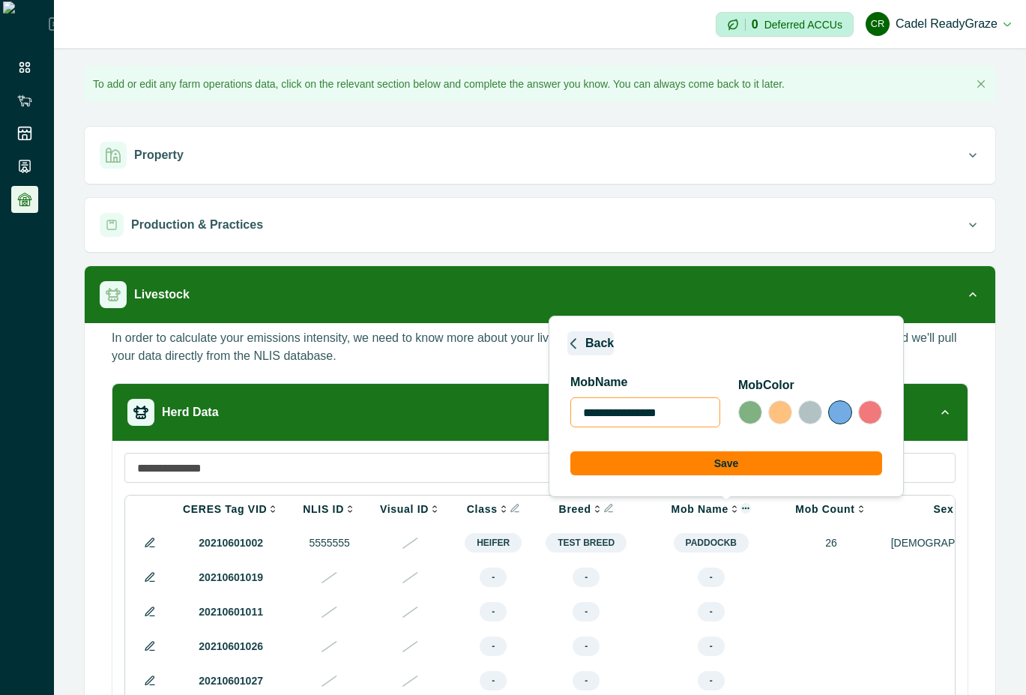
click at [576, 342] on icon "button" at bounding box center [573, 343] width 12 height 12
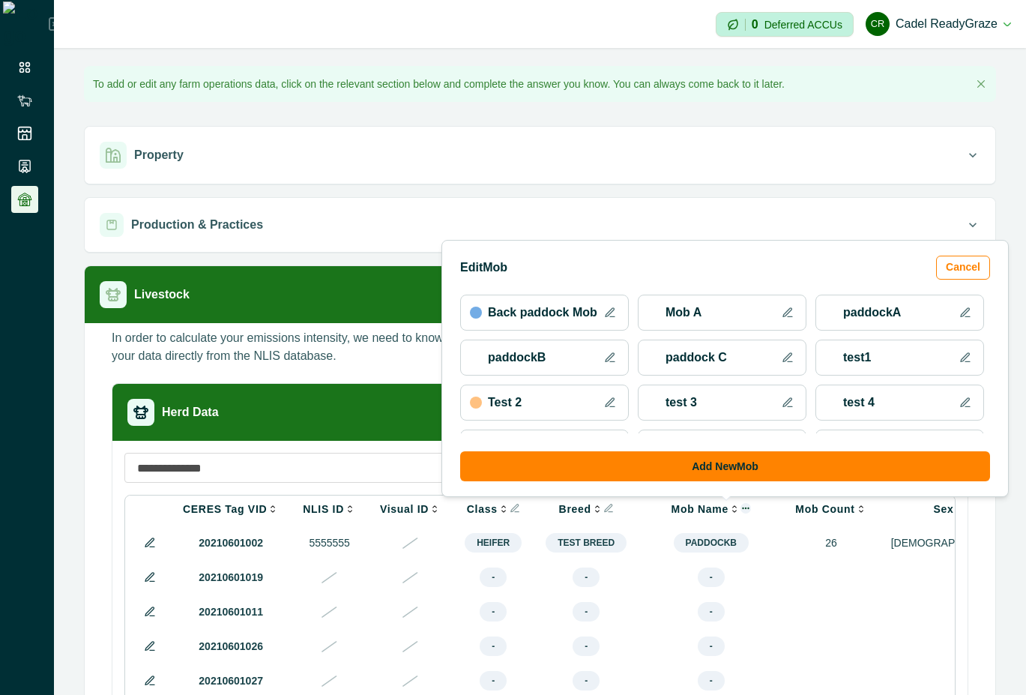
click at [609, 315] on icon at bounding box center [610, 313] width 12 height 12
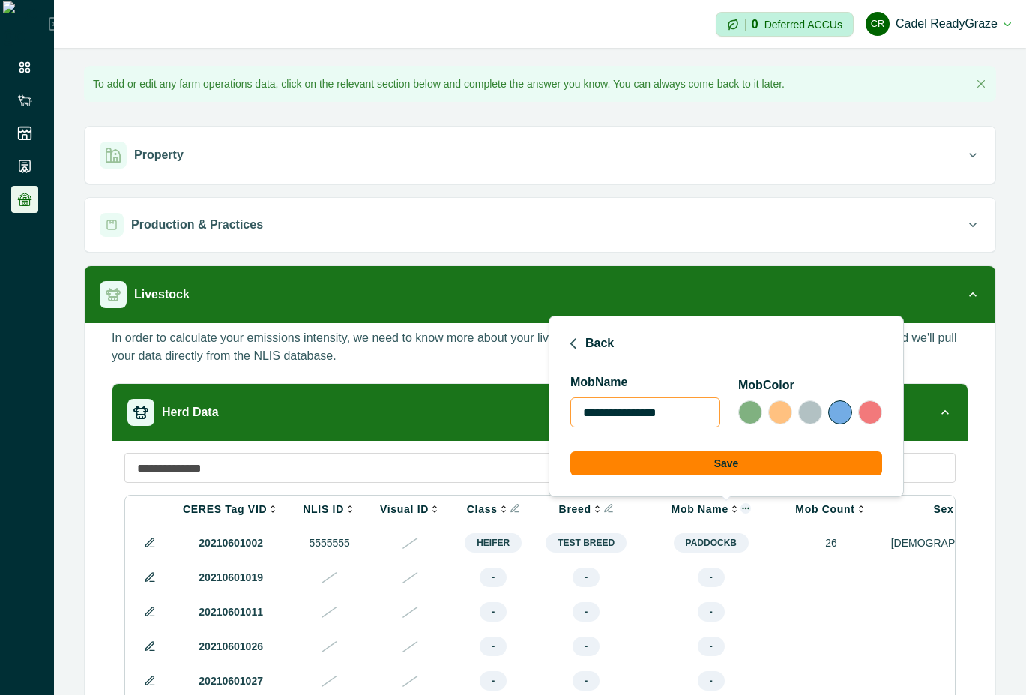
click at [702, 413] on input "**********" at bounding box center [645, 412] width 150 height 30
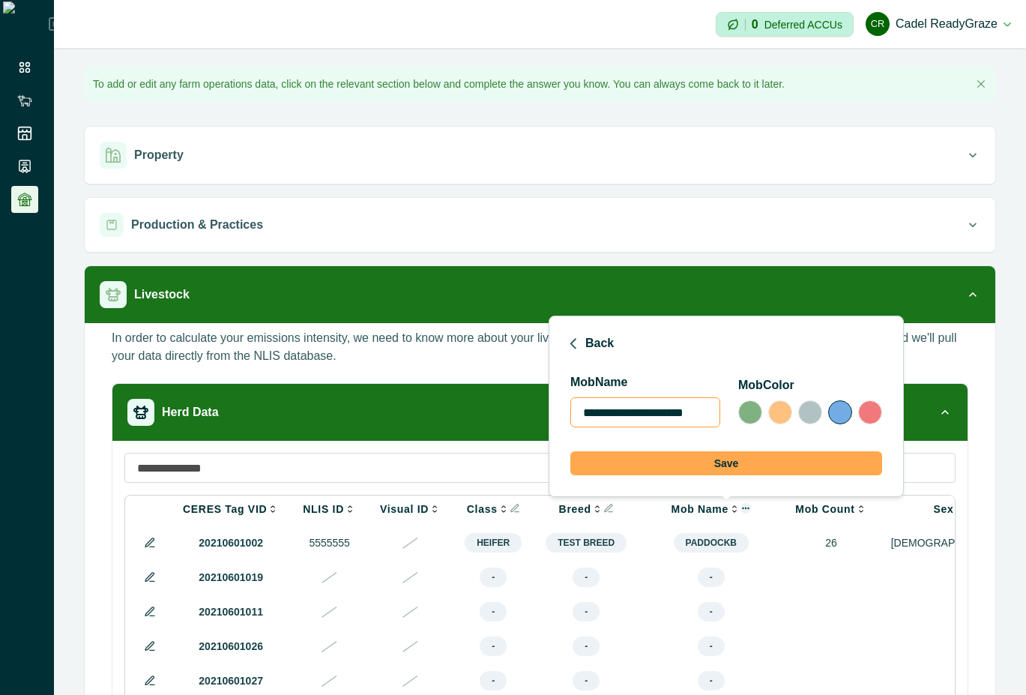
type input "**********"
click at [725, 472] on button "Save" at bounding box center [726, 463] width 312 height 24
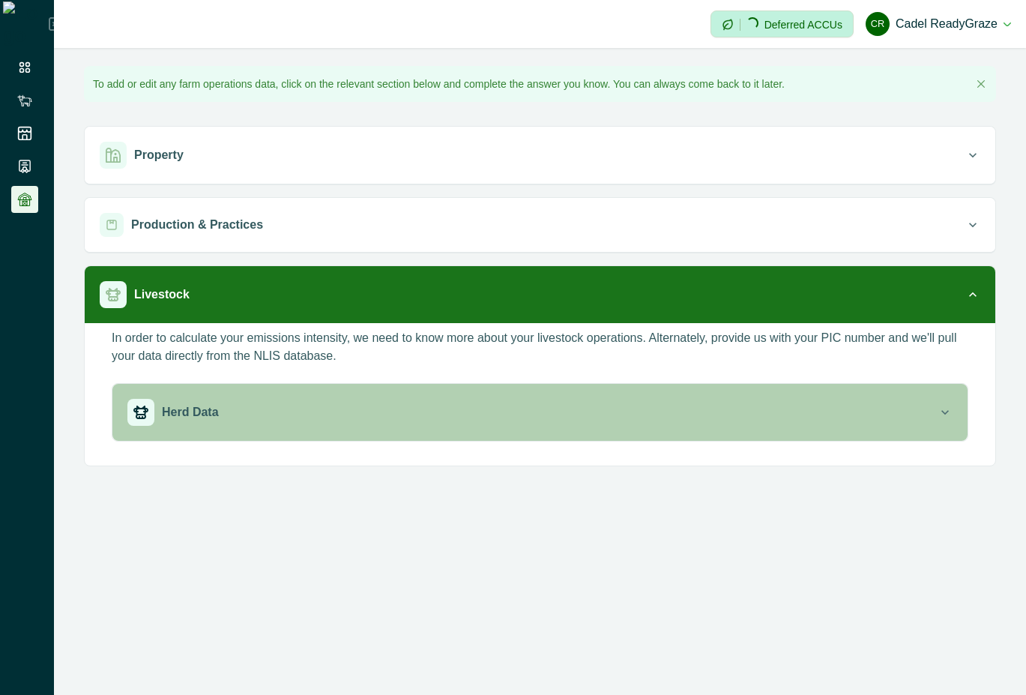
click at [523, 438] on button "Herd Data" at bounding box center [539, 412] width 855 height 57
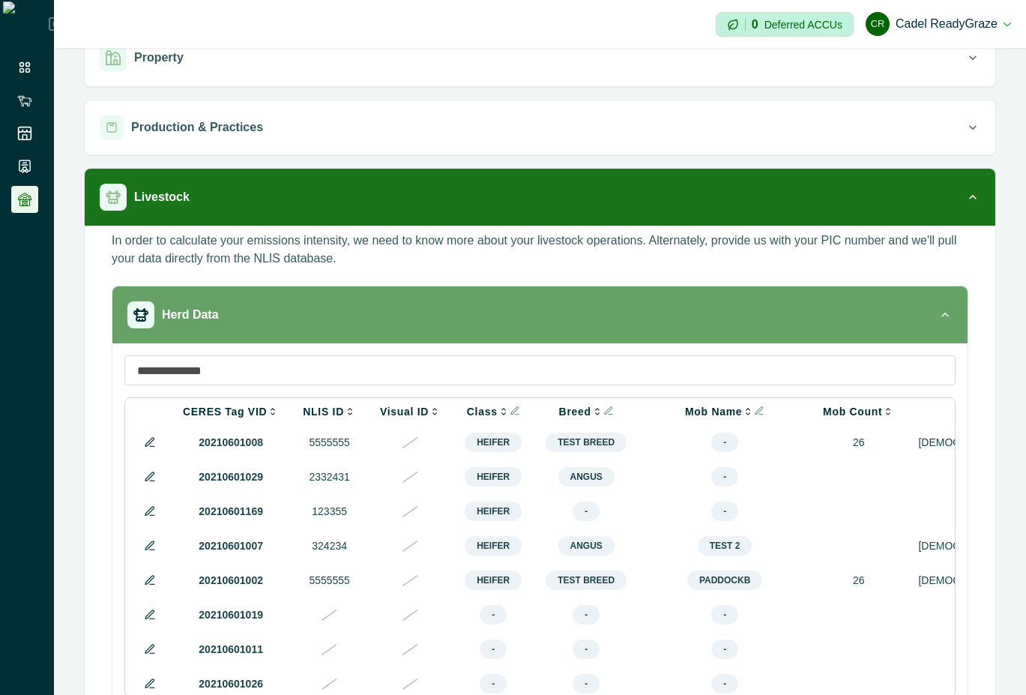
scroll to position [149, 0]
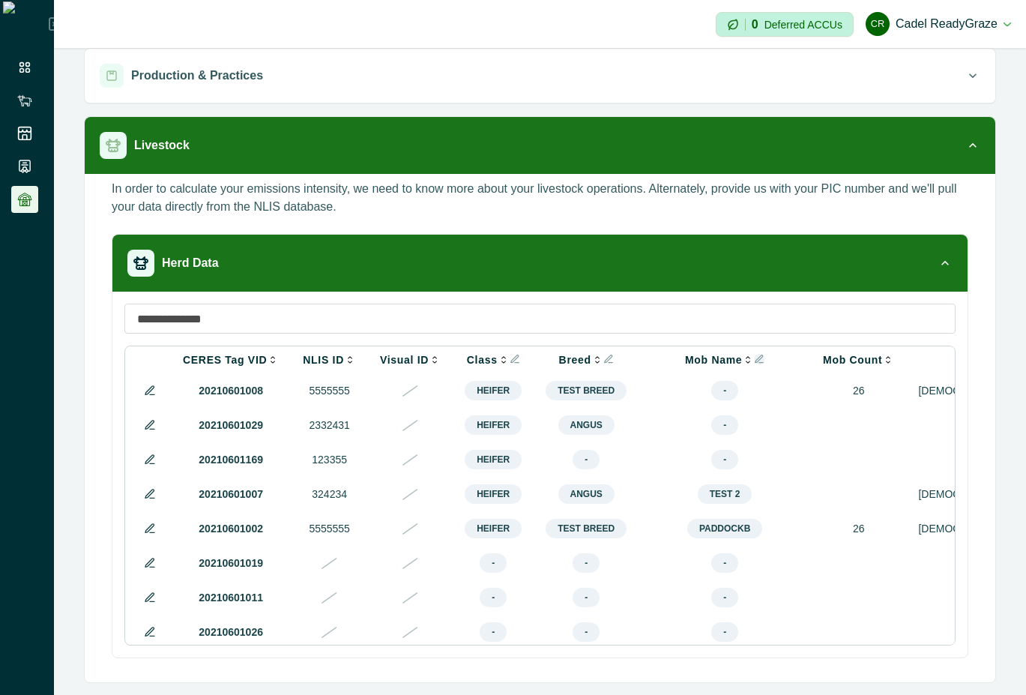
click at [755, 360] on icon "Info" at bounding box center [758, 358] width 7 height 7
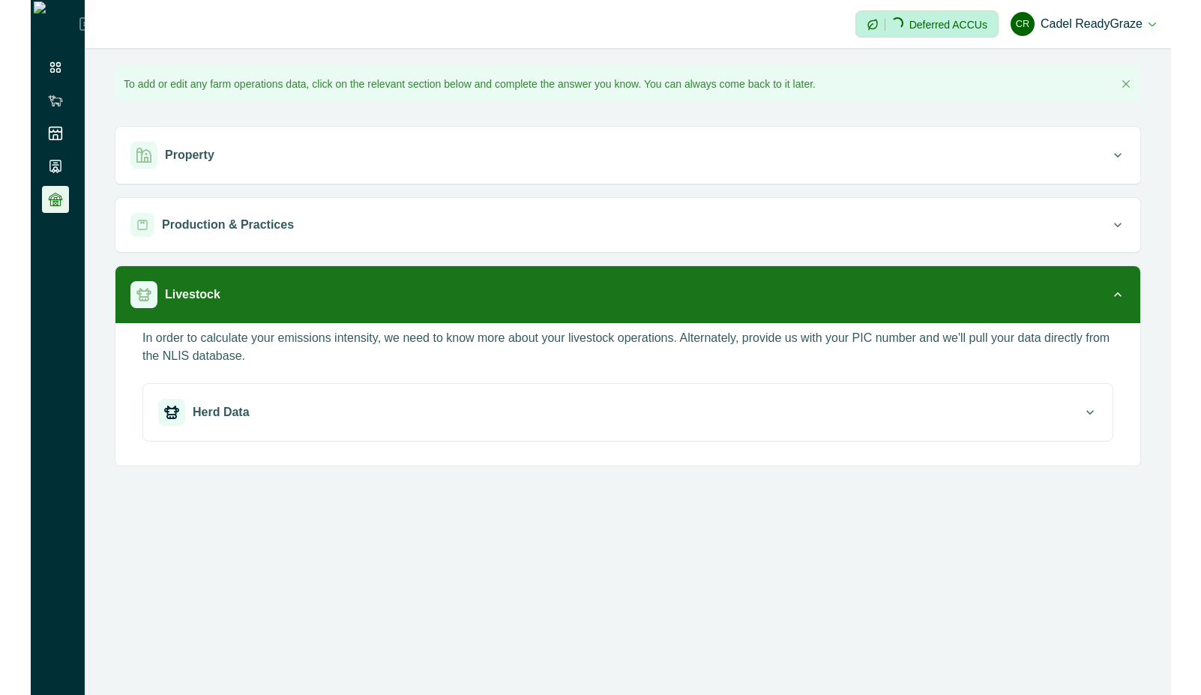
scroll to position [0, 0]
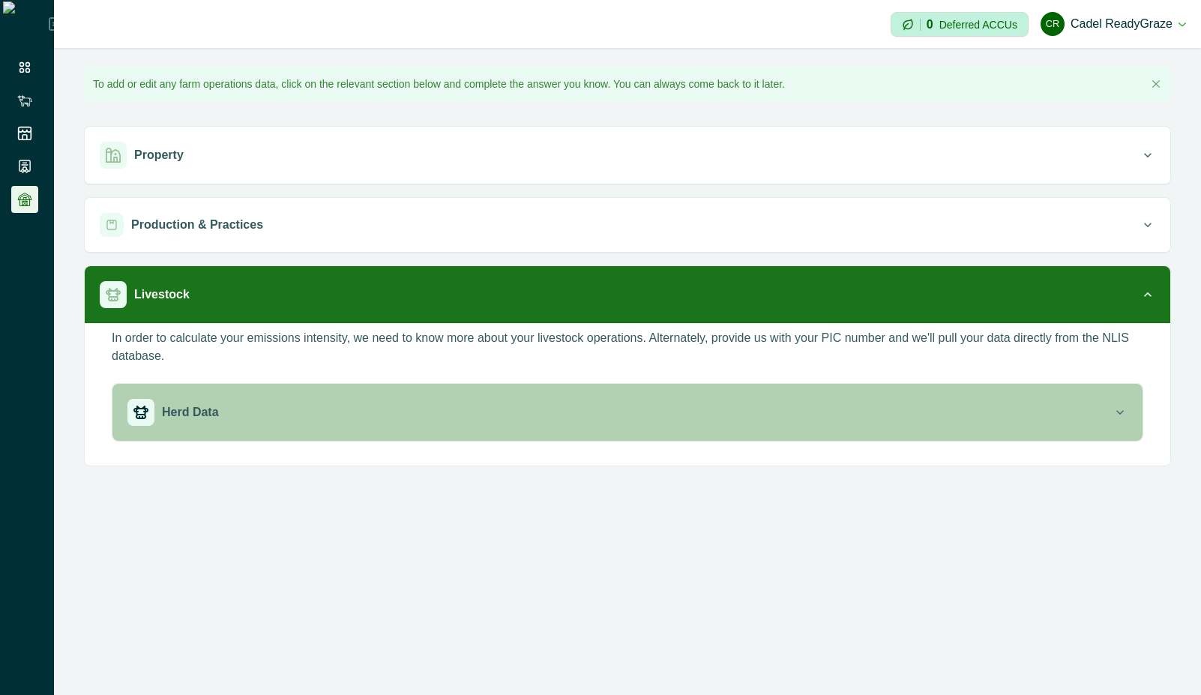
click at [946, 406] on div "Herd Data" at bounding box center [619, 412] width 985 height 27
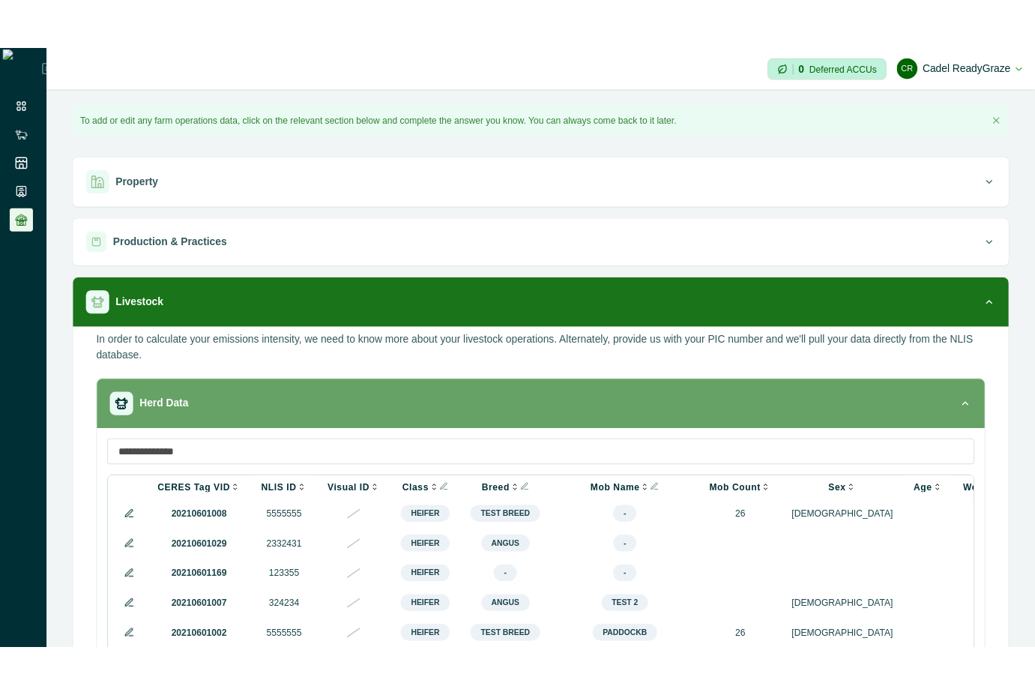
scroll to position [149, 0]
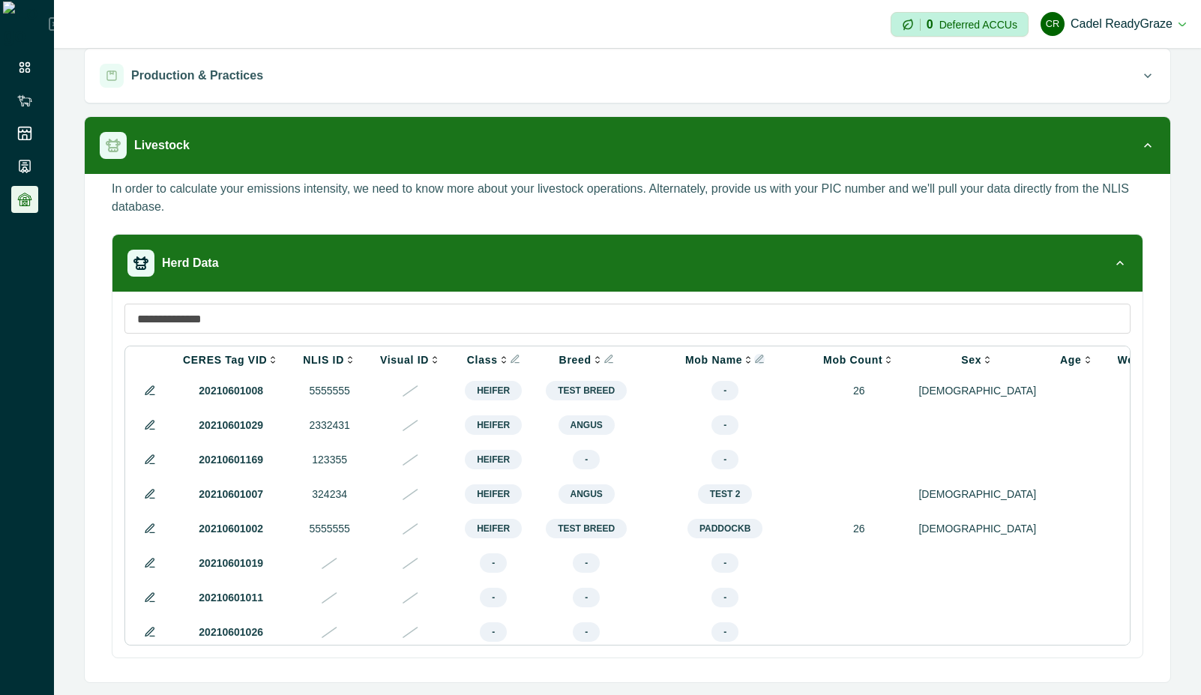
click at [754, 363] on icon "Info" at bounding box center [759, 359] width 10 height 10
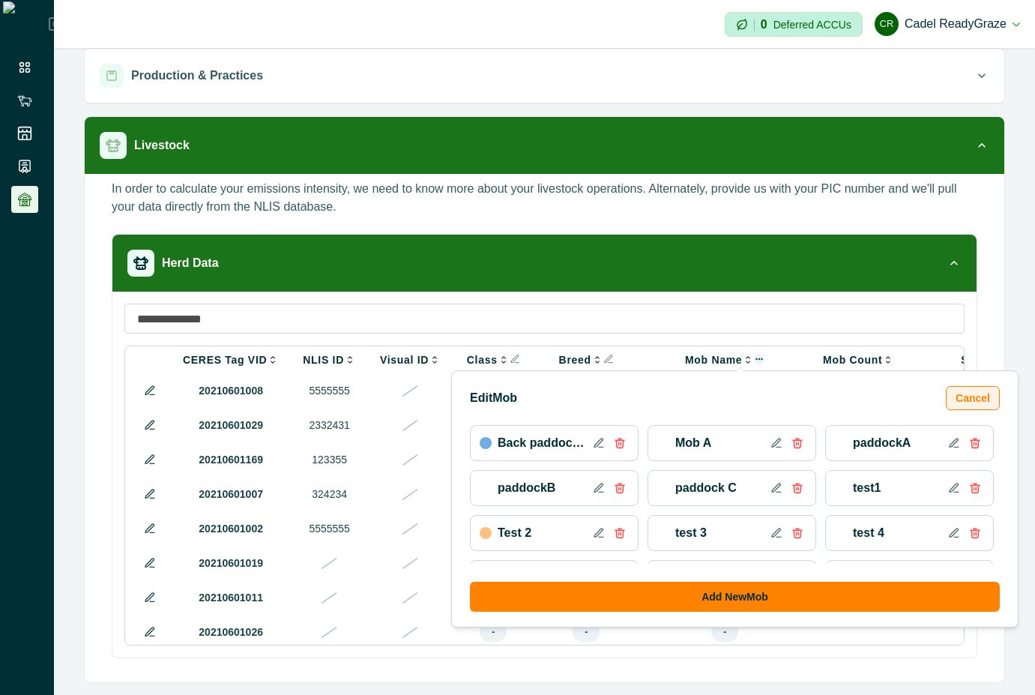
click at [991, 396] on button "Cancel" at bounding box center [973, 398] width 54 height 24
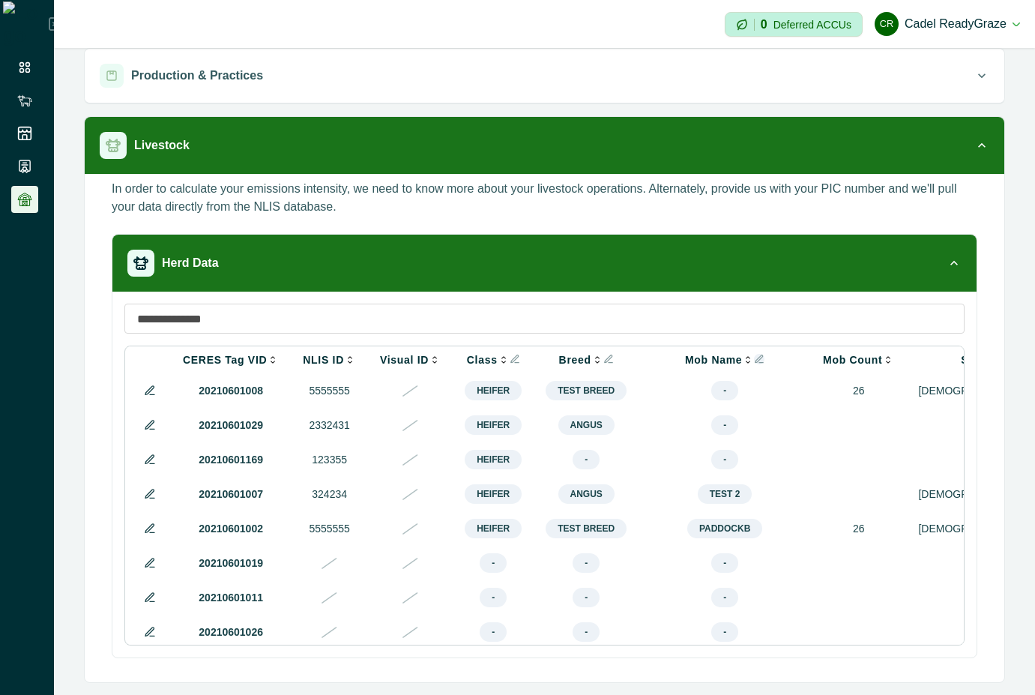
click at [743, 352] on th "Mob Name" at bounding box center [725, 359] width 172 height 27
click at [759, 363] on icon "Info" at bounding box center [761, 363] width 4 height 0
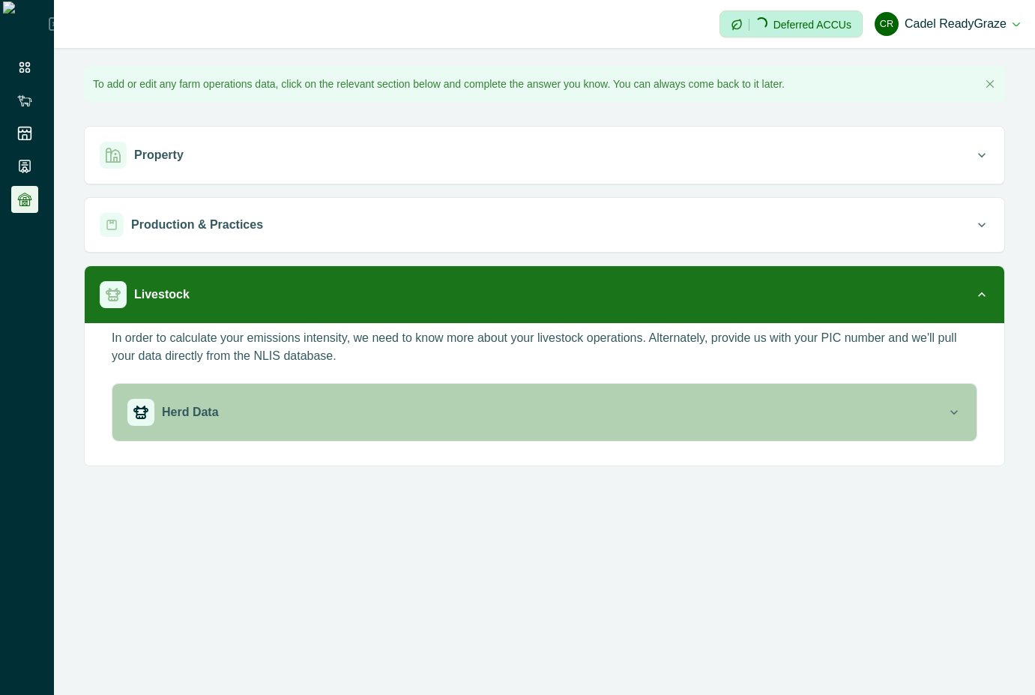
click at [516, 411] on div "Herd Data" at bounding box center [536, 412] width 819 height 27
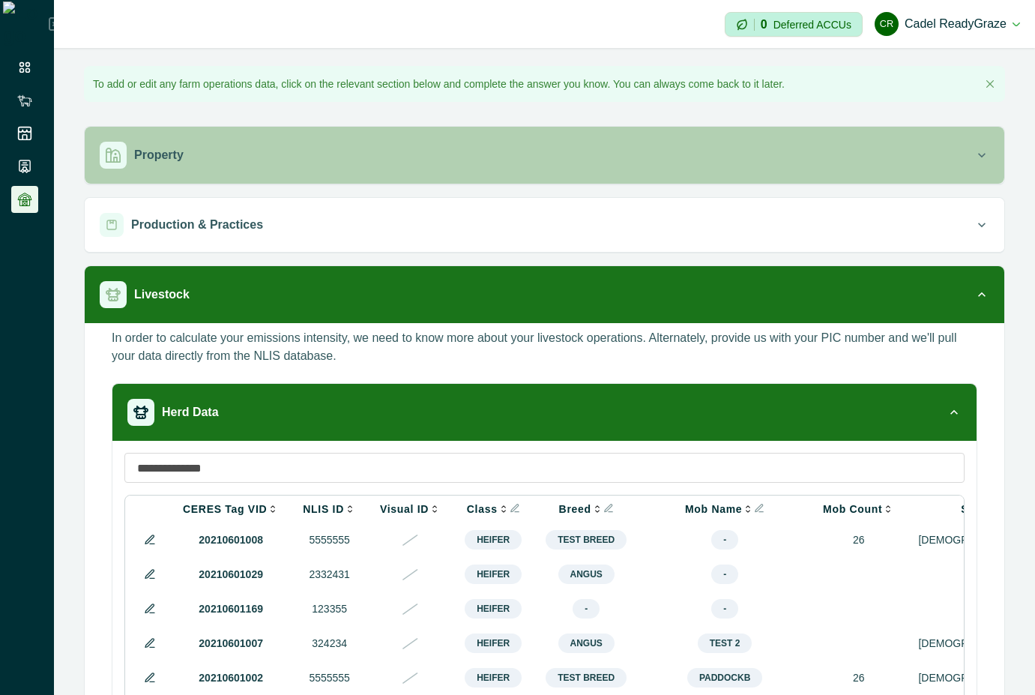
scroll to position [149, 0]
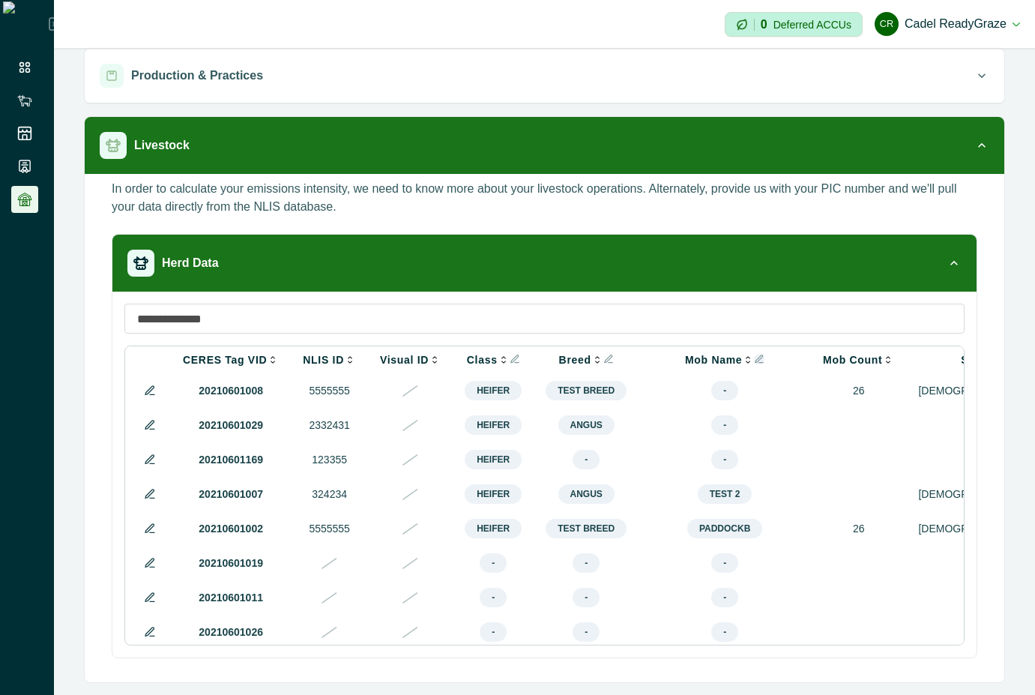
click at [754, 359] on icon "Info" at bounding box center [759, 359] width 10 height 10
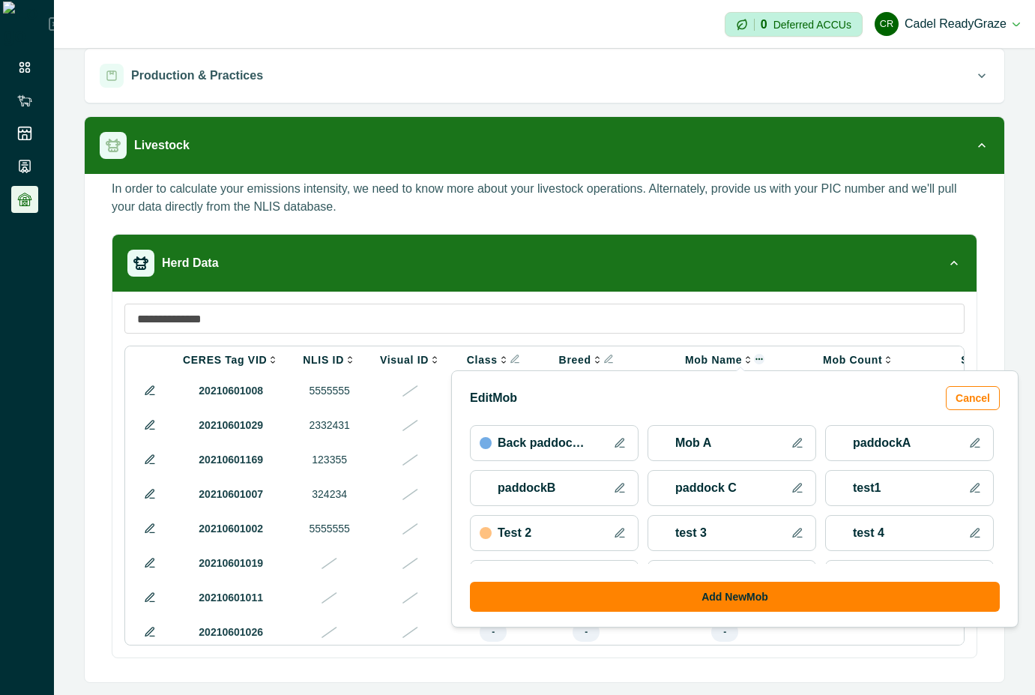
click at [616, 440] on icon at bounding box center [620, 443] width 12 height 12
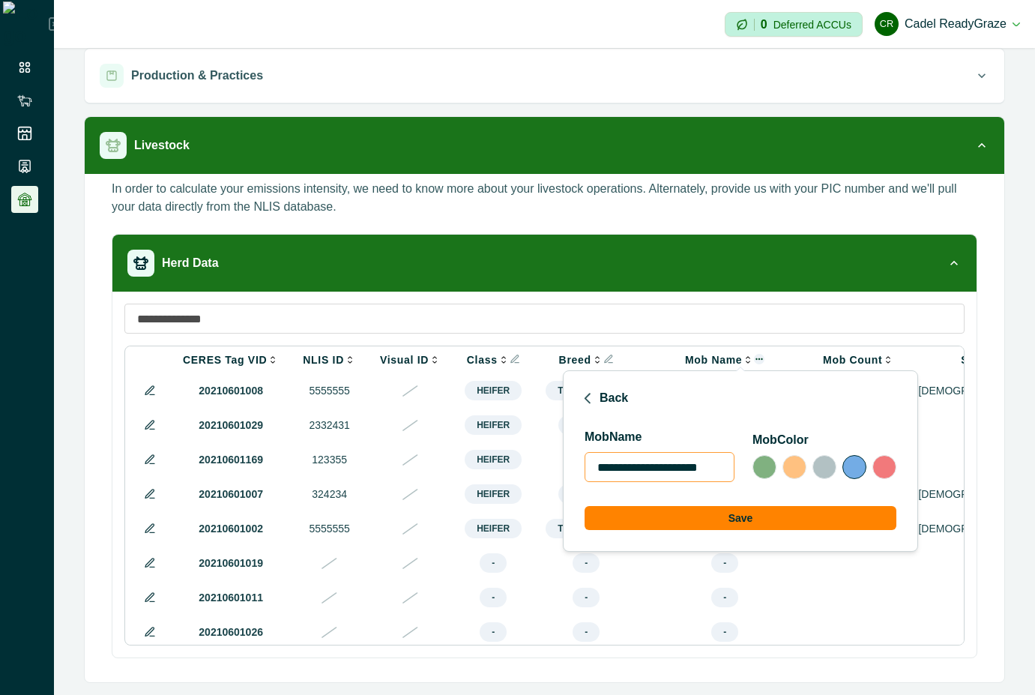
scroll to position [0, 0]
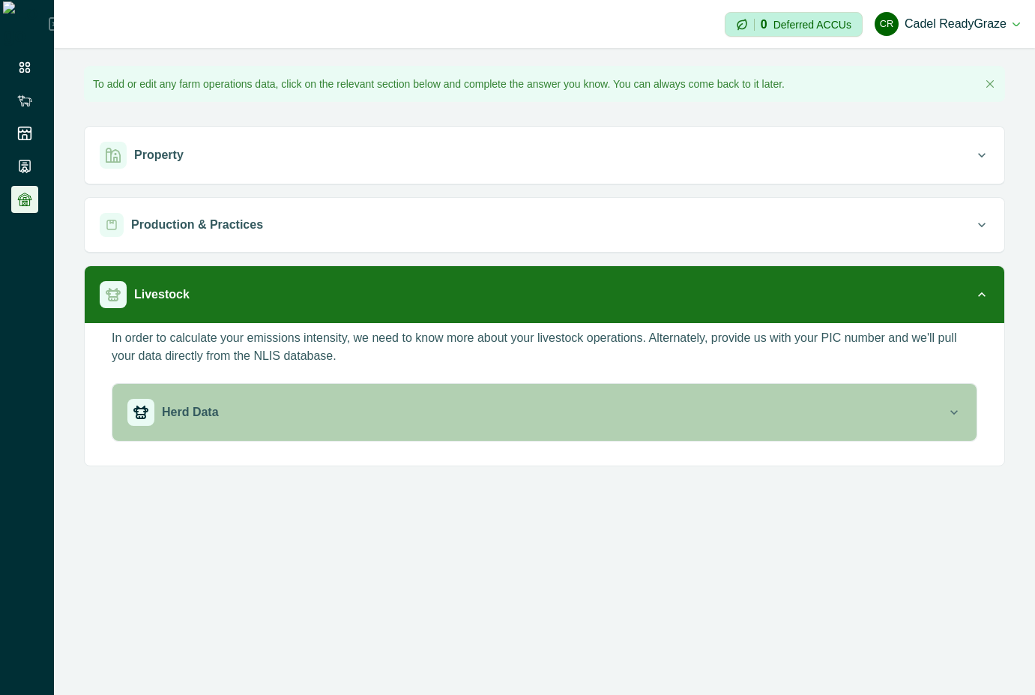
click at [629, 408] on div "Herd Data" at bounding box center [536, 412] width 819 height 27
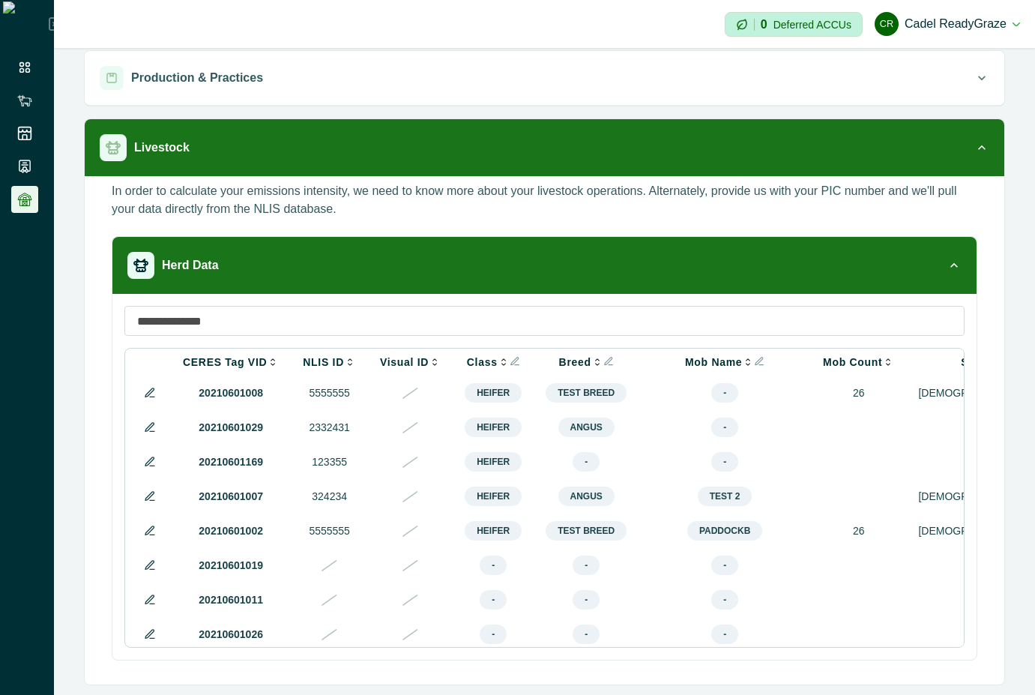
scroll to position [149, 0]
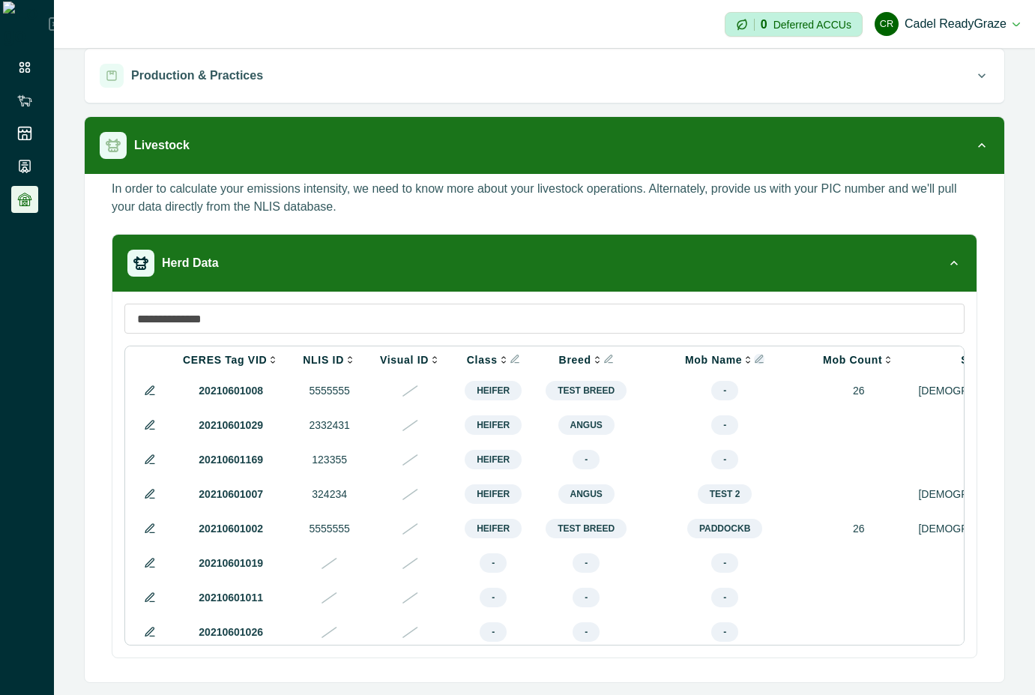
click at [754, 363] on icon "Info" at bounding box center [759, 359] width 10 height 10
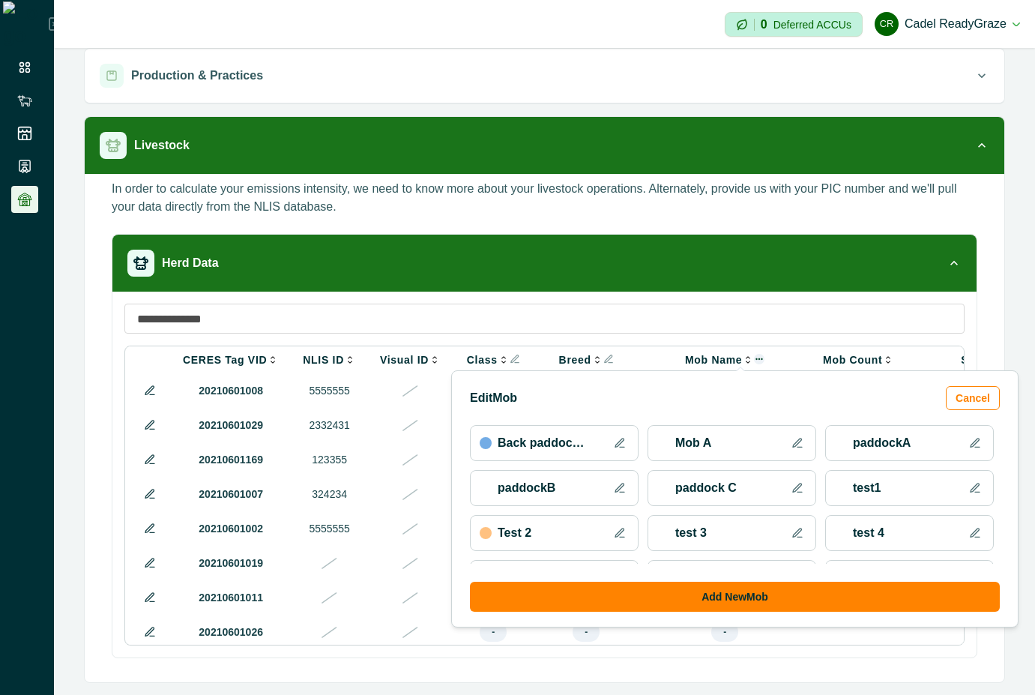
click at [622, 441] on icon at bounding box center [620, 443] width 12 height 12
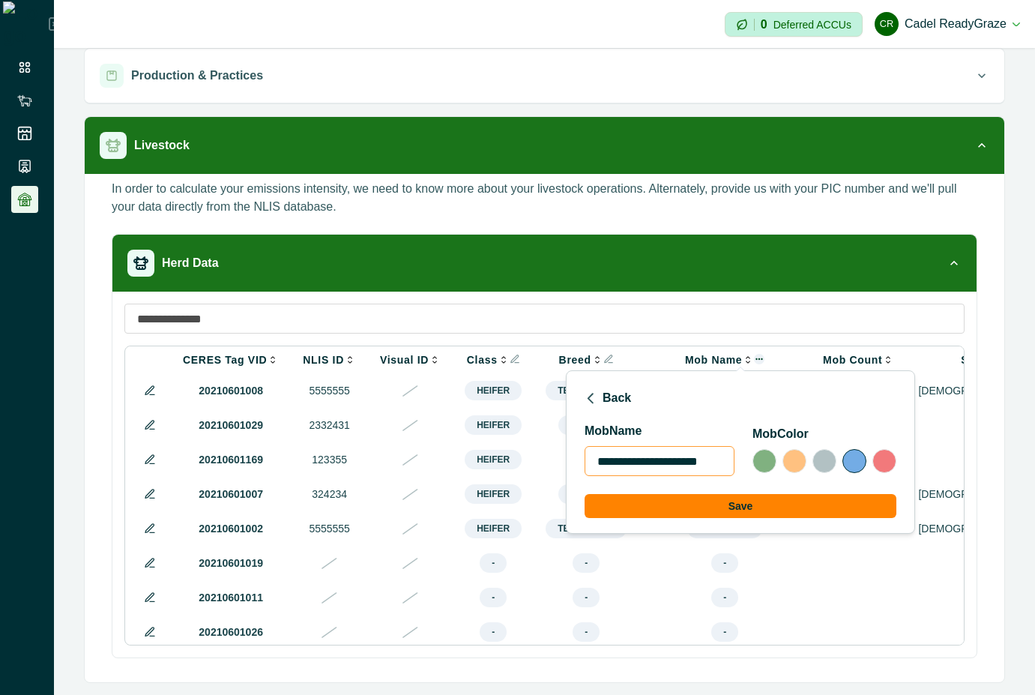
scroll to position [0, 0]
click at [593, 396] on icon "button" at bounding box center [590, 398] width 10 height 10
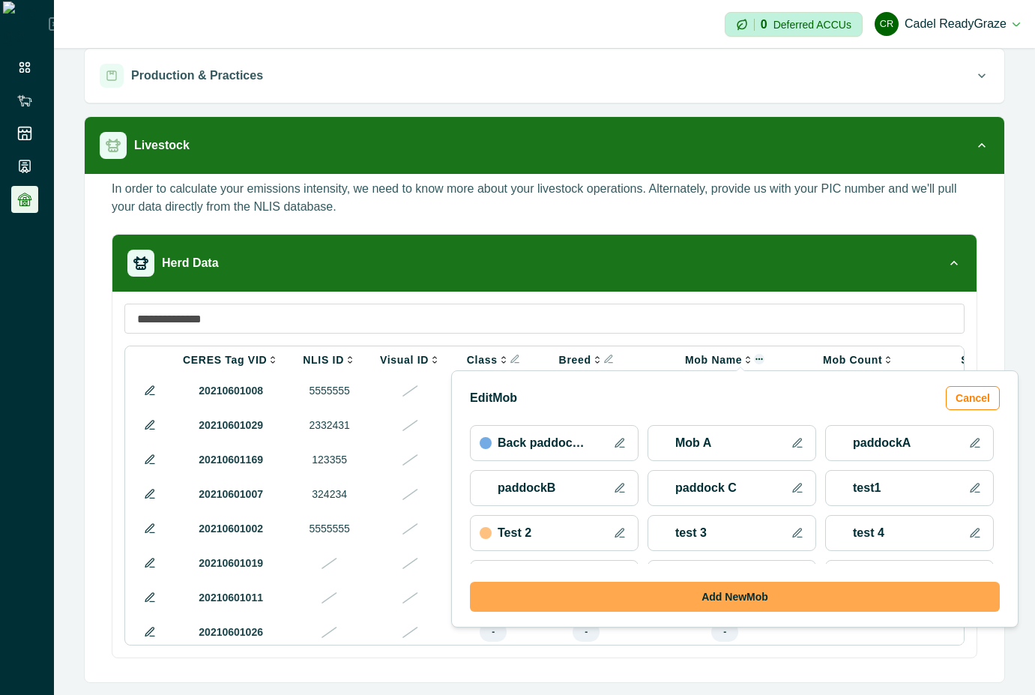
click at [801, 585] on button "Add New Mob" at bounding box center [735, 597] width 530 height 30
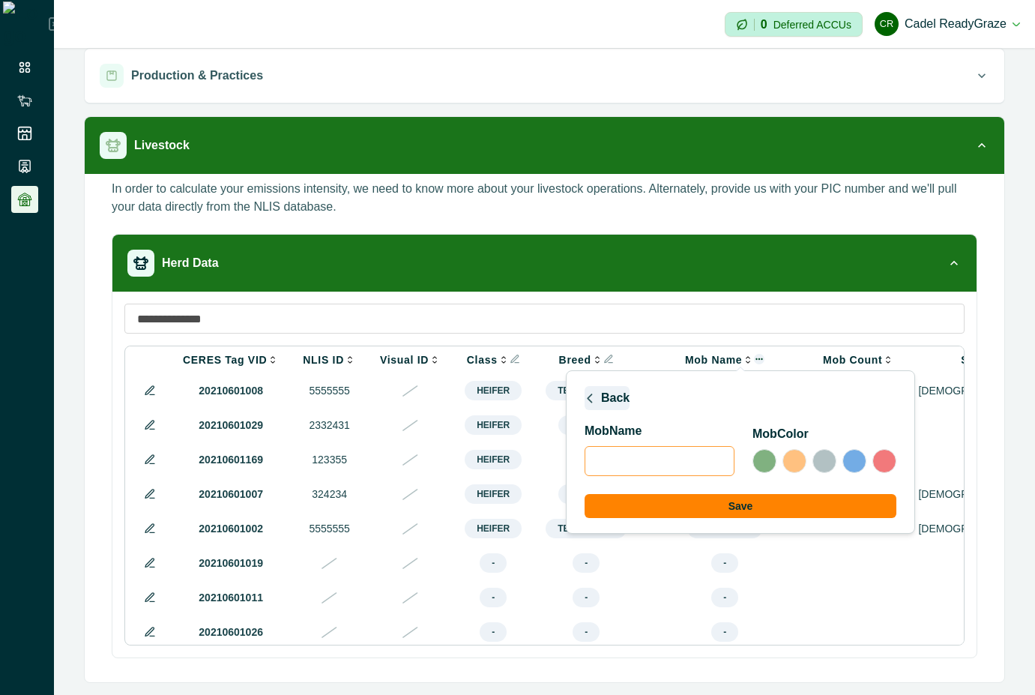
click at [585, 387] on button "Back" at bounding box center [607, 398] width 45 height 24
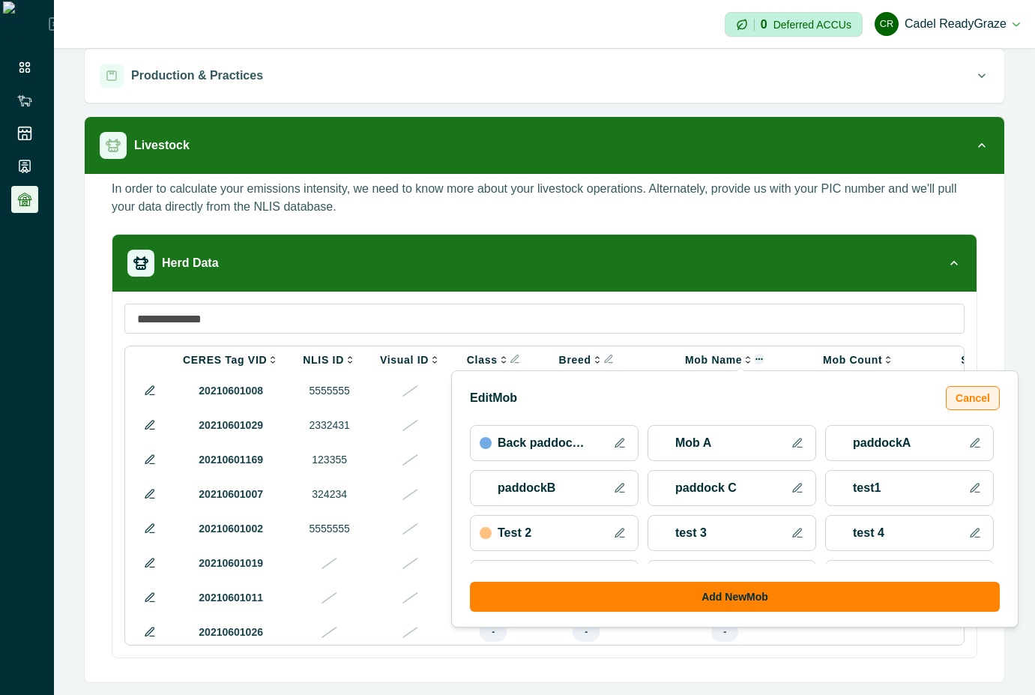
click at [985, 387] on button "Cancel" at bounding box center [973, 398] width 54 height 24
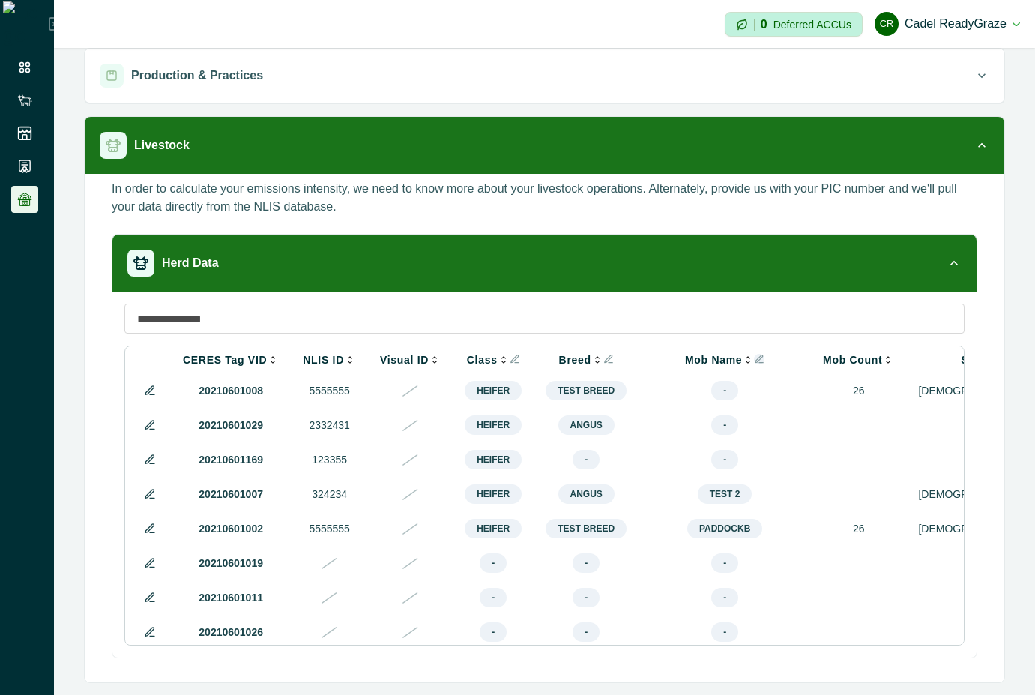
click at [147, 392] on icon at bounding box center [149, 390] width 8 height 8
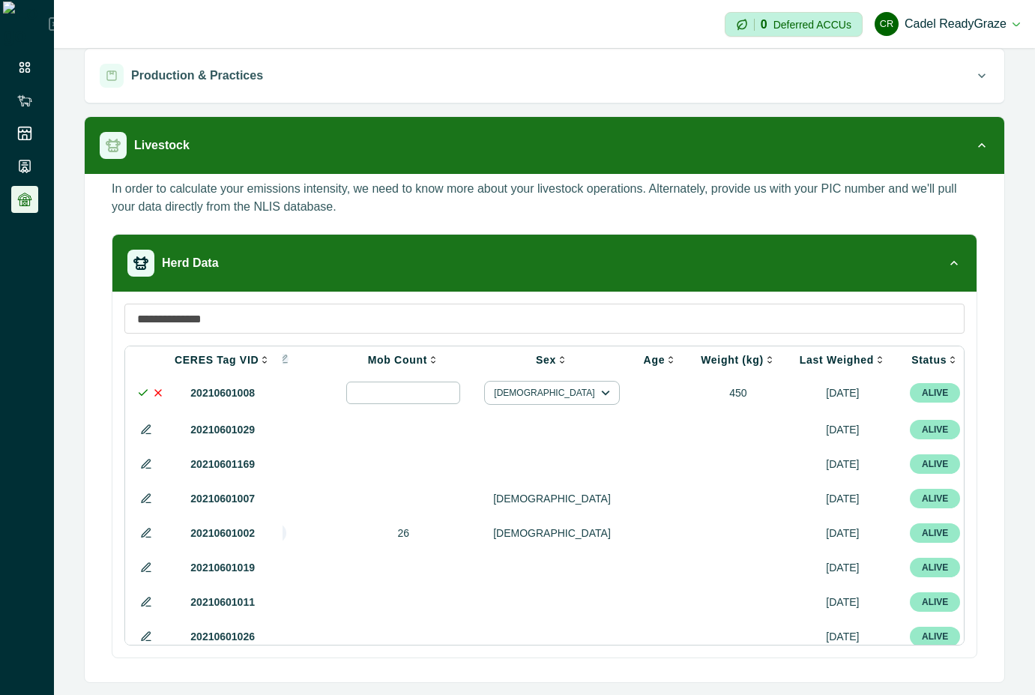
scroll to position [0, 550]
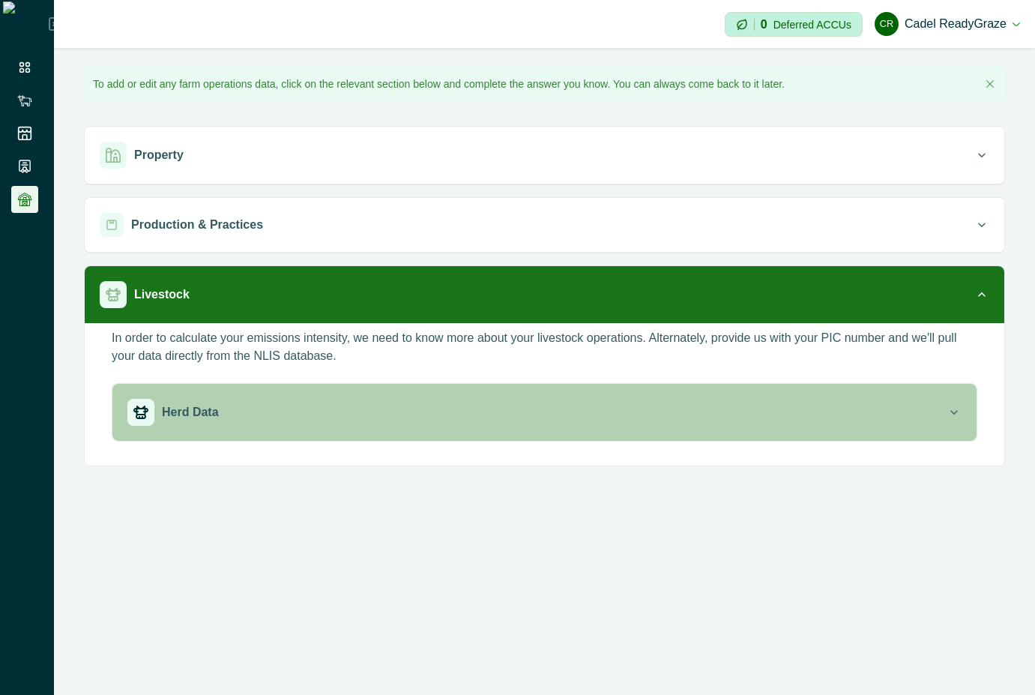
click at [541, 408] on div "Herd Data" at bounding box center [536, 412] width 819 height 27
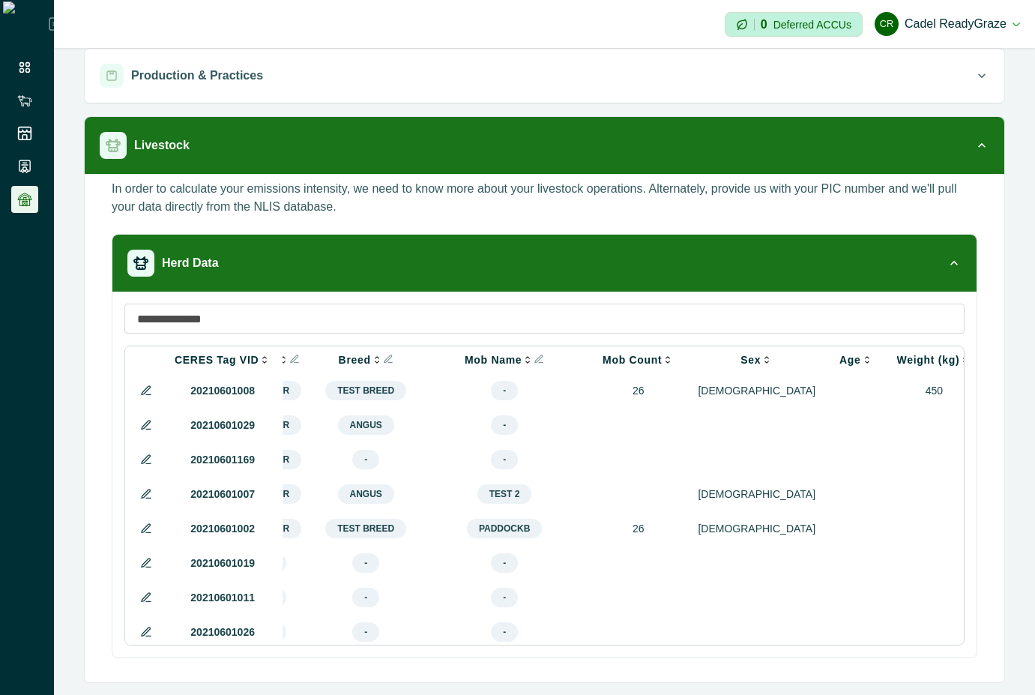
scroll to position [0, 411]
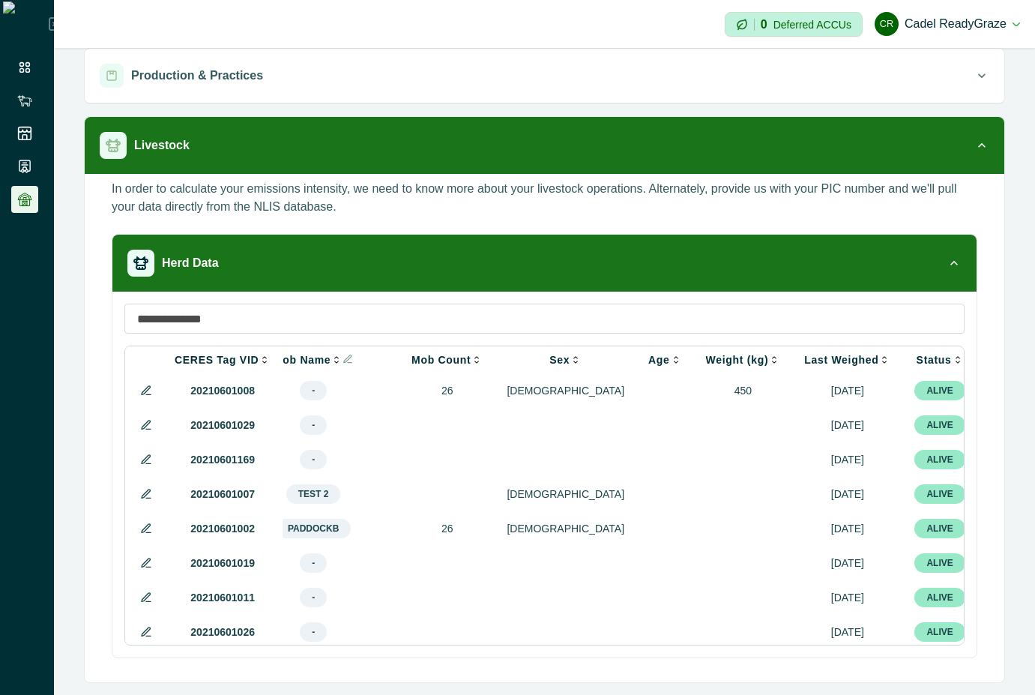
click at [143, 498] on icon at bounding box center [146, 493] width 8 height 8
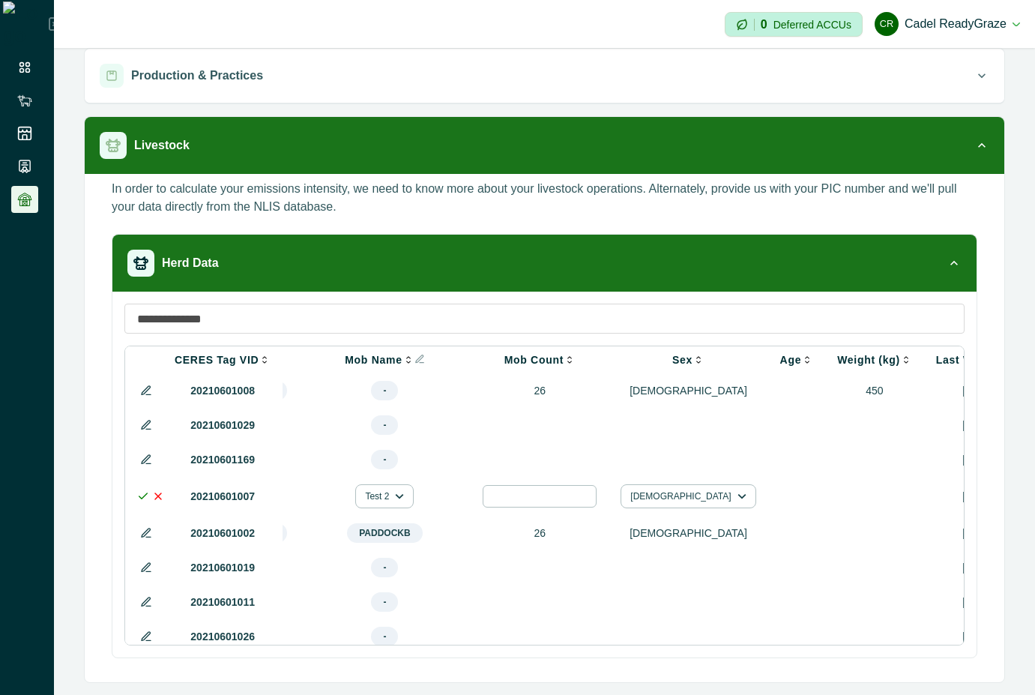
scroll to position [0, 560]
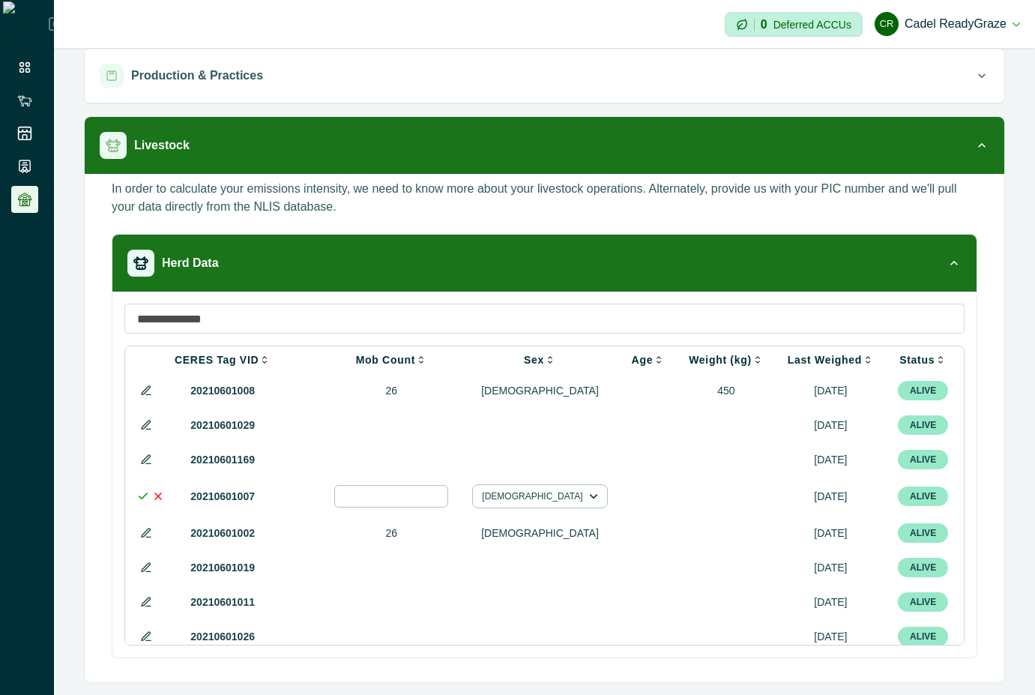
click at [1000, 500] on icon "Info" at bounding box center [1005, 495] width 10 height 10
click at [153, 502] on icon at bounding box center [158, 496] width 12 height 12
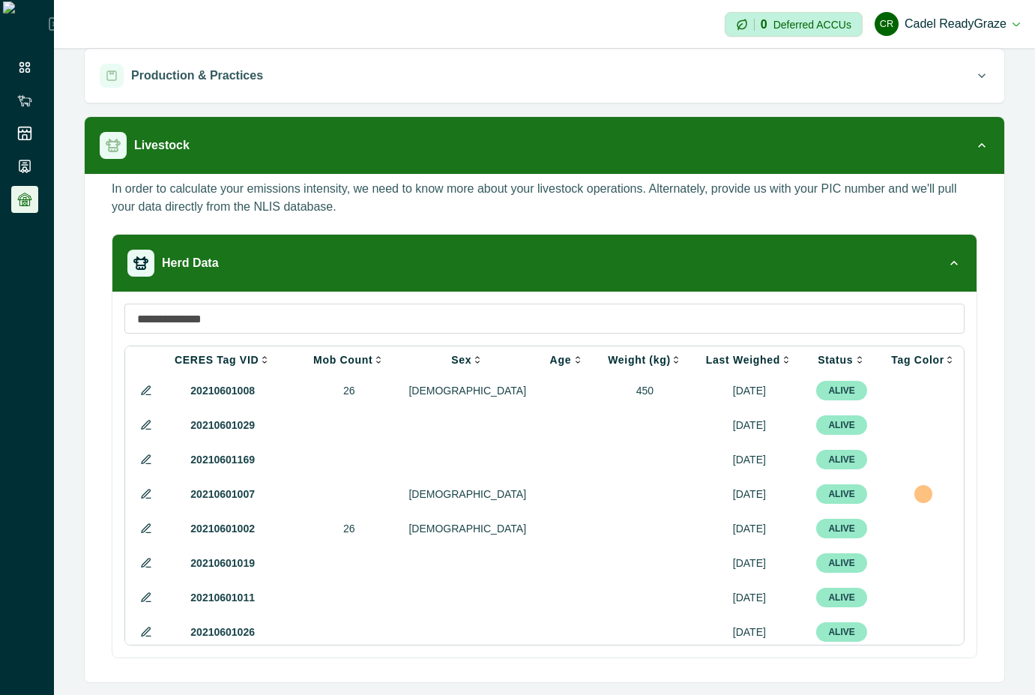
scroll to position [0, 411]
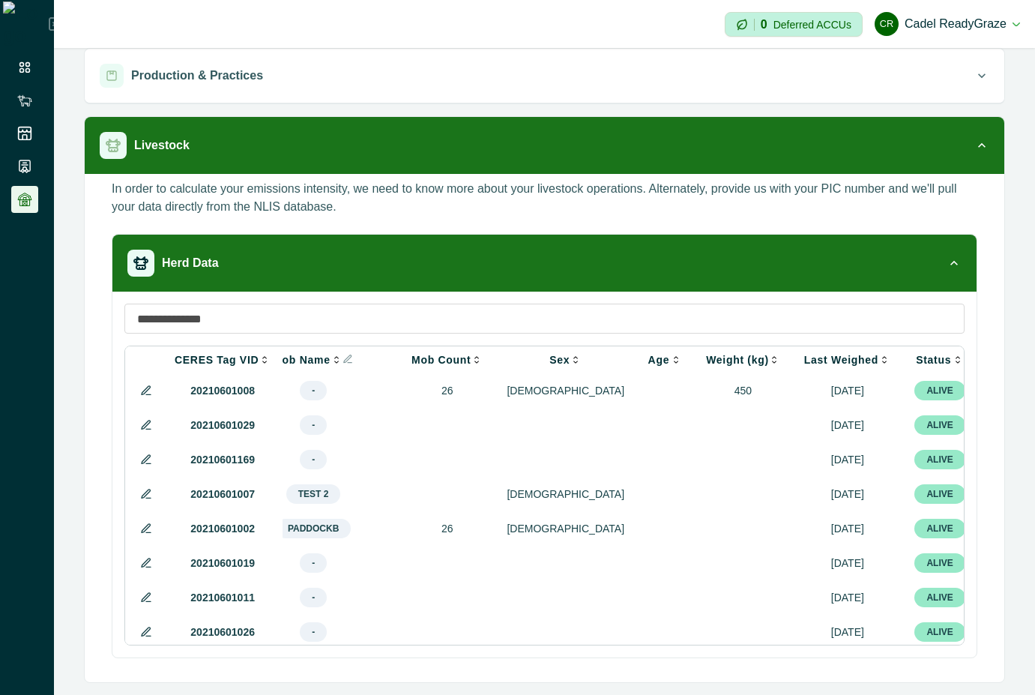
click at [146, 463] on icon at bounding box center [146, 459] width 8 height 8
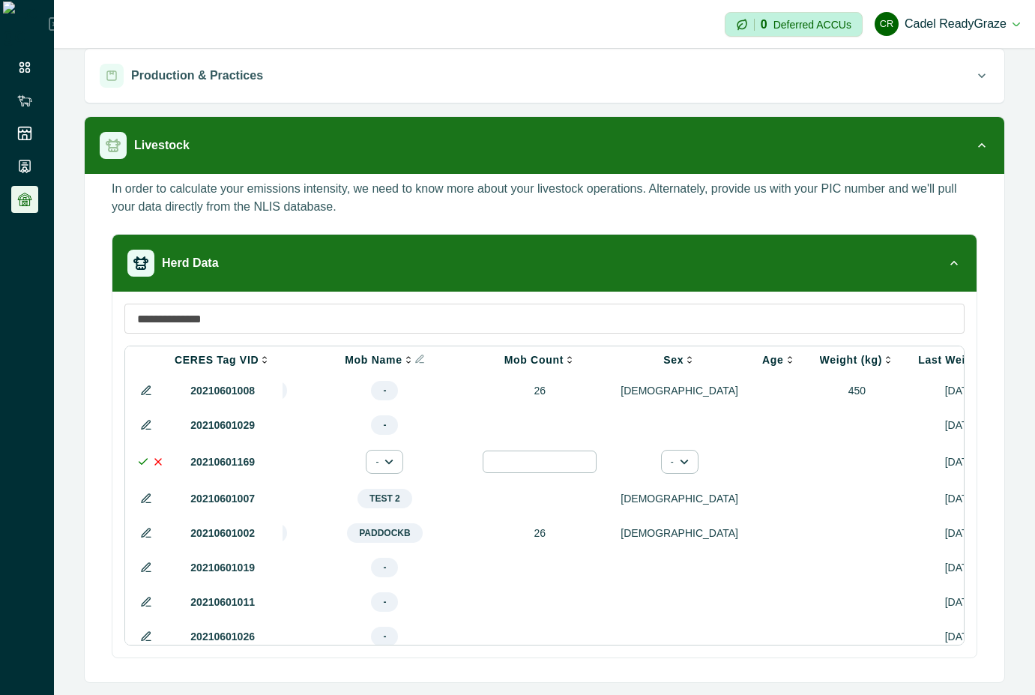
scroll to position [0, 531]
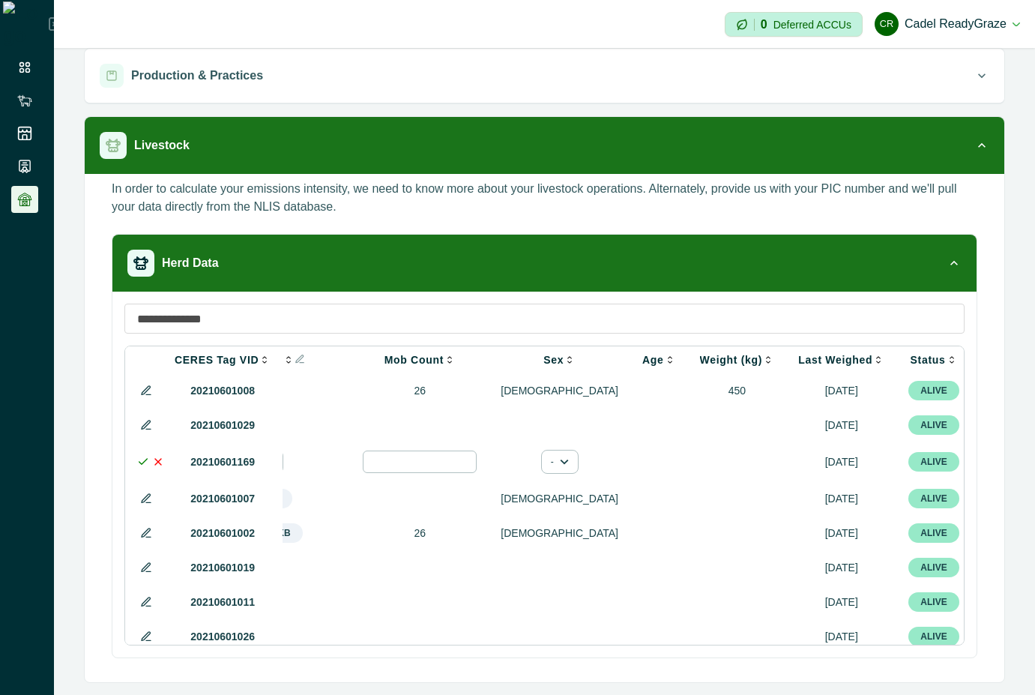
click at [971, 462] on td at bounding box center [1015, 461] width 89 height 39
click at [971, 465] on td at bounding box center [1015, 461] width 89 height 39
click at [971, 463] on td at bounding box center [1015, 461] width 89 height 39
click at [971, 461] on td at bounding box center [1015, 461] width 89 height 39
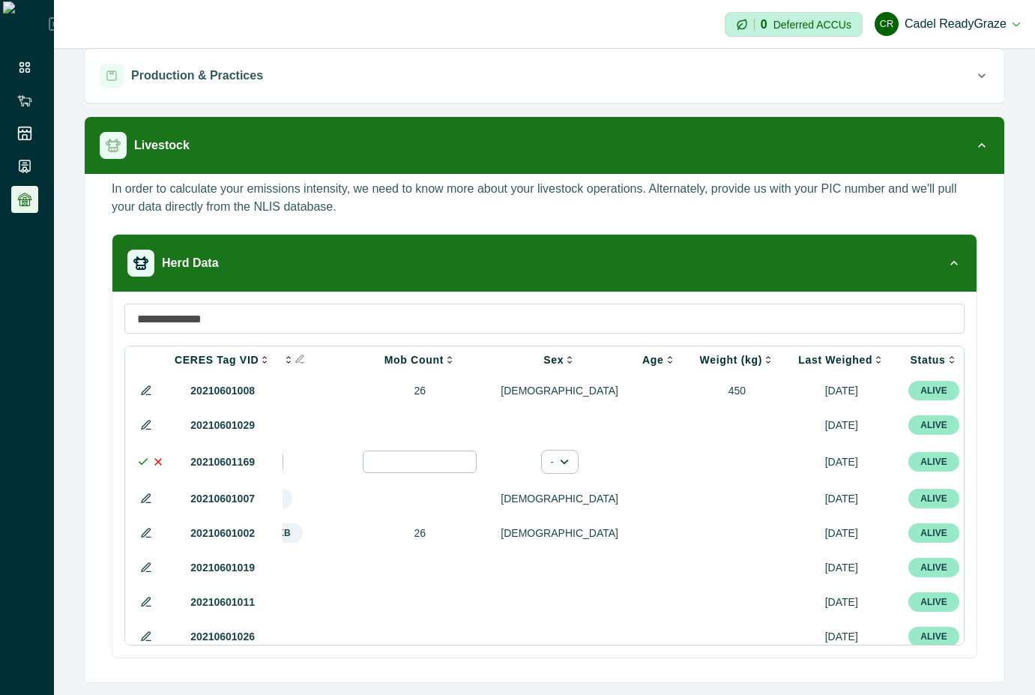
click at [971, 461] on td at bounding box center [1015, 461] width 89 height 39
click at [971, 468] on td at bounding box center [1015, 461] width 89 height 39
click at [158, 462] on icon at bounding box center [158, 462] width 12 height 12
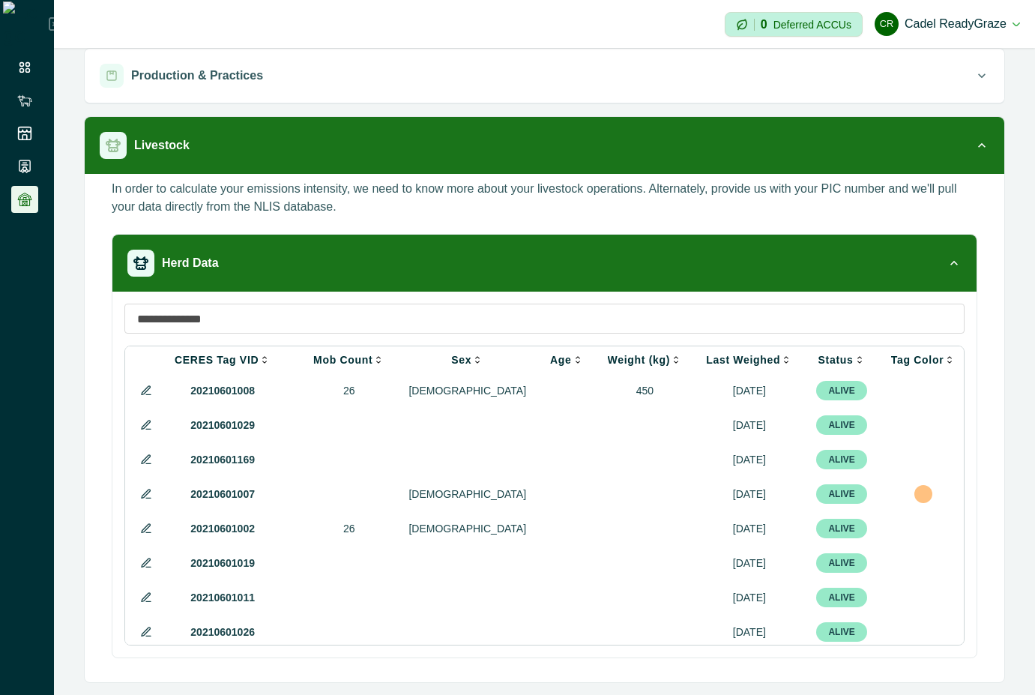
scroll to position [0, 411]
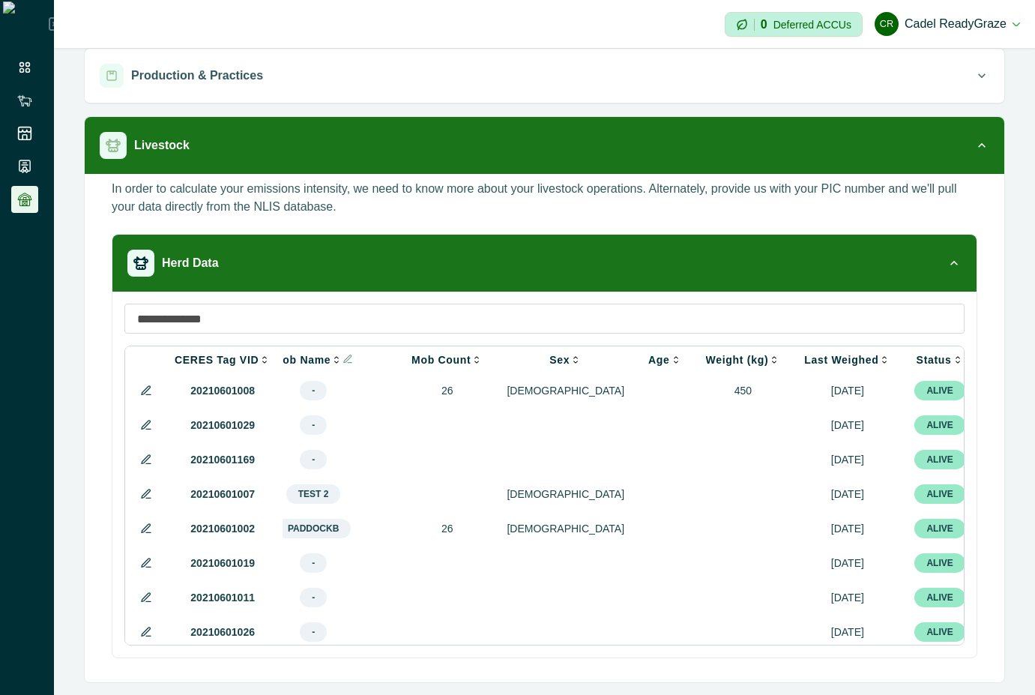
click at [148, 492] on button at bounding box center [146, 494] width 18 height 18
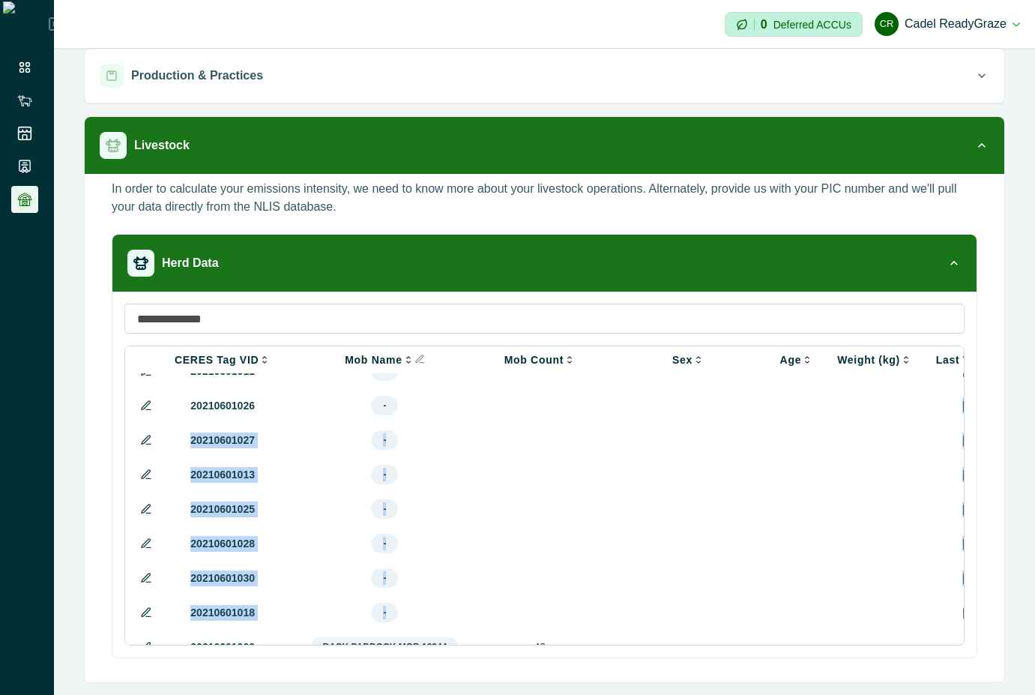
drag, startPoint x: 509, startPoint y: 639, endPoint x: 829, endPoint y: 642, distance: 320.0
click at [829, 642] on div "CERES Tag VID NLIS ID Visual ID Class Breed Mob Name Mob Count Sex Age Weight (…" at bounding box center [544, 495] width 840 height 300
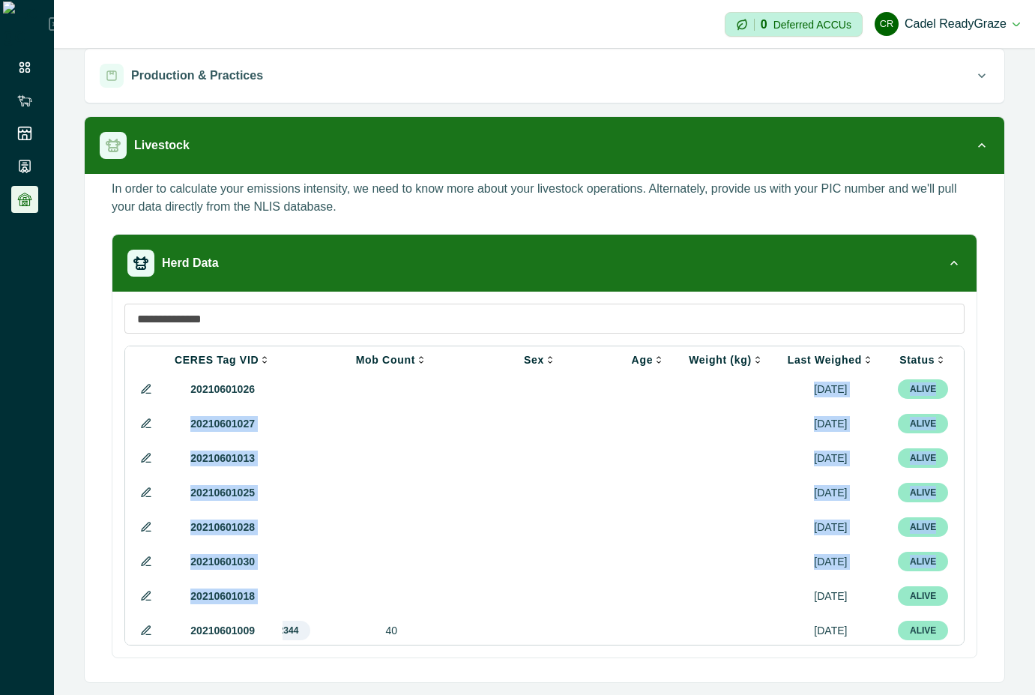
scroll to position [0, 560]
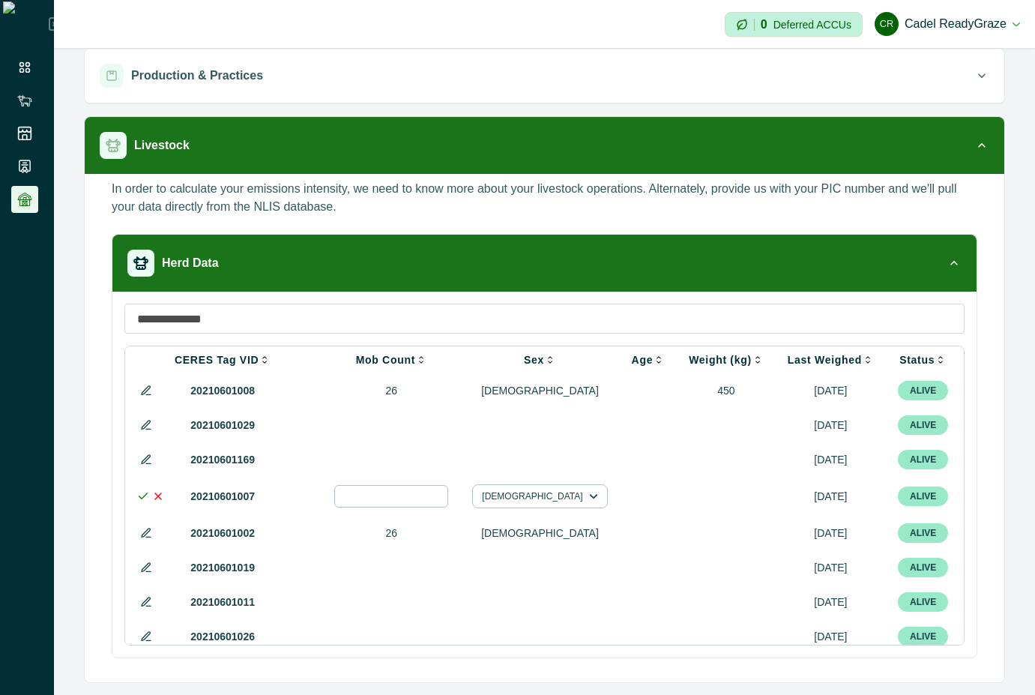
click at [996, 496] on div at bounding box center [1005, 496] width 18 height 18
click at [157, 496] on icon at bounding box center [158, 496] width 12 height 12
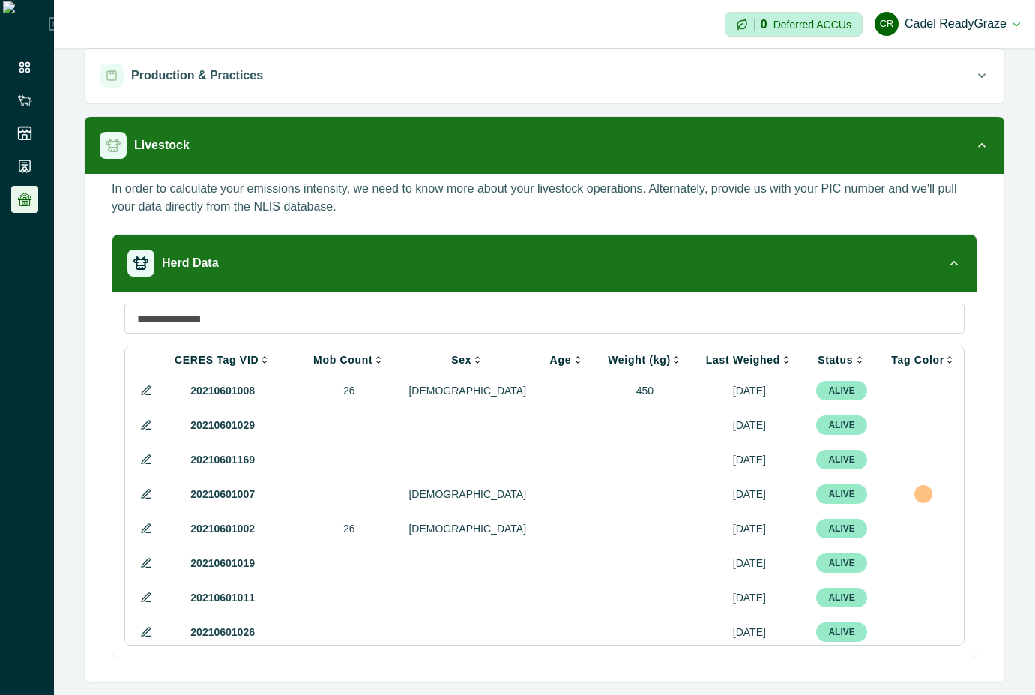
scroll to position [0, 411]
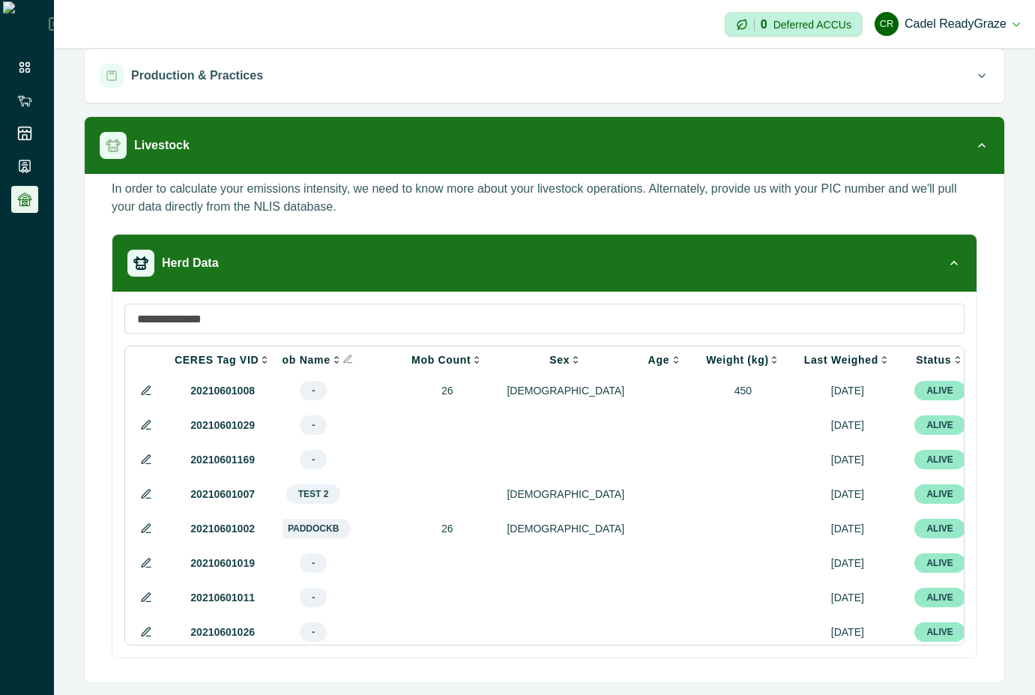
click at [143, 460] on icon at bounding box center [146, 459] width 12 height 12
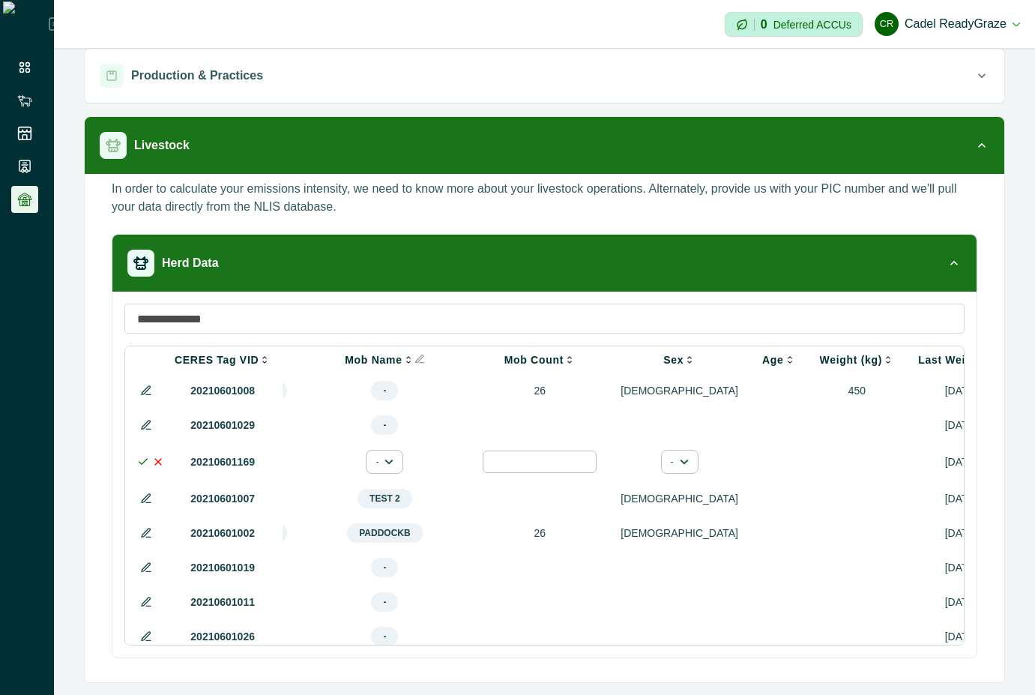
scroll to position [0, 531]
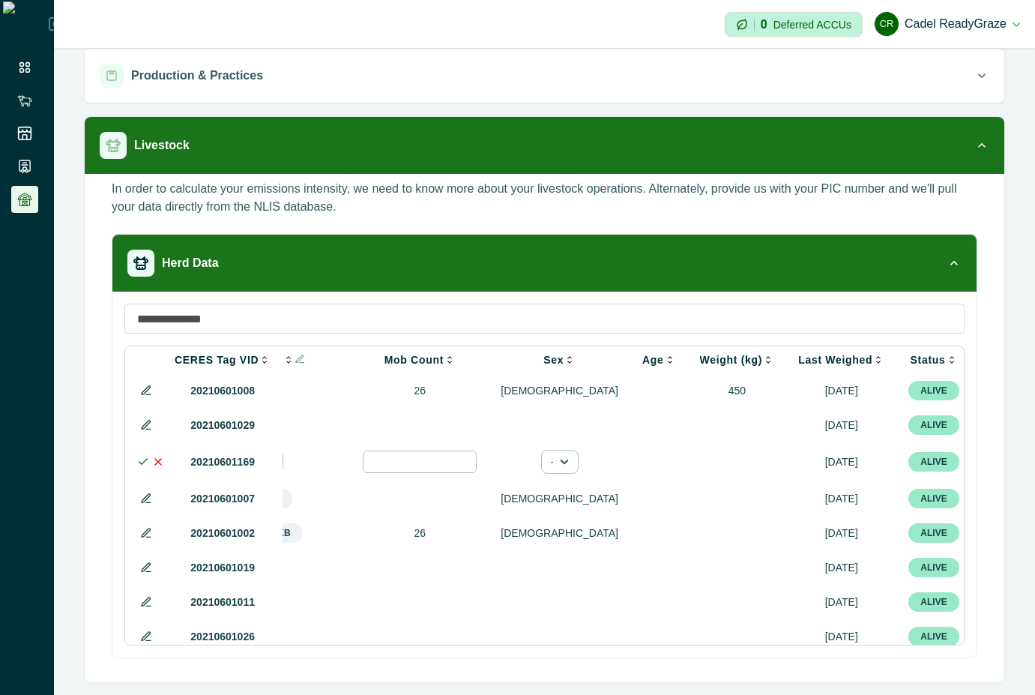
click at [1007, 462] on div at bounding box center [1016, 462] width 18 height 18
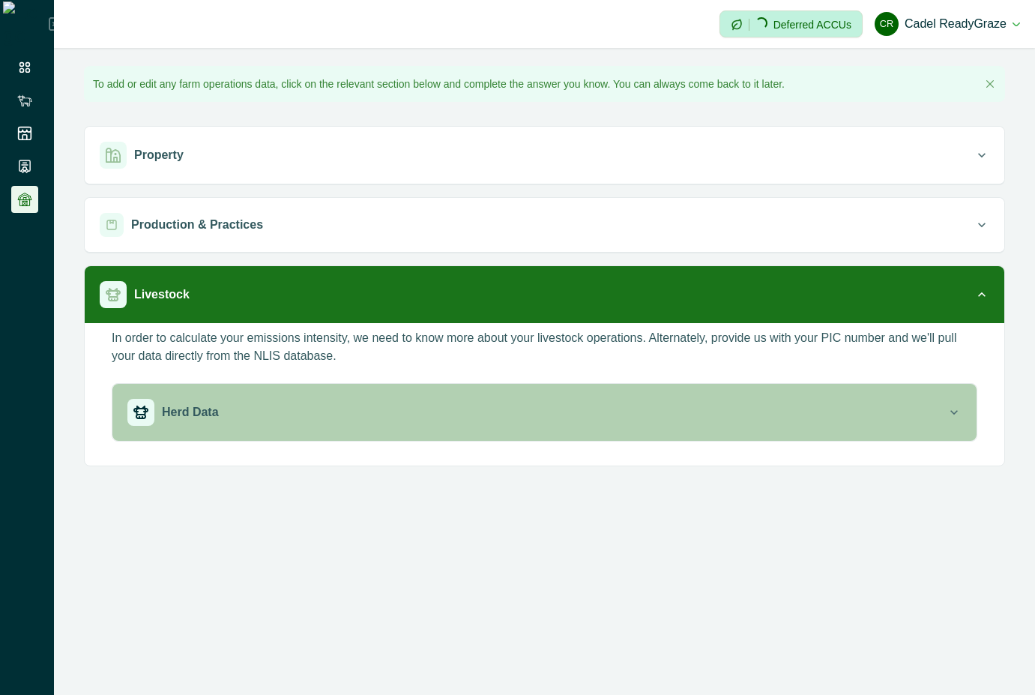
click at [232, 414] on div "Herd Data" at bounding box center [536, 412] width 819 height 27
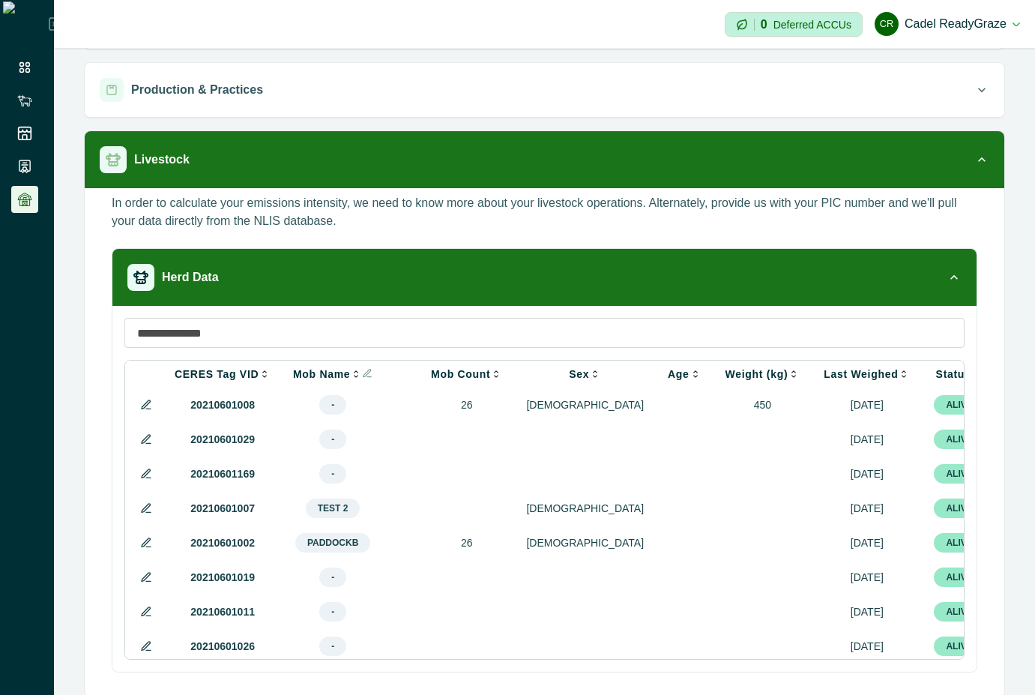
scroll to position [0, 411]
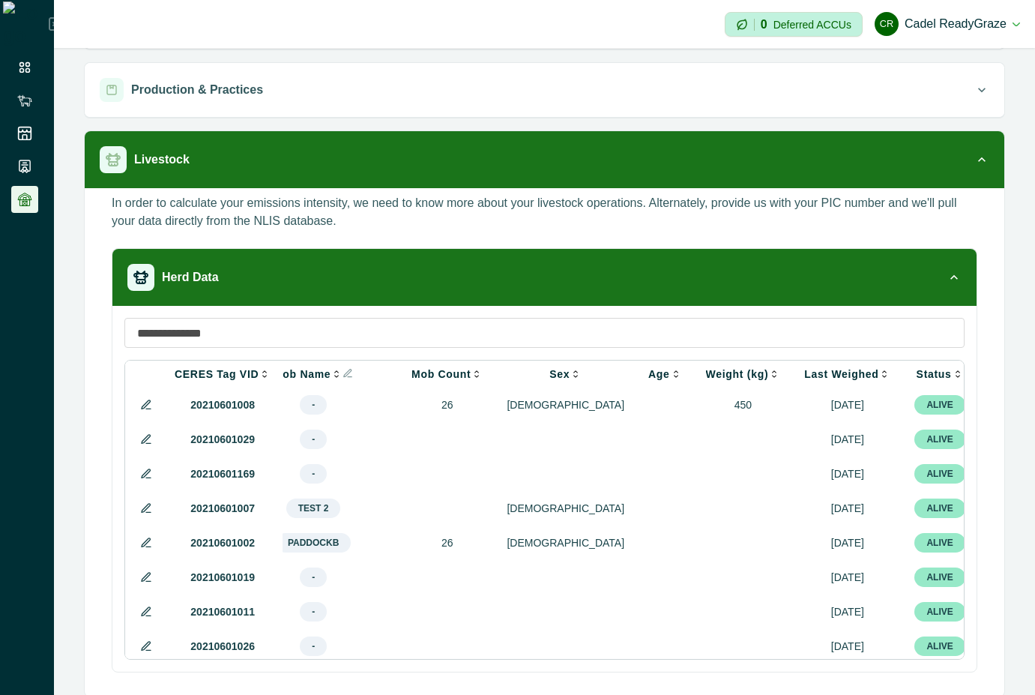
click at [147, 546] on icon at bounding box center [146, 542] width 8 height 8
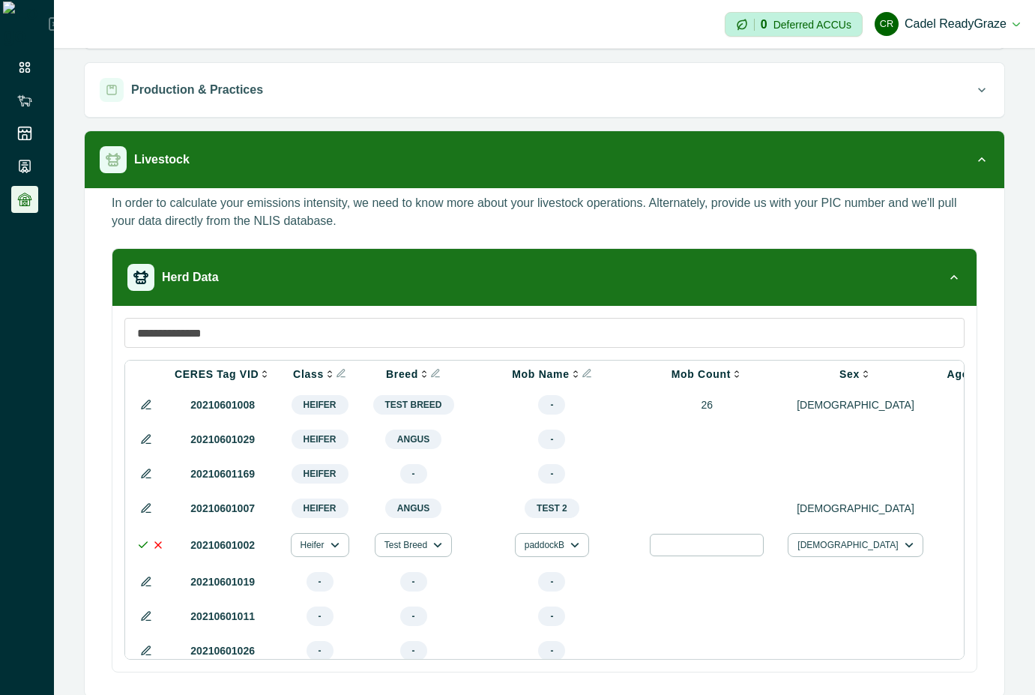
scroll to position [0, 550]
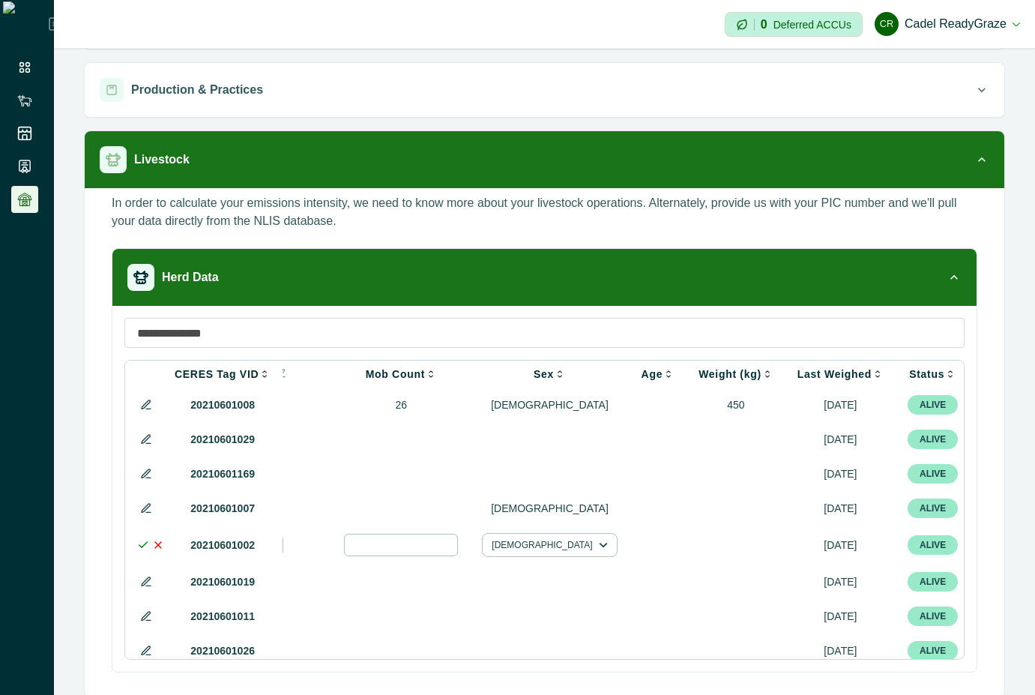
click at [1006, 549] on div at bounding box center [1015, 545] width 18 height 18
click at [920, 589] on div at bounding box center [919, 595] width 24 height 24
click at [831, 591] on div at bounding box center [829, 595] width 24 height 24
click at [954, 600] on div at bounding box center [949, 595] width 24 height 24
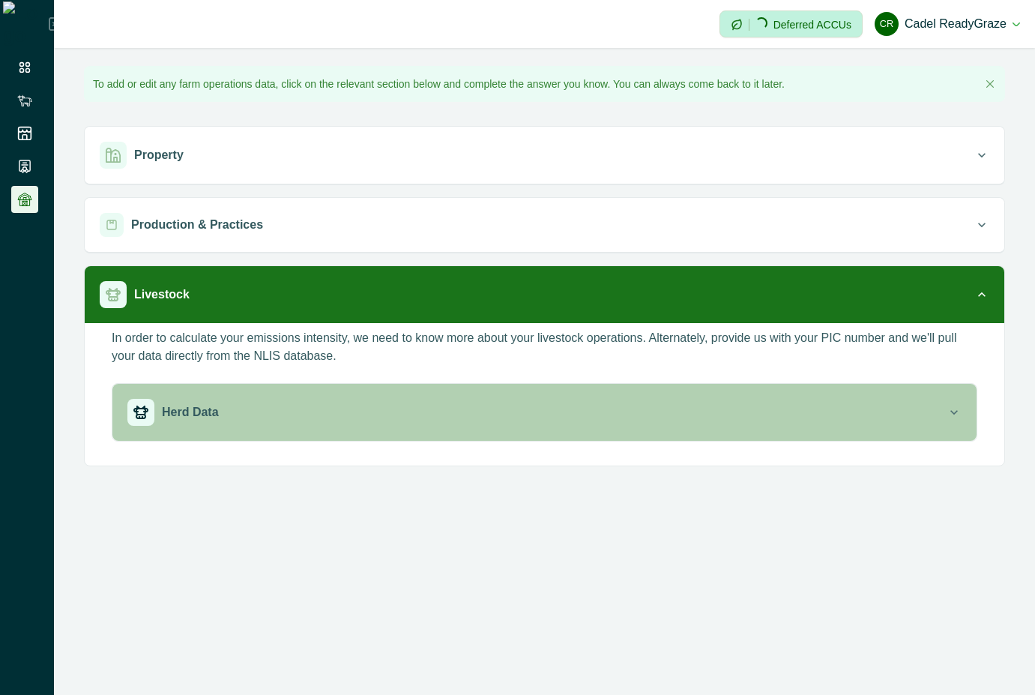
click at [534, 388] on button "Herd Data" at bounding box center [544, 412] width 864 height 57
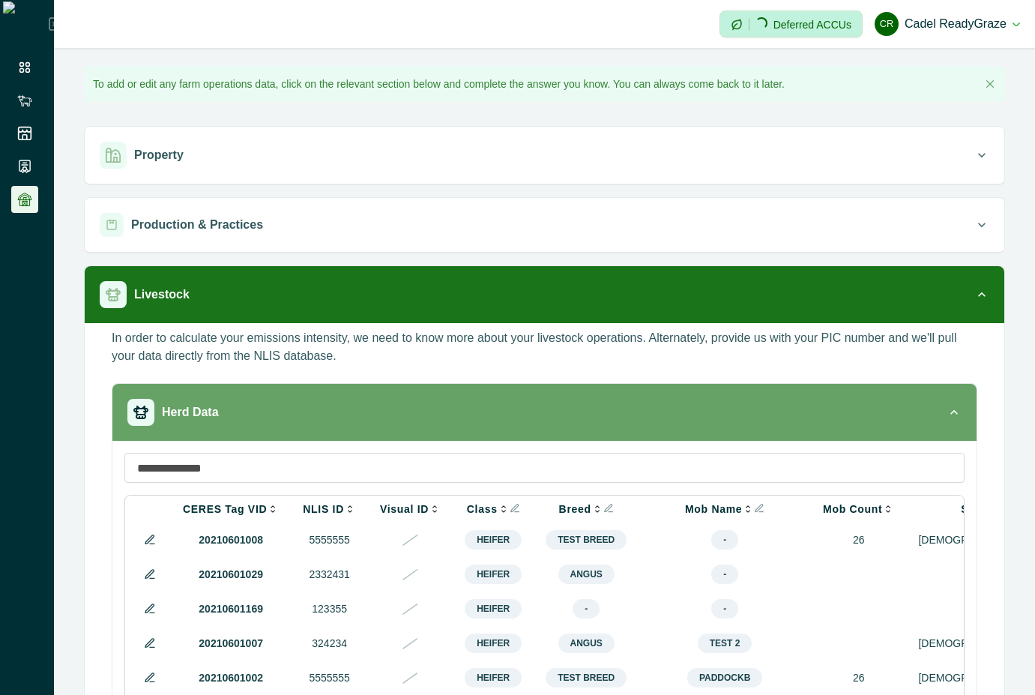
scroll to position [149, 0]
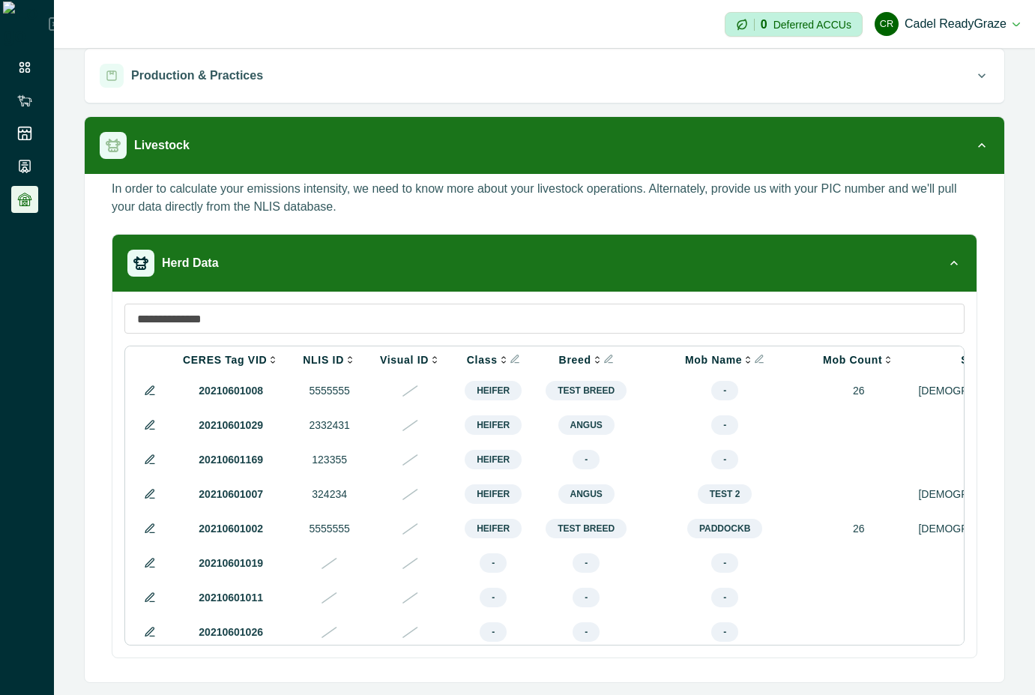
click at [152, 534] on icon at bounding box center [150, 528] width 12 height 12
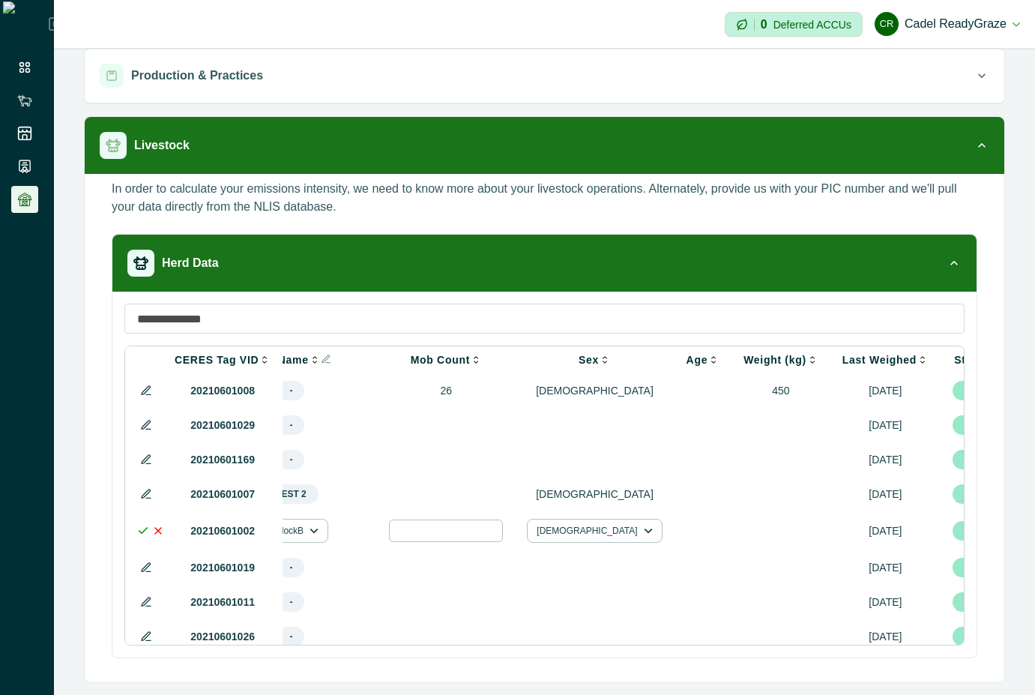
scroll to position [0, 550]
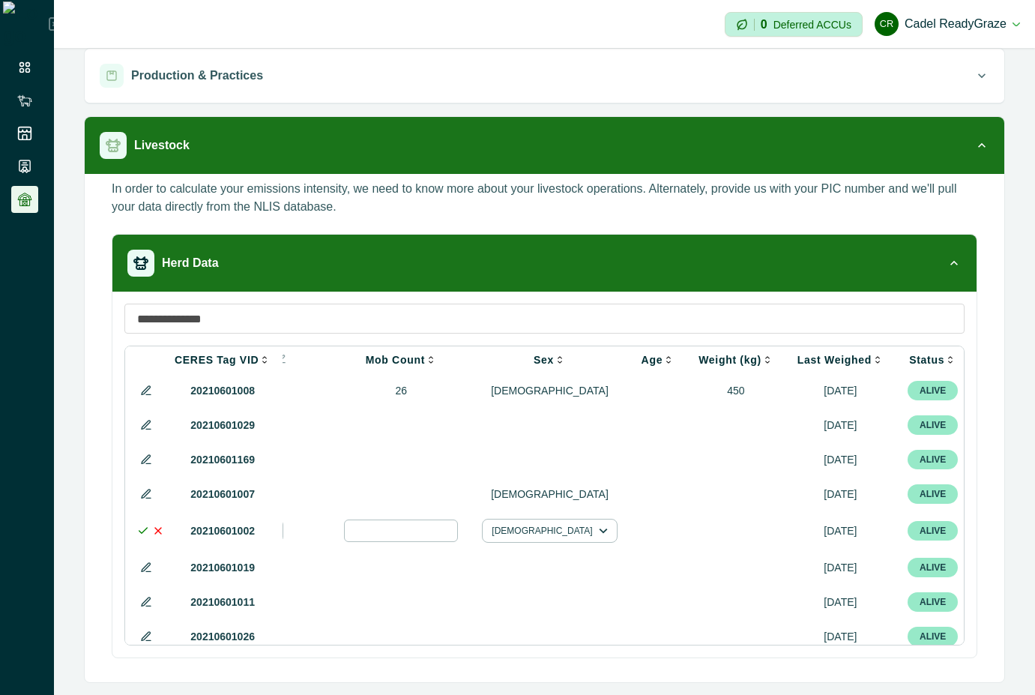
click at [1006, 535] on div at bounding box center [1015, 531] width 18 height 18
click at [920, 583] on div at bounding box center [919, 581] width 24 height 24
click at [1006, 534] on div at bounding box center [1015, 531] width 18 height 18
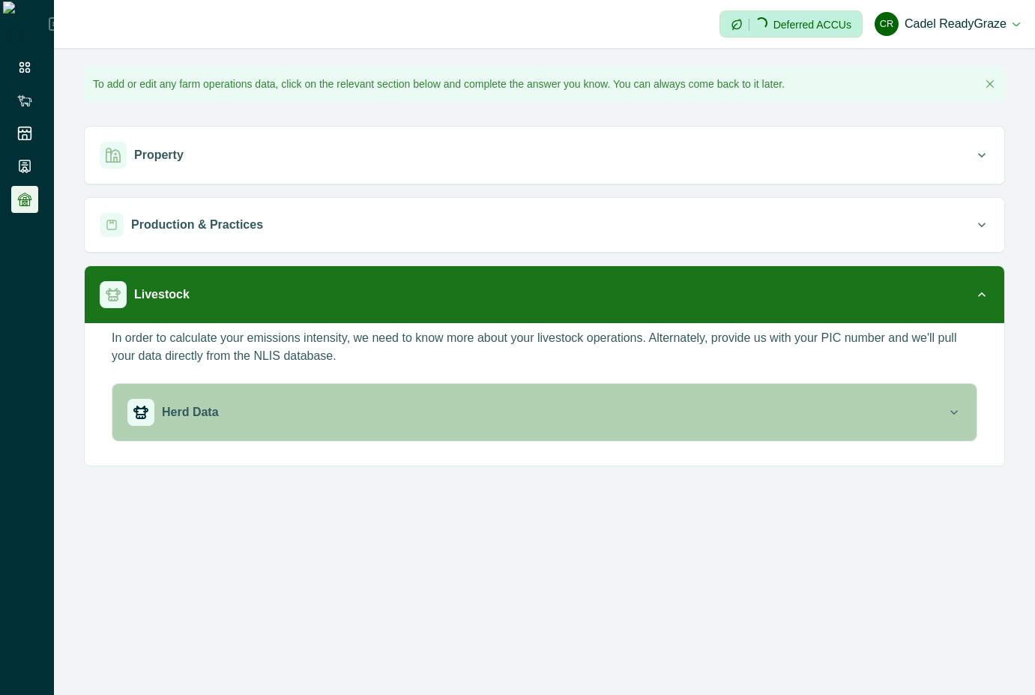
click at [692, 416] on div "Herd Data" at bounding box center [536, 412] width 819 height 27
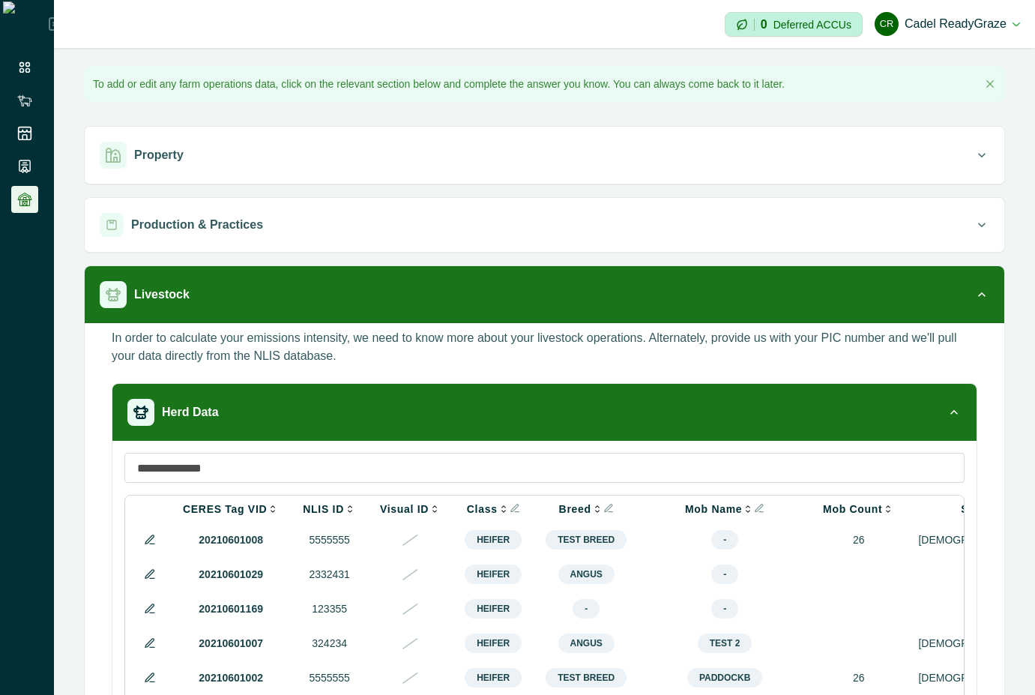
scroll to position [149, 0]
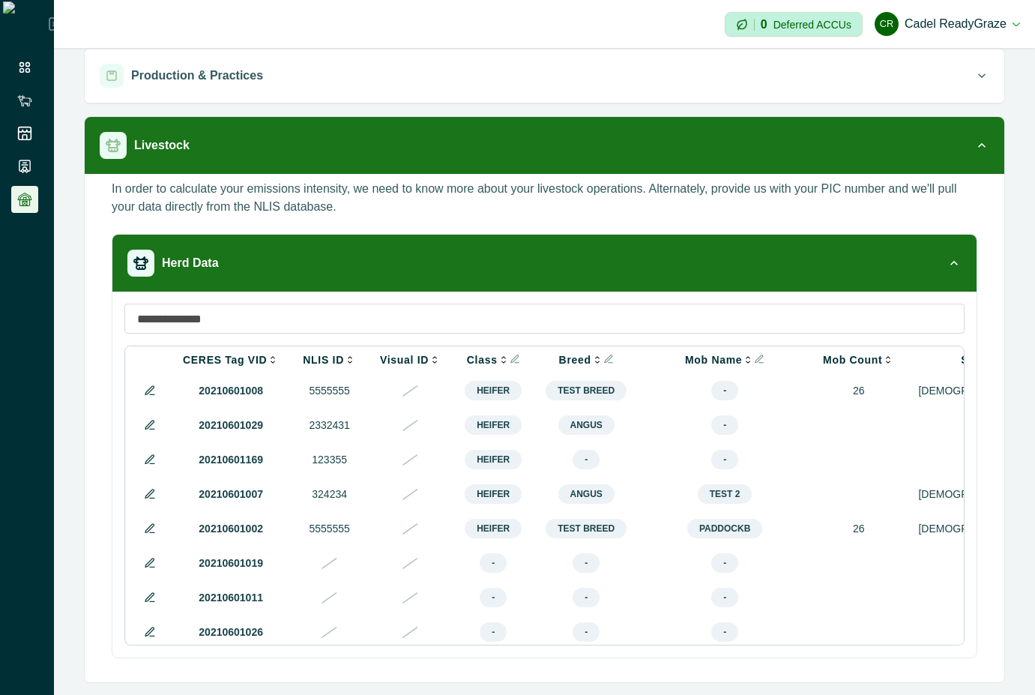
click at [147, 534] on icon at bounding box center [150, 528] width 12 height 12
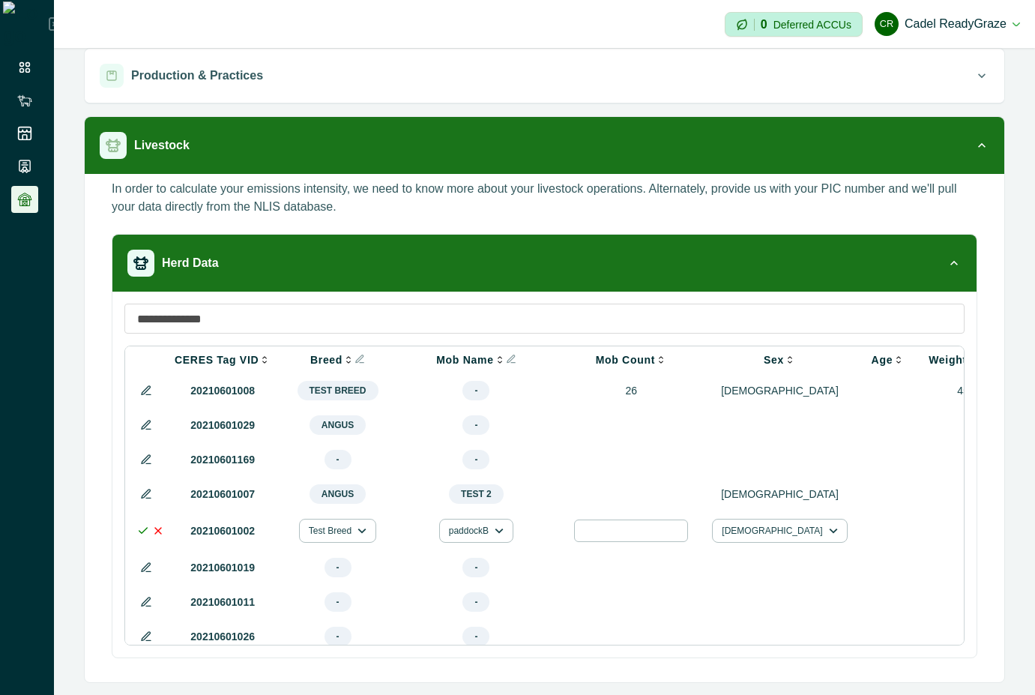
scroll to position [0, 550]
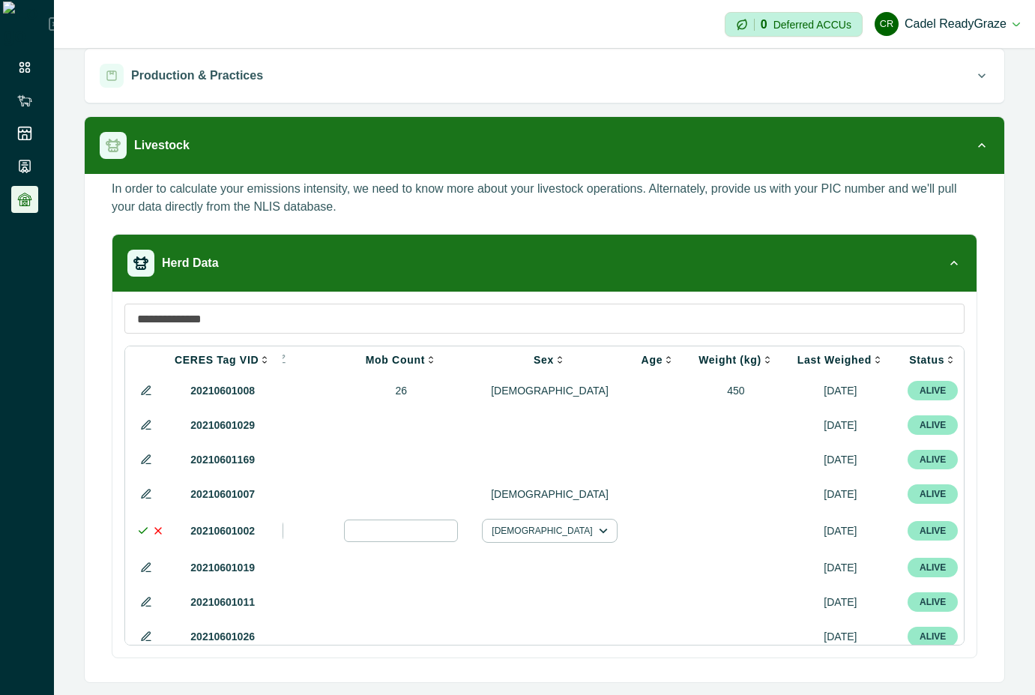
click at [1006, 537] on div at bounding box center [1015, 531] width 18 height 18
click at [922, 578] on div at bounding box center [919, 581] width 24 height 24
click at [140, 533] on polyline at bounding box center [143, 530] width 8 height 5
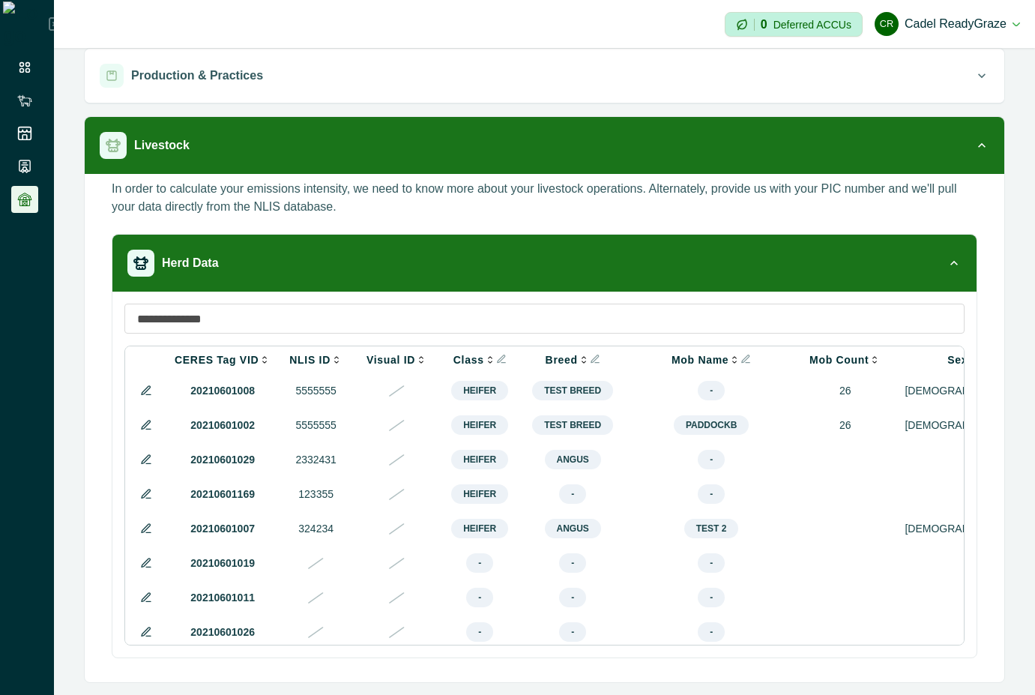
scroll to position [0, 0]
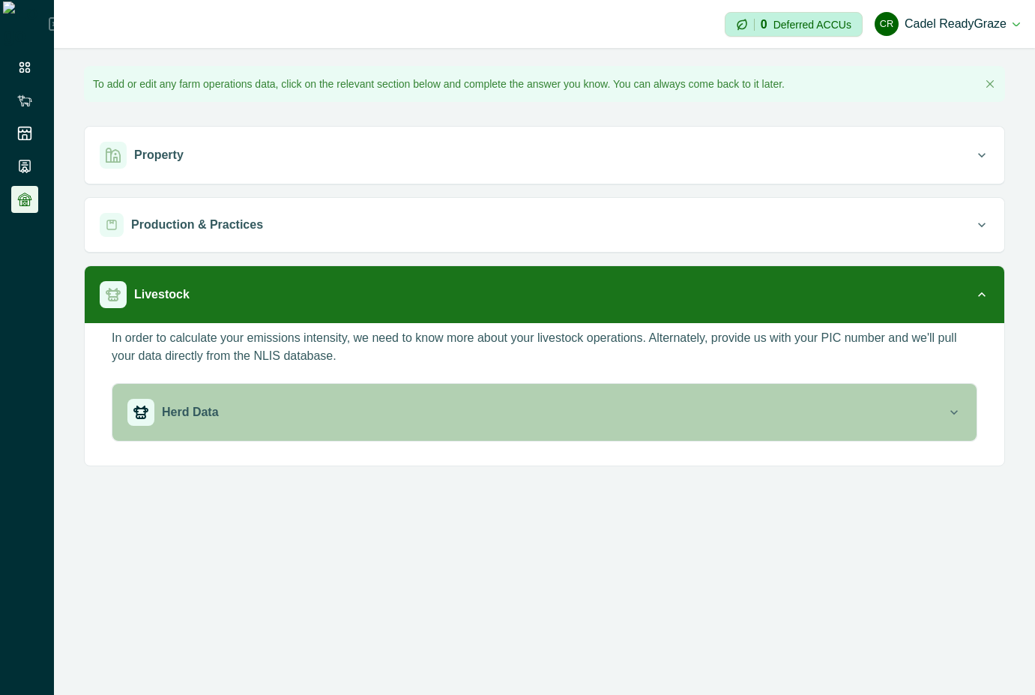
click at [561, 425] on div "Herd Data" at bounding box center [536, 412] width 819 height 27
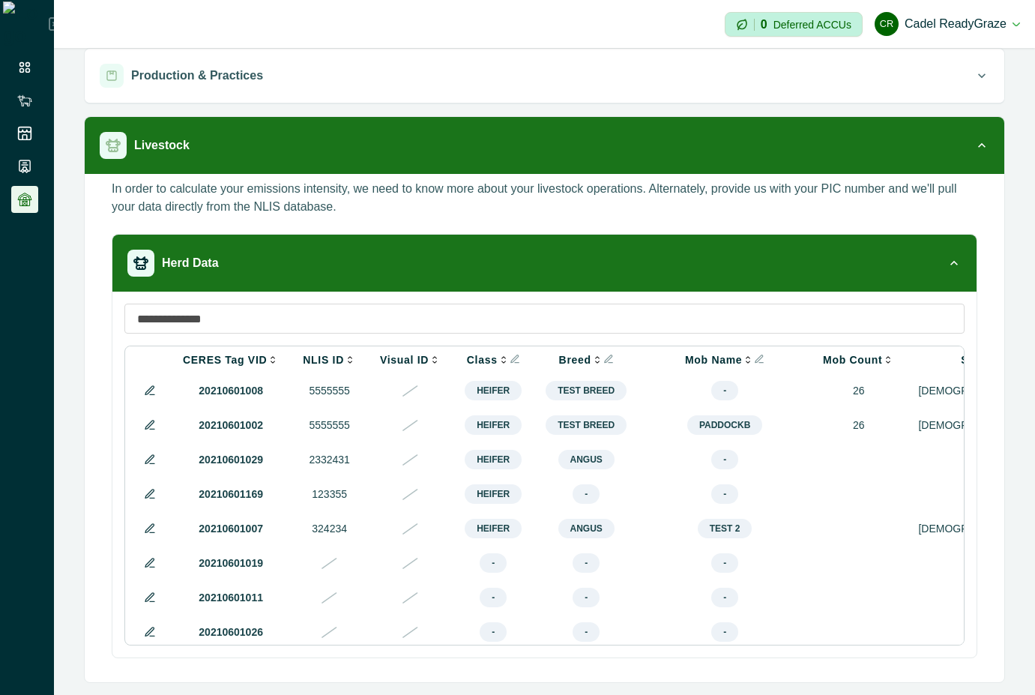
click at [145, 388] on icon at bounding box center [150, 390] width 12 height 12
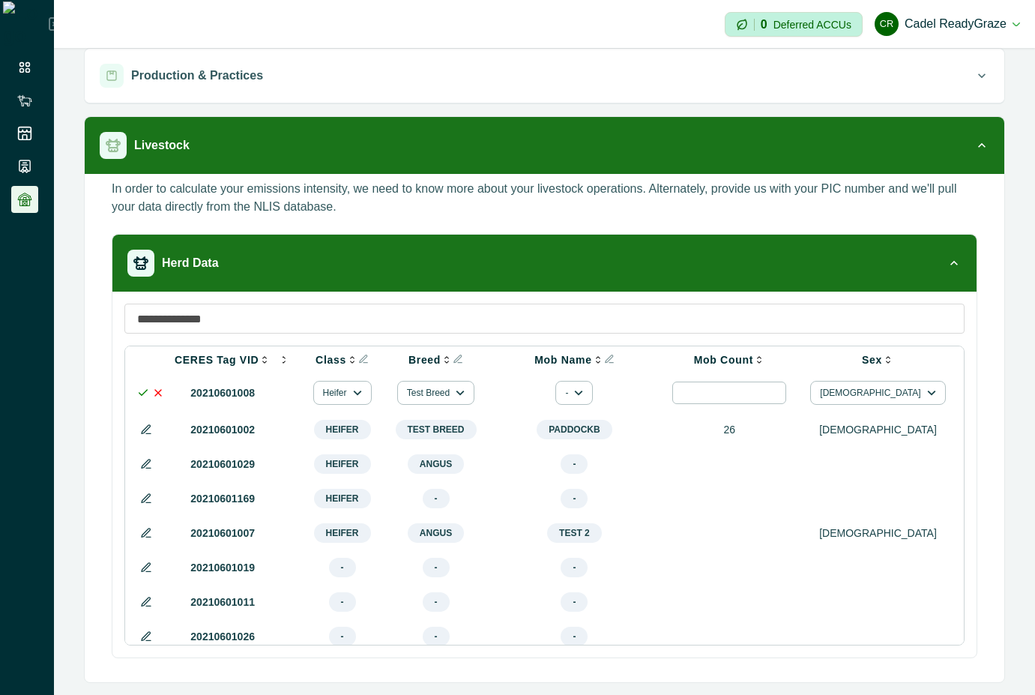
scroll to position [0, 550]
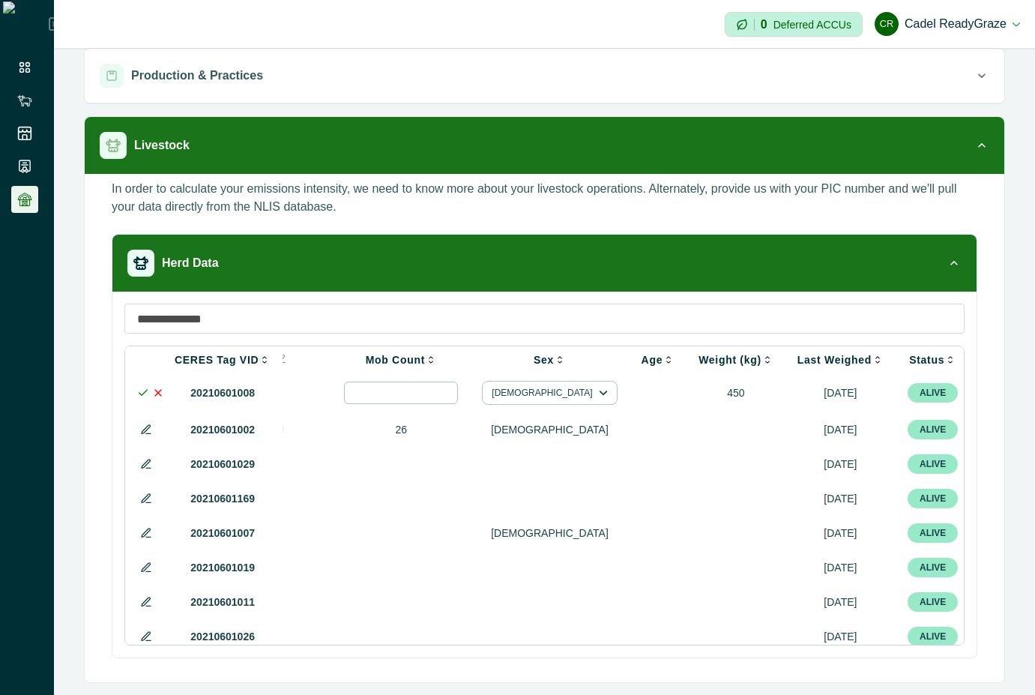
click at [1006, 390] on div at bounding box center [1015, 393] width 18 height 18
click at [920, 438] on div at bounding box center [919, 437] width 24 height 24
click at [142, 390] on icon at bounding box center [143, 393] width 12 height 12
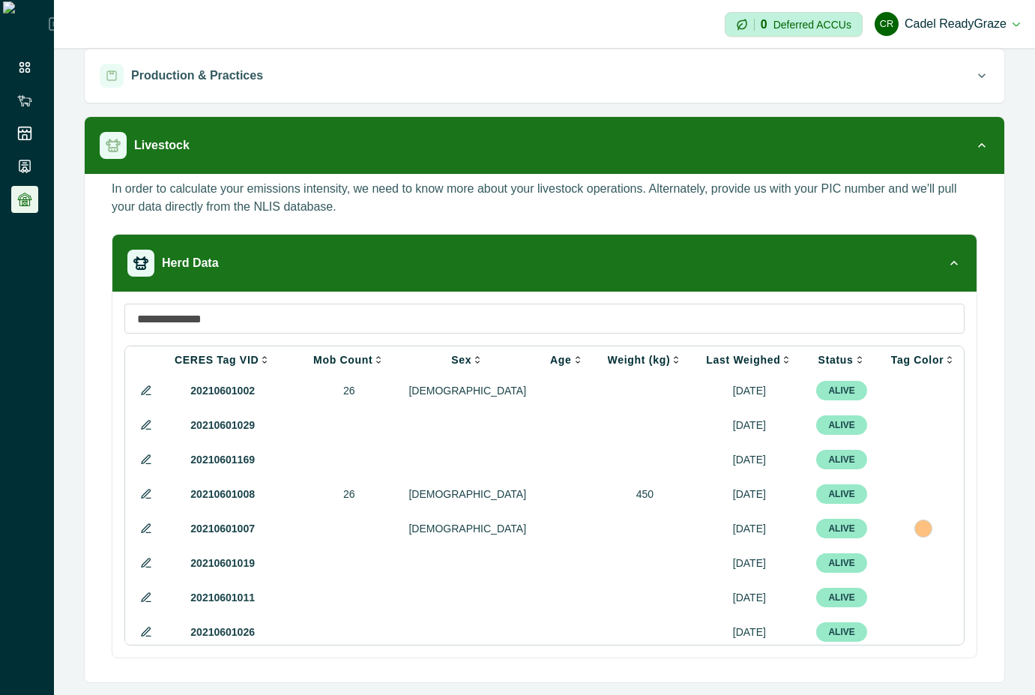
scroll to position [0, 411]
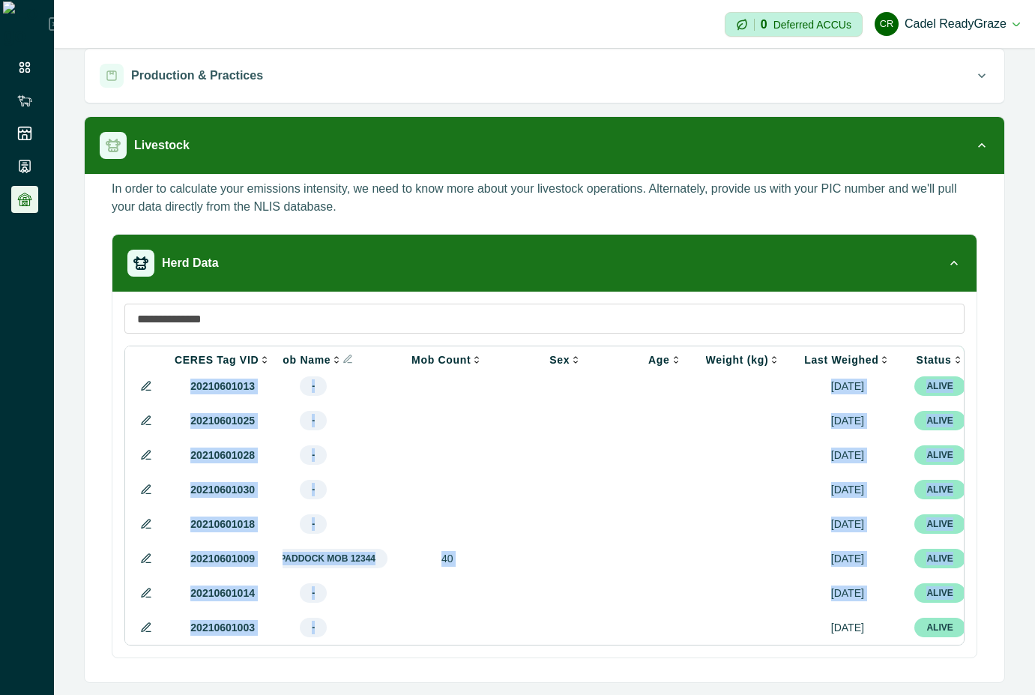
drag, startPoint x: 536, startPoint y: 639, endPoint x: 364, endPoint y: 638, distance: 171.6
click at [364, 638] on tbody "20210601002 5555555 Heifer Test Breed paddockB 26 [DEMOGRAPHIC_DATA] [DATE] ALI…" at bounding box center [391, 351] width 1348 height 586
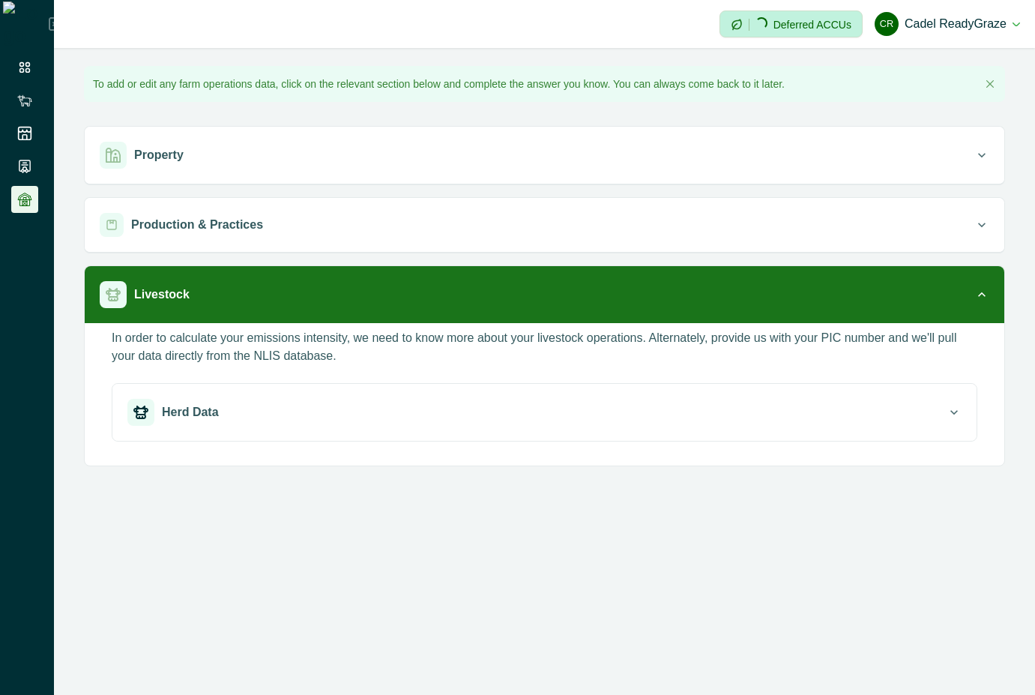
click at [558, 417] on div "Herd Data" at bounding box center [536, 412] width 819 height 27
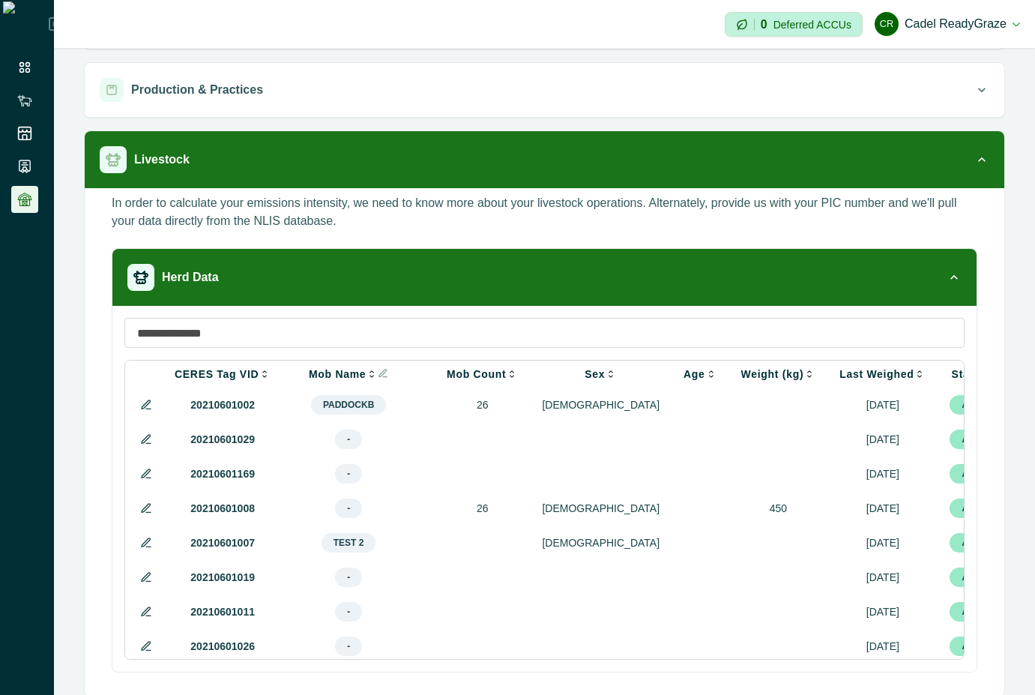
scroll to position [0, 411]
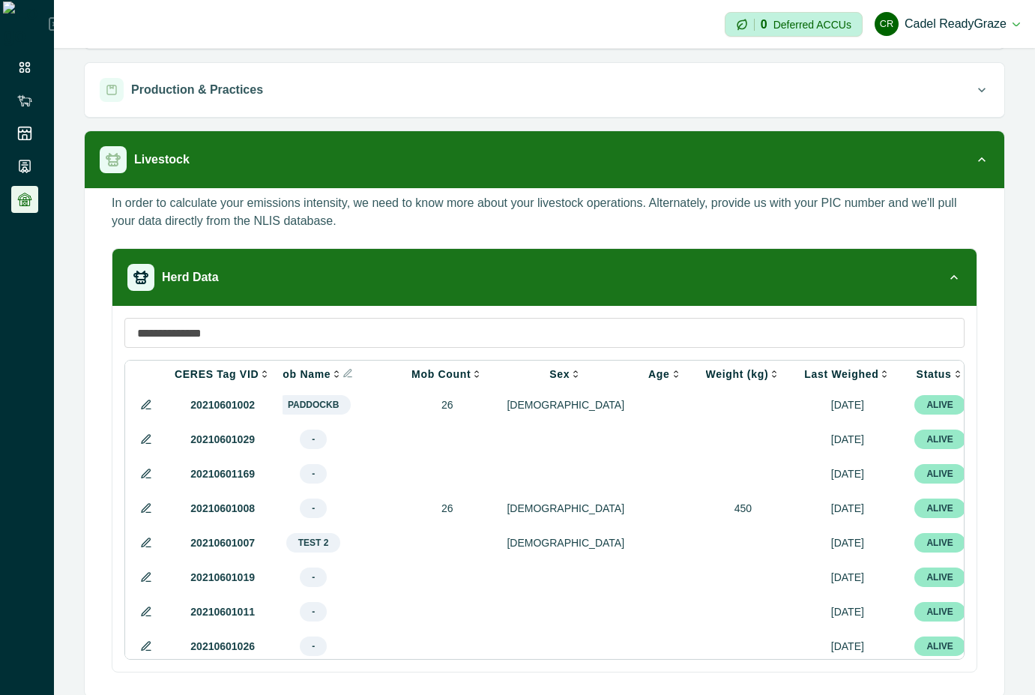
click at [141, 402] on icon at bounding box center [146, 405] width 12 height 12
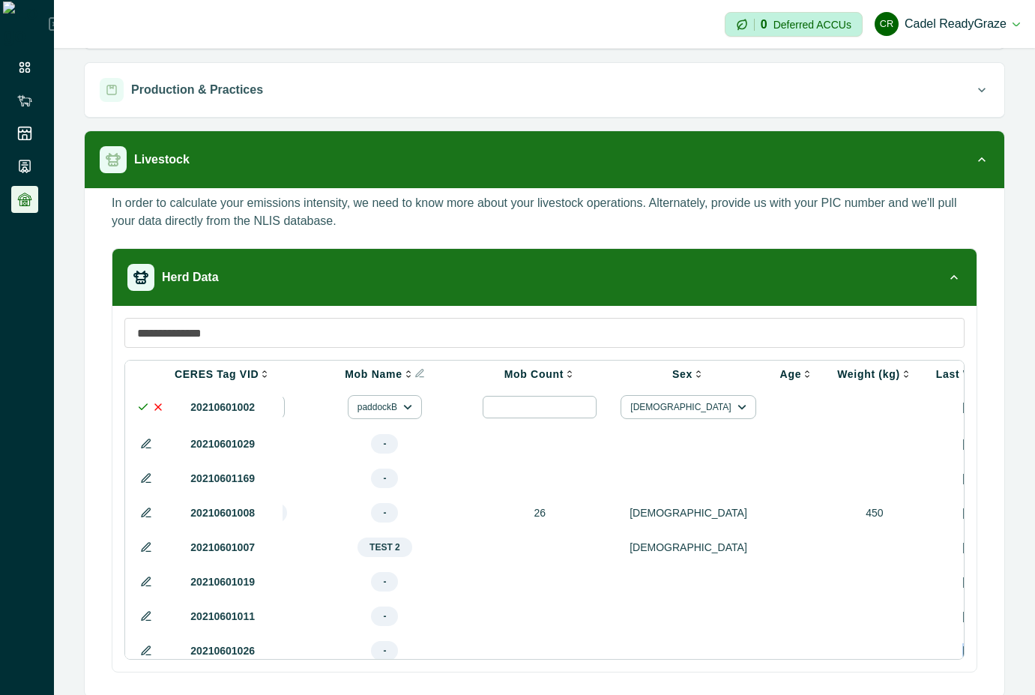
drag, startPoint x: 764, startPoint y: 653, endPoint x: 937, endPoint y: 660, distance: 173.3
click at [937, 660] on div "CERES Tag VID NLIS ID Visual ID Class Breed Mob Name Mob Count Sex Age Weight (…" at bounding box center [544, 489] width 864 height 366
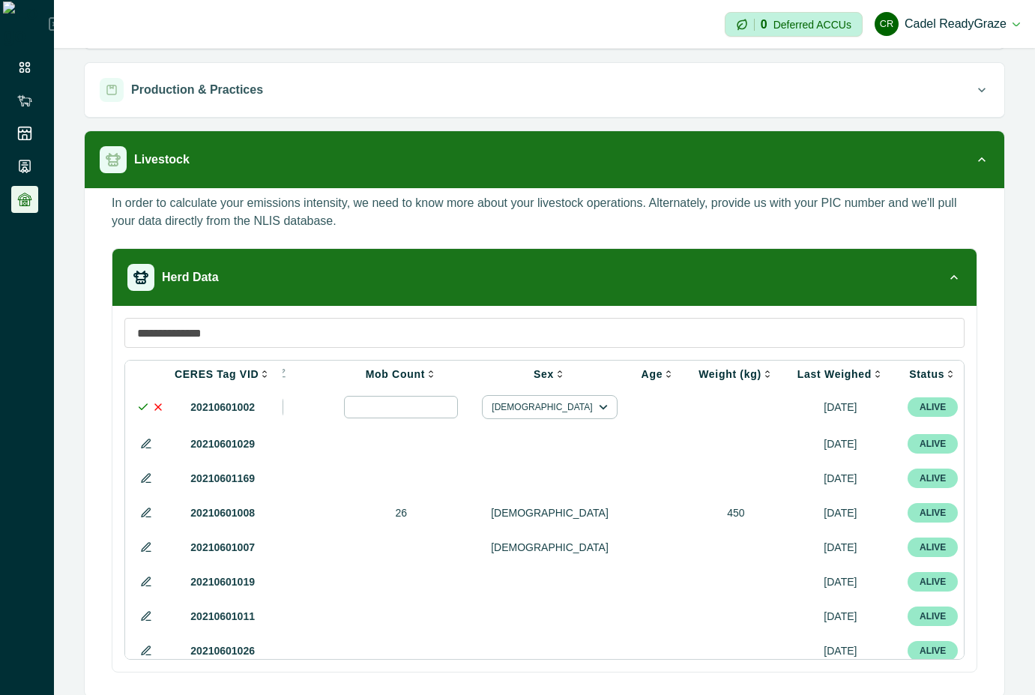
click at [1006, 409] on div at bounding box center [1015, 407] width 18 height 18
click at [914, 448] on div at bounding box center [919, 451] width 24 height 24
click at [140, 406] on icon at bounding box center [143, 407] width 12 height 12
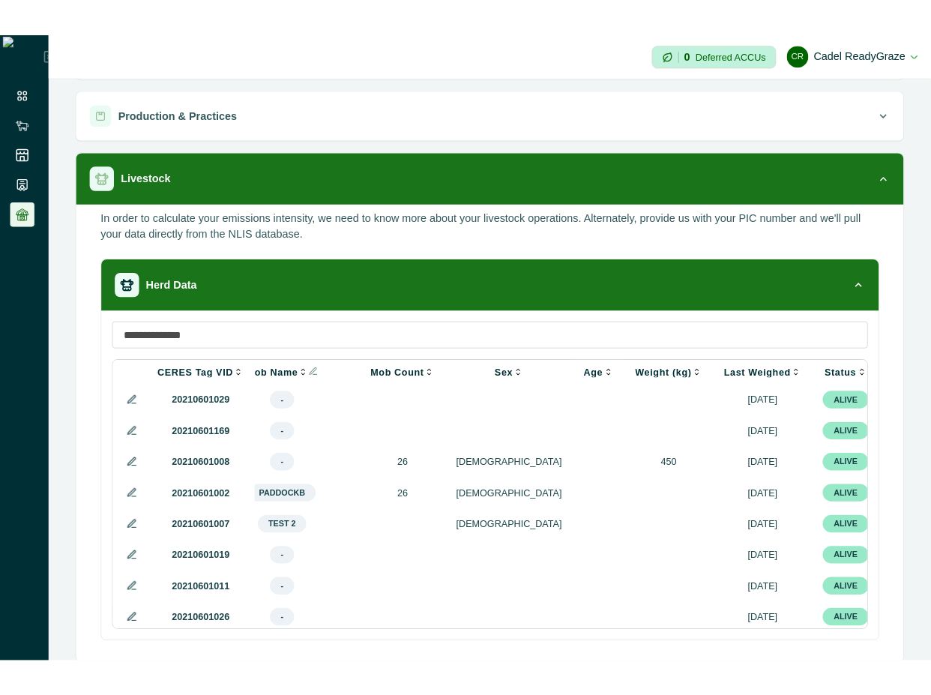
scroll to position [0, 411]
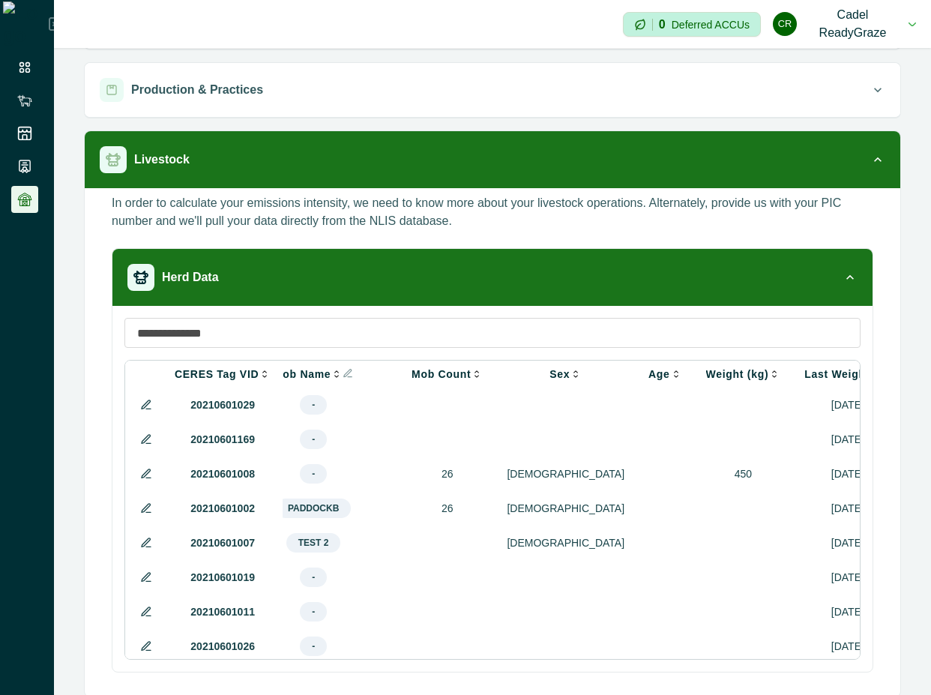
click at [205, 516] on p "20210601002" at bounding box center [223, 509] width 96 height 16
copy p "20210601002"
